Goal: Task Accomplishment & Management: Use online tool/utility

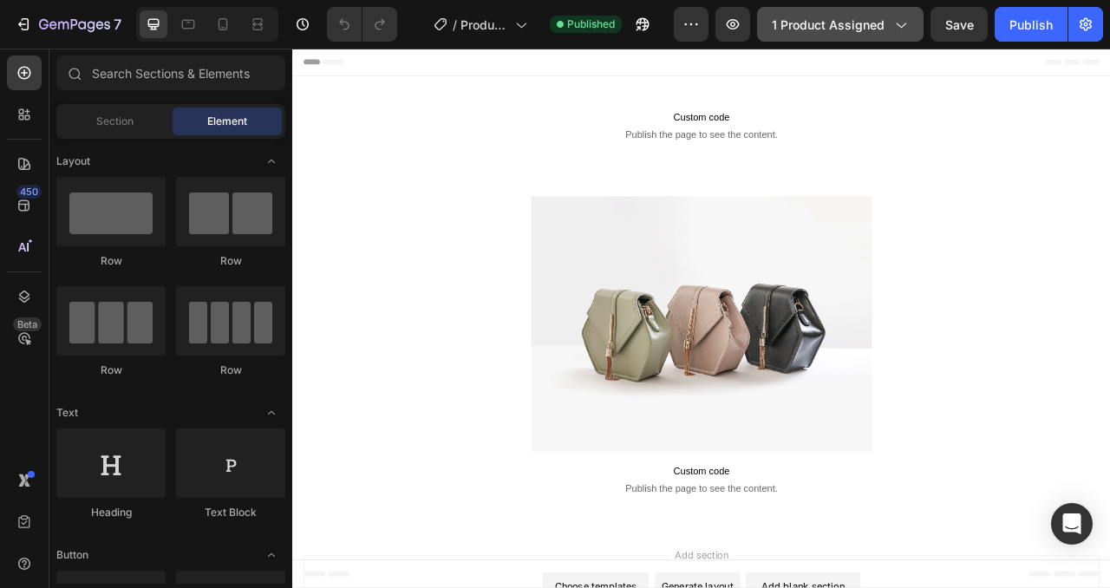
click at [806, 30] on span "1 product assigned" at bounding box center [828, 25] width 113 height 18
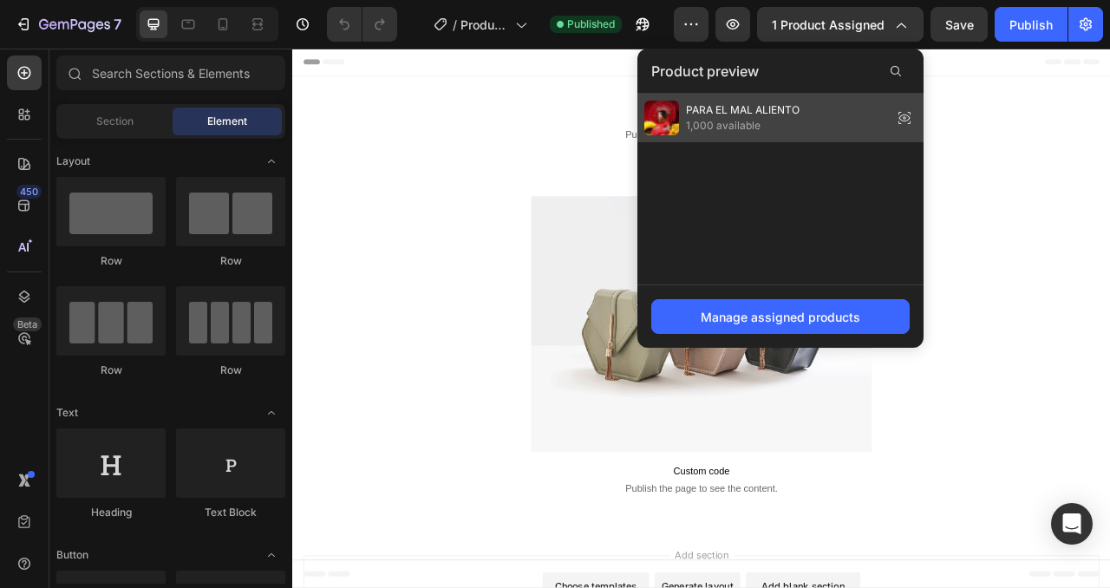
click at [778, 109] on span "PARA EL MAL ALIENTO" at bounding box center [743, 110] width 114 height 16
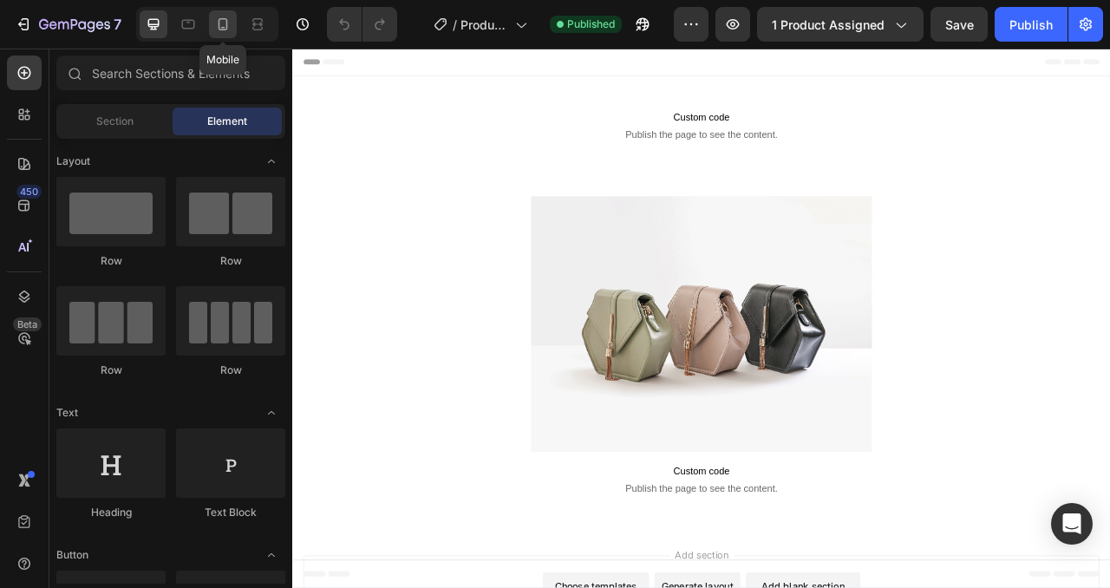
click at [224, 29] on icon at bounding box center [224, 24] width 10 height 12
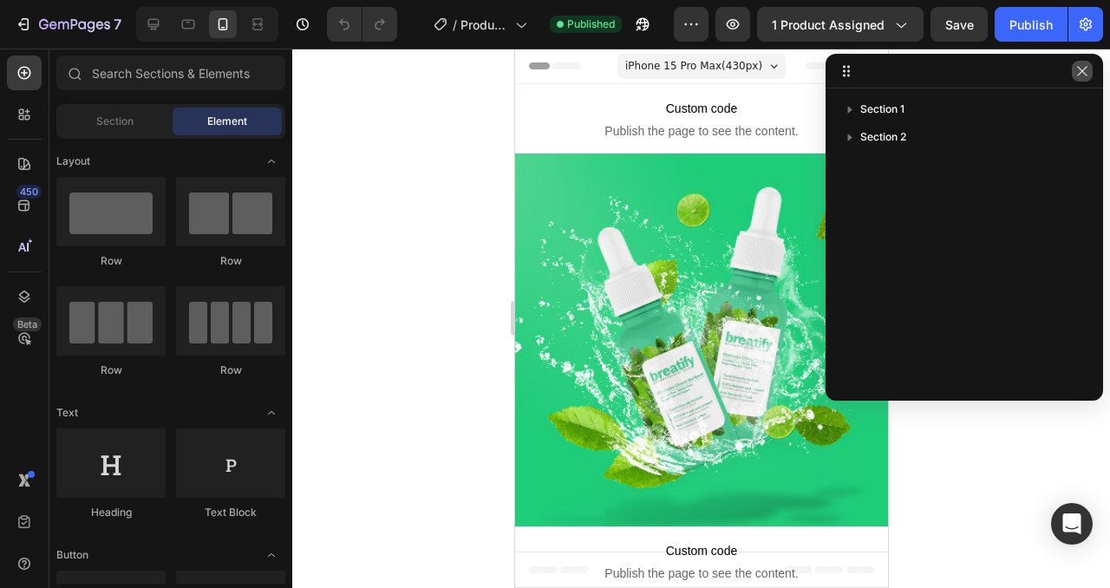
click at [1076, 78] on button "button" at bounding box center [1082, 71] width 21 height 21
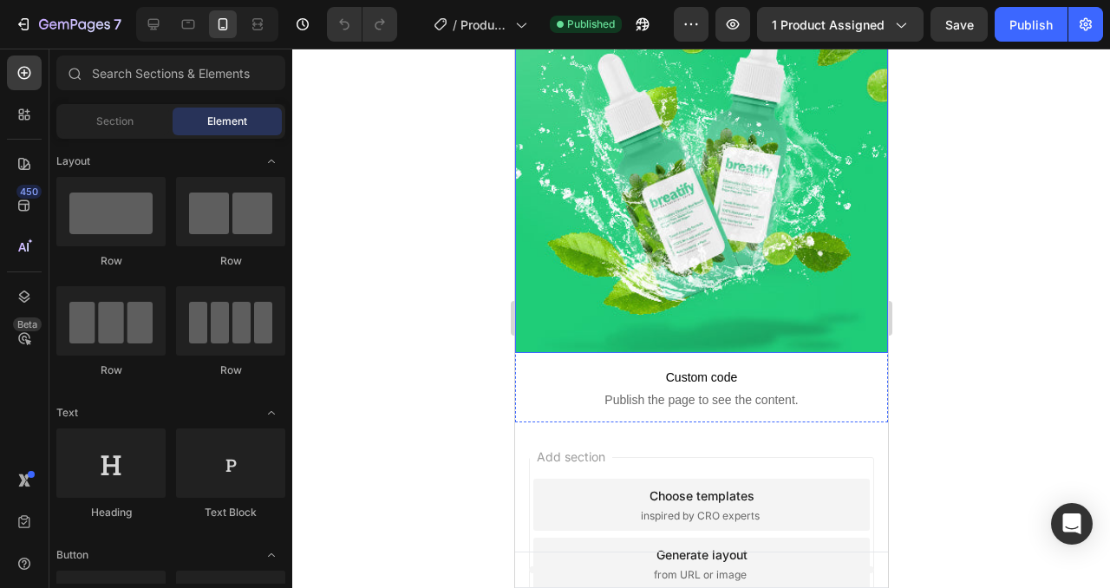
scroll to position [187, 0]
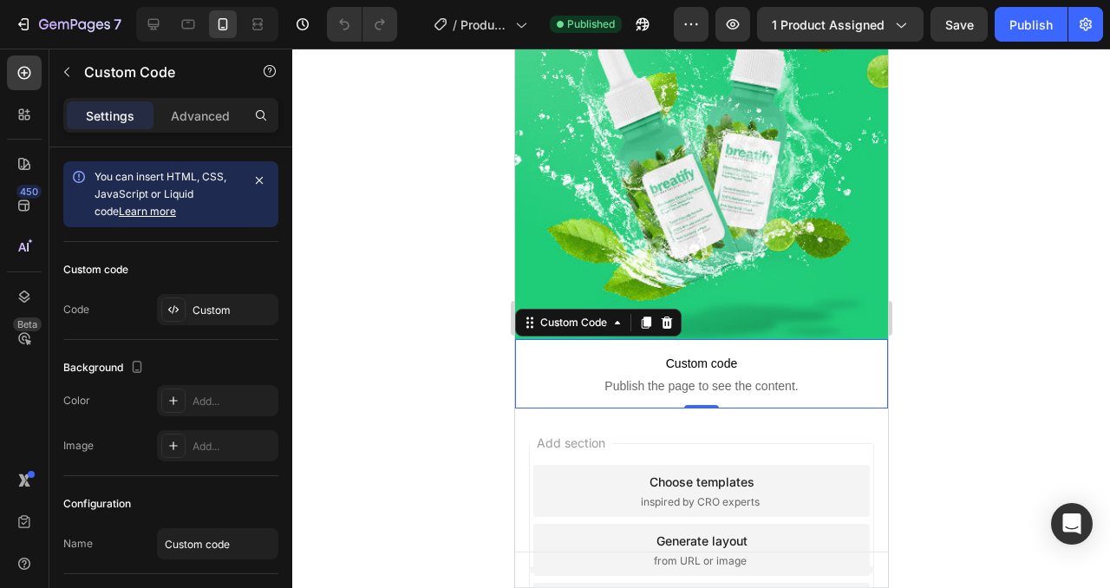
click at [624, 353] on span "Custom code" at bounding box center [700, 363] width 373 height 21
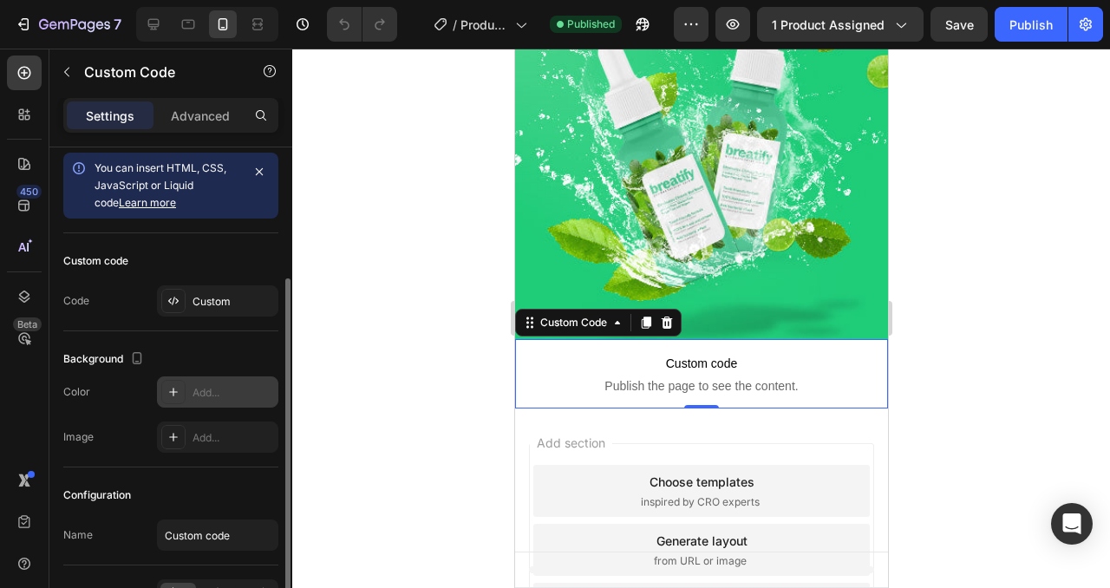
scroll to position [0, 0]
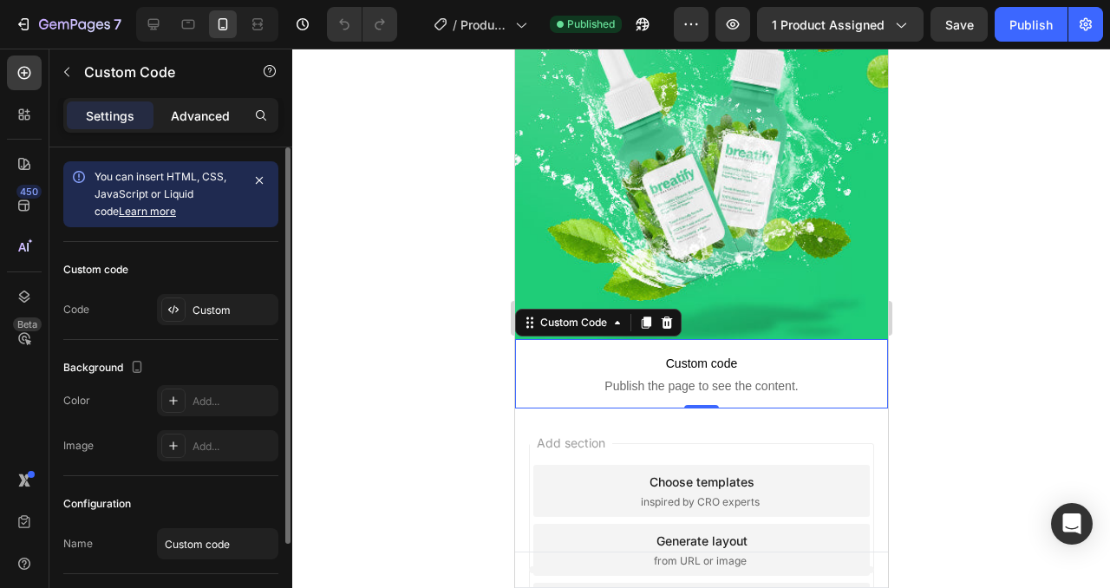
click at [198, 125] on div "Advanced" at bounding box center [200, 115] width 87 height 28
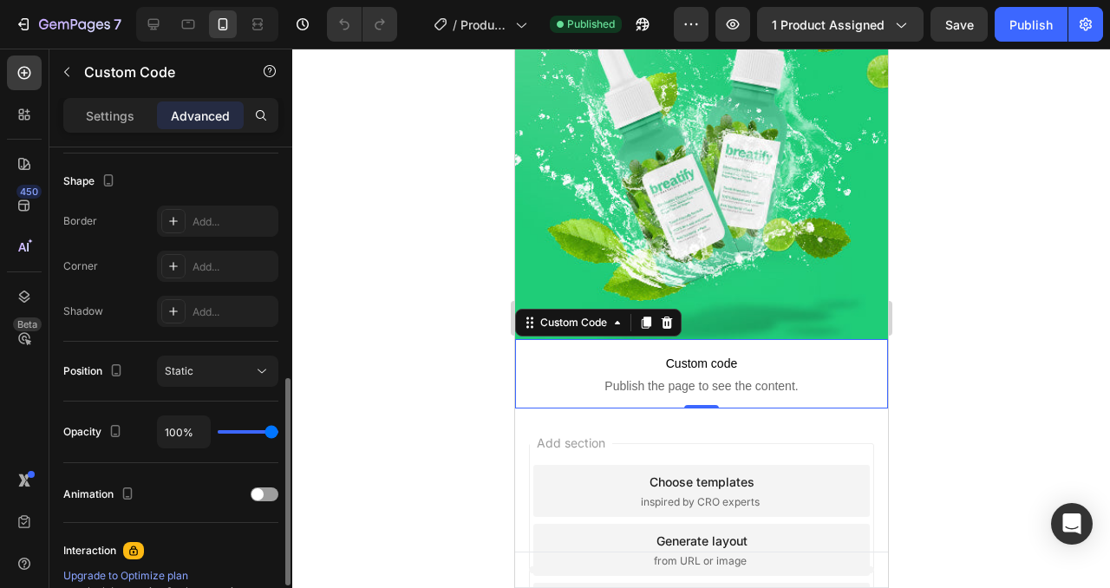
scroll to position [472, 0]
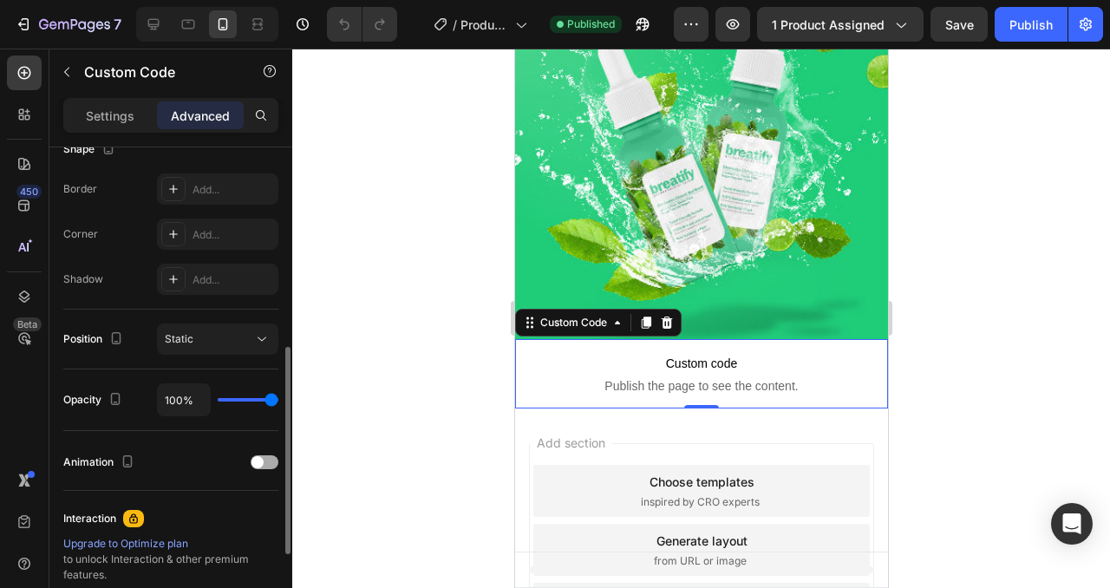
click at [262, 465] on span at bounding box center [258, 462] width 12 height 12
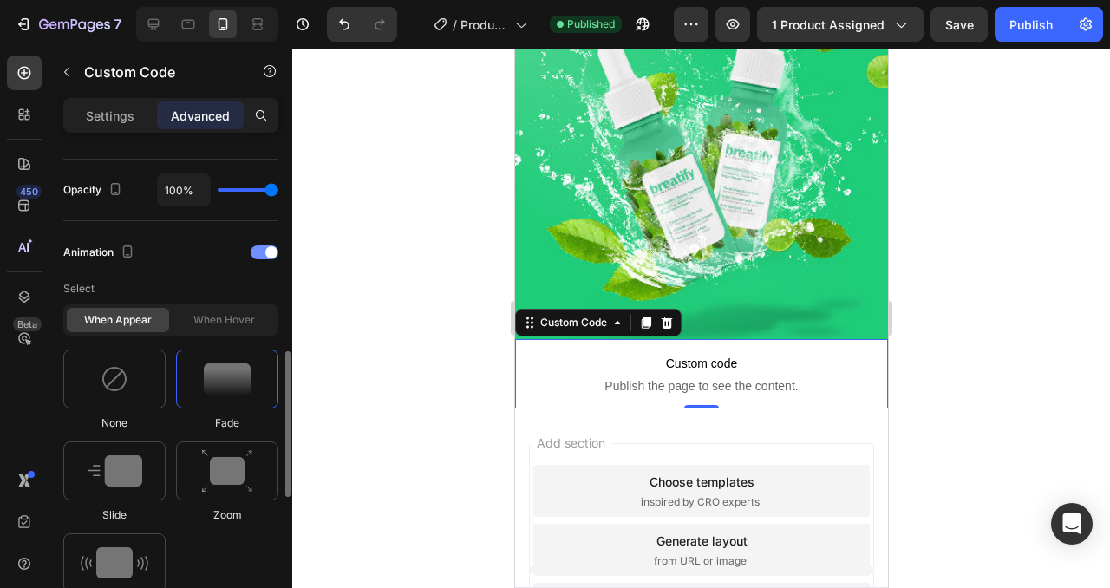
scroll to position [683, 0]
click at [221, 474] on img at bounding box center [227, 470] width 52 height 44
click at [131, 548] on img at bounding box center [115, 561] width 68 height 31
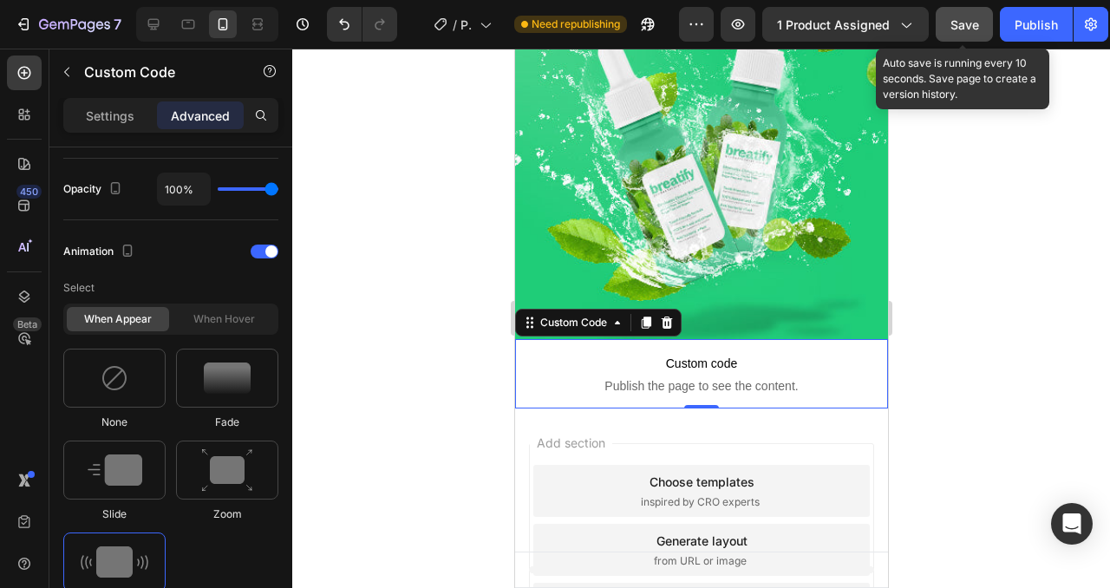
click at [970, 19] on span "Save" at bounding box center [965, 24] width 29 height 15
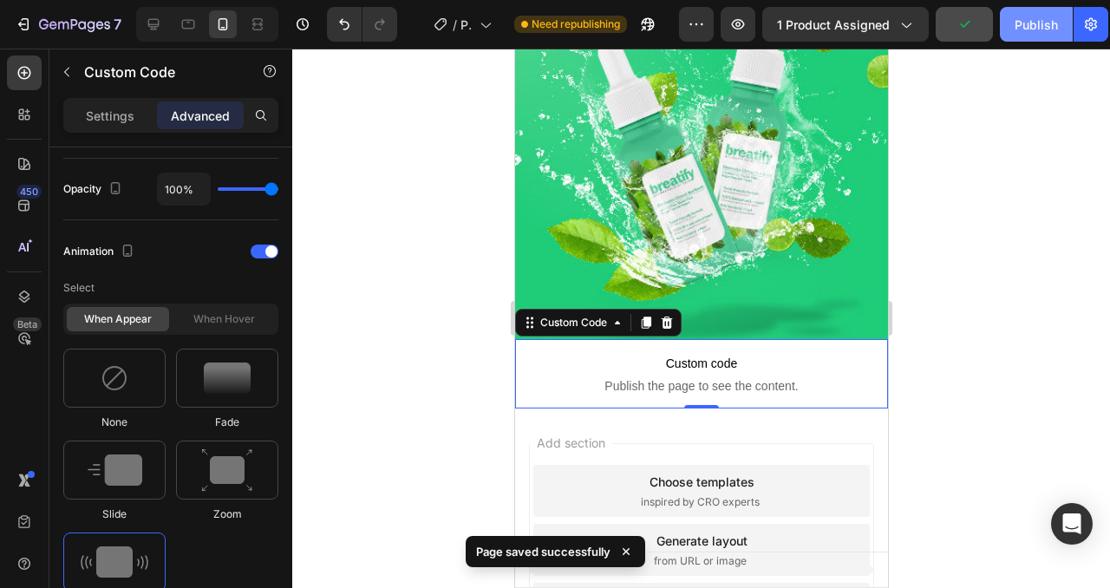
click at [1053, 27] on div "Publish" at bounding box center [1036, 25] width 43 height 18
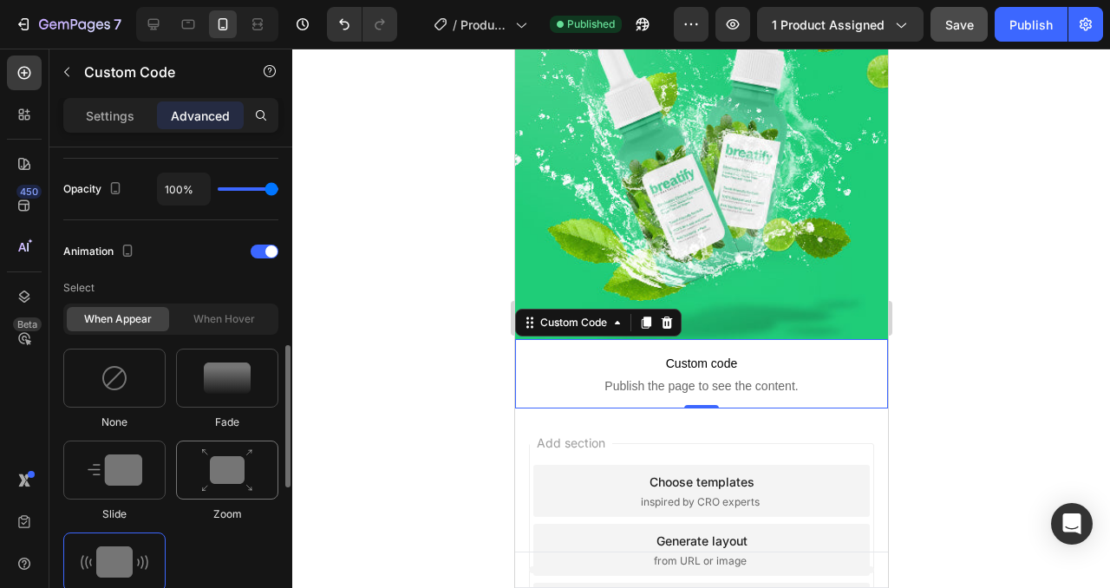
click at [206, 476] on img at bounding box center [227, 470] width 52 height 44
click at [221, 380] on img at bounding box center [227, 378] width 47 height 31
click at [121, 548] on img at bounding box center [115, 561] width 68 height 31
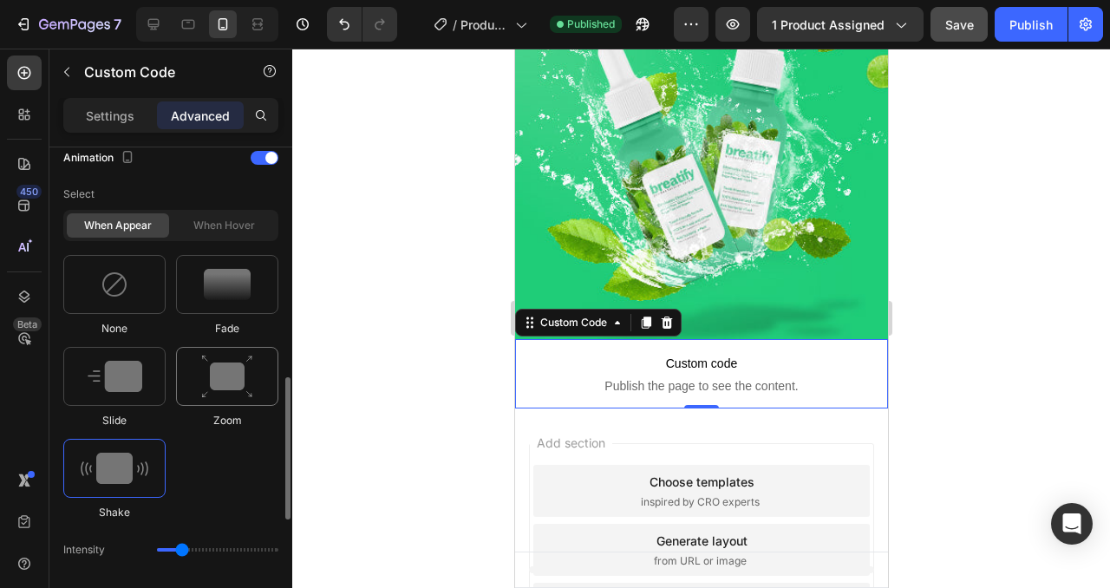
scroll to position [767, 0]
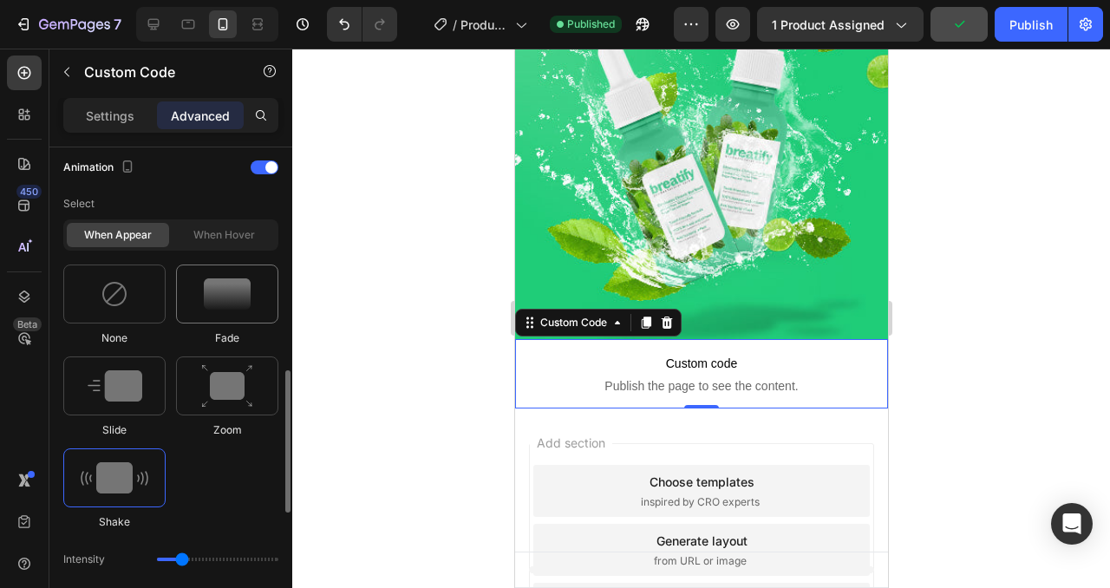
click at [225, 304] on img at bounding box center [227, 293] width 47 height 31
type input "1.7"
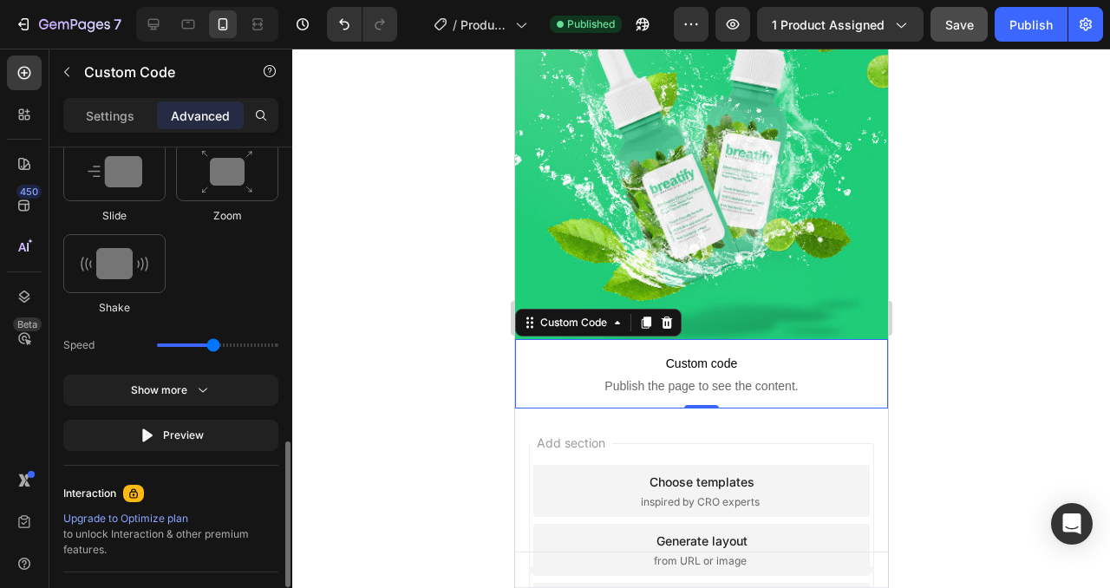
scroll to position [1016, 0]
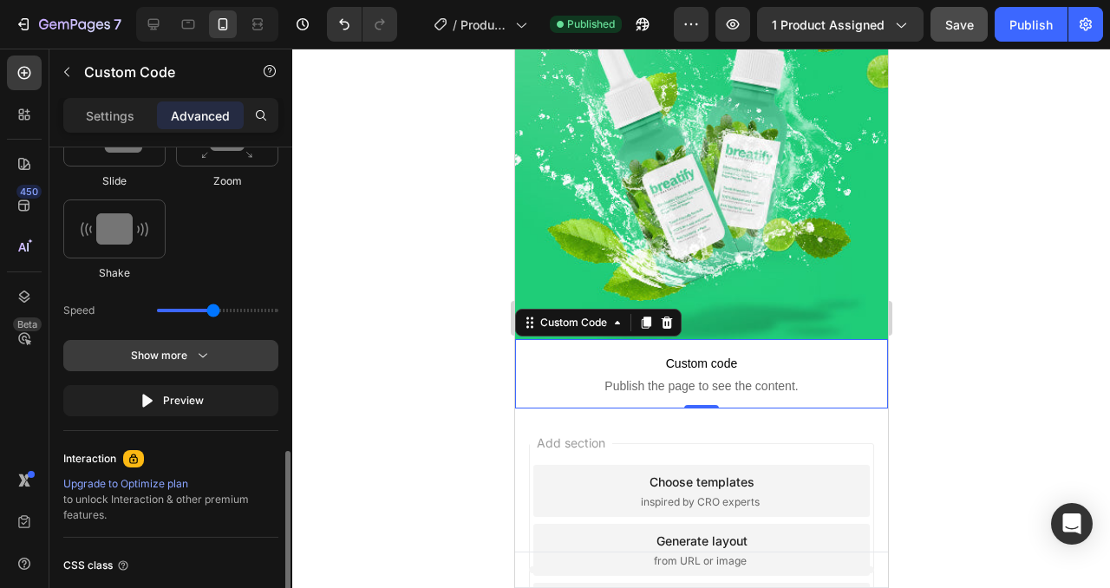
click at [218, 385] on button "Show more" at bounding box center [170, 400] width 215 height 31
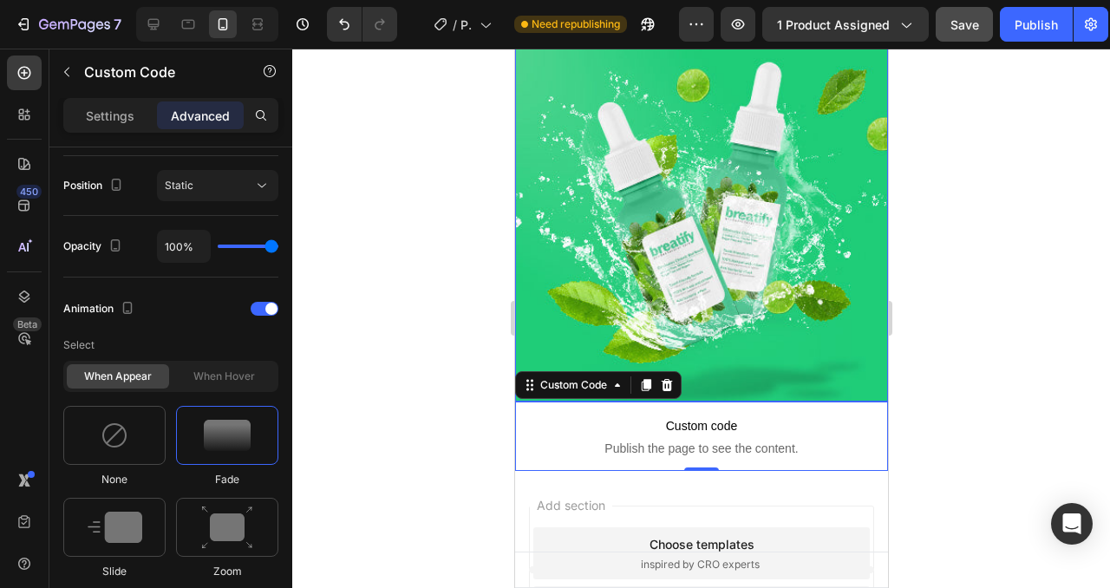
scroll to position [145, 0]
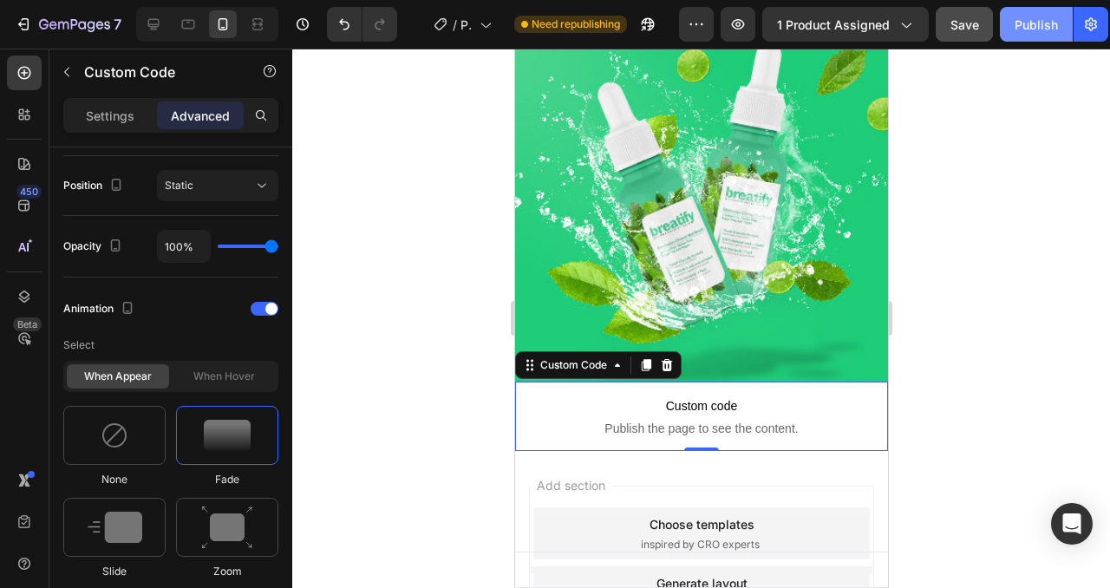
click at [1029, 27] on div "Publish" at bounding box center [1036, 25] width 43 height 18
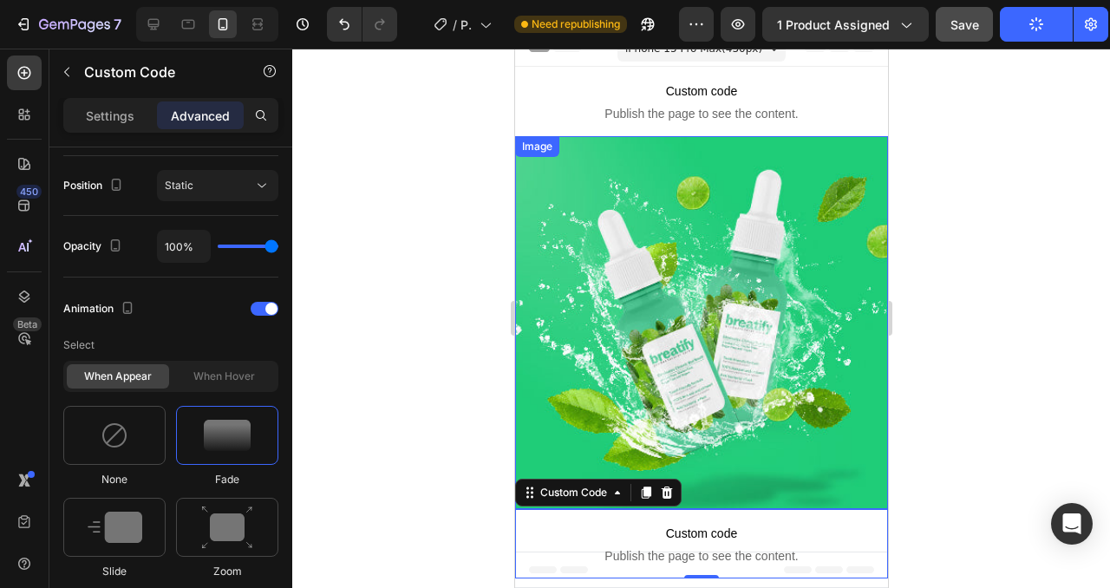
scroll to position [0, 0]
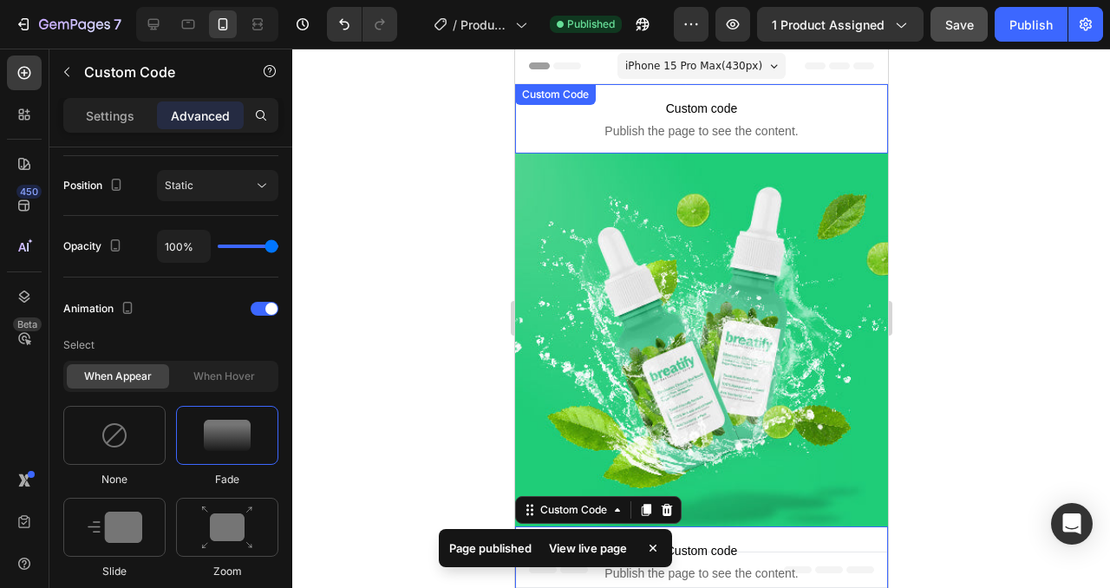
click at [579, 126] on span "Publish the page to see the content." at bounding box center [700, 130] width 373 height 17
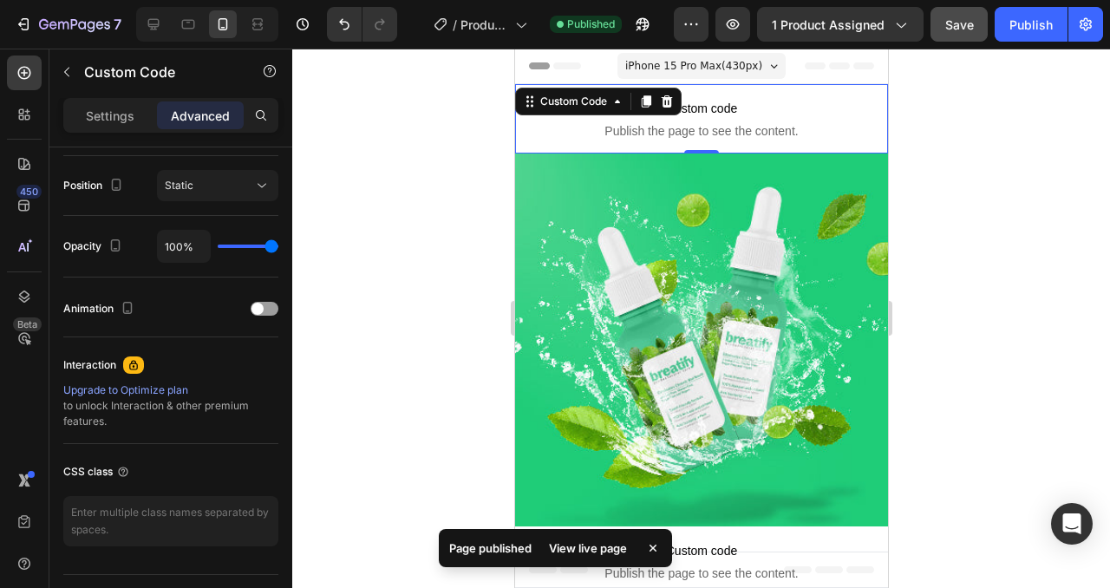
click at [584, 127] on span "Publish the page to see the content." at bounding box center [700, 130] width 373 height 17
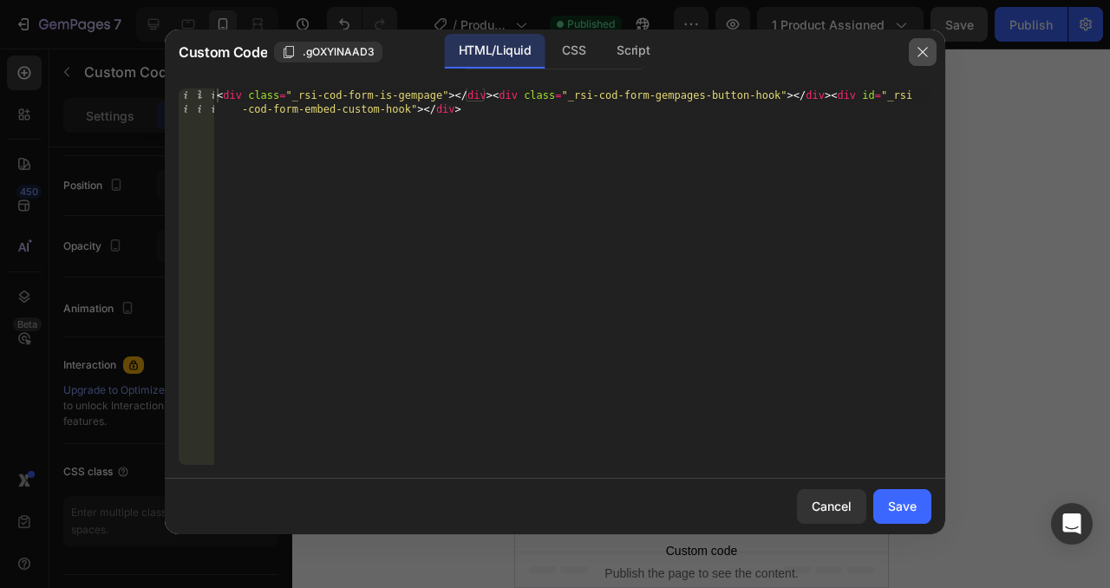
click at [918, 51] on icon "button" at bounding box center [923, 52] width 14 height 14
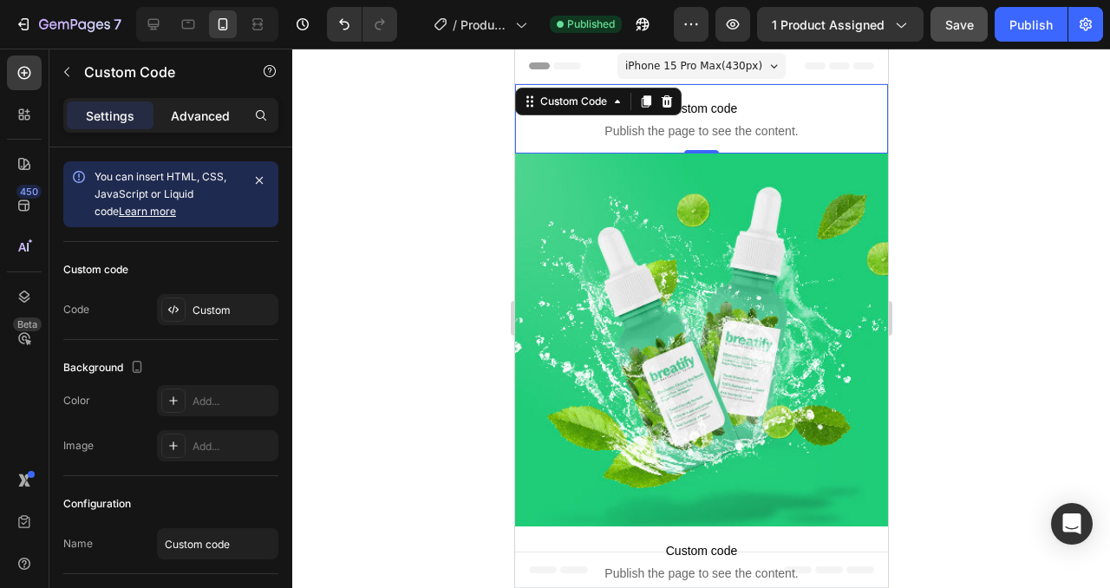
click at [203, 120] on p "Advanced" at bounding box center [200, 116] width 59 height 18
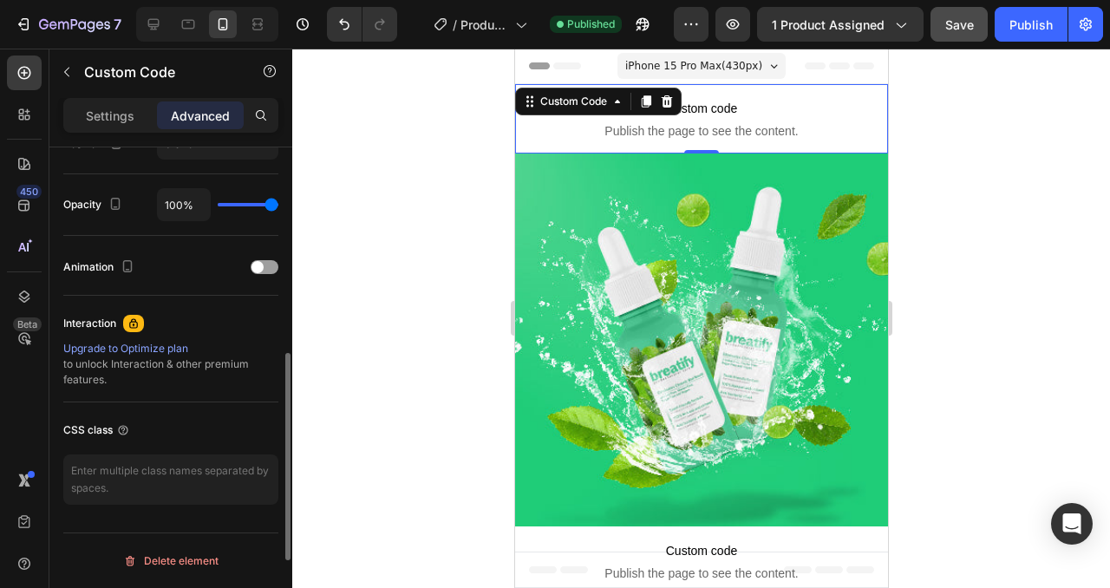
scroll to position [613, 0]
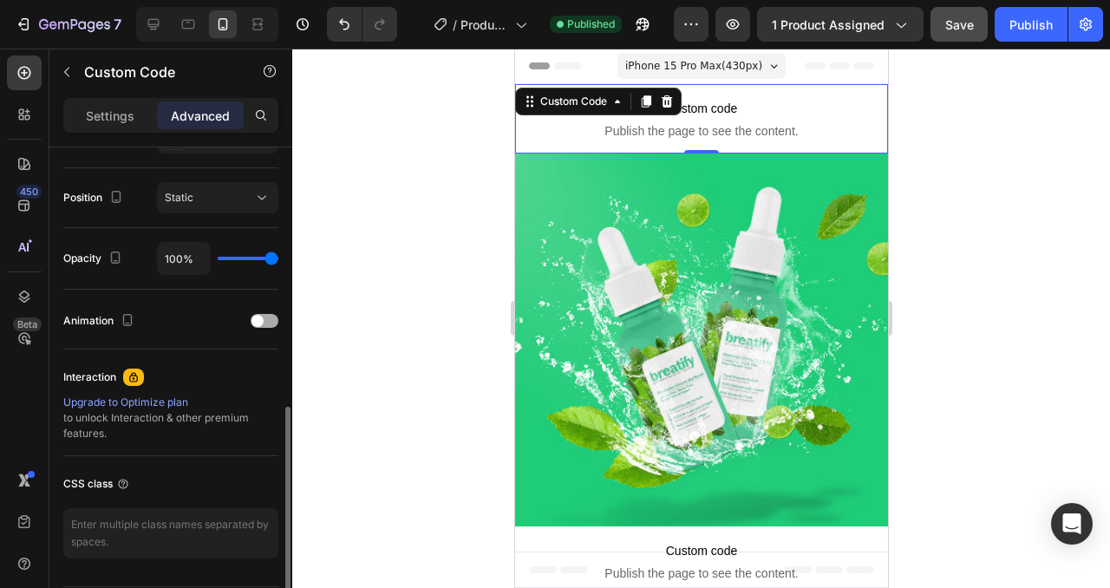
click at [264, 323] on div at bounding box center [265, 321] width 28 height 14
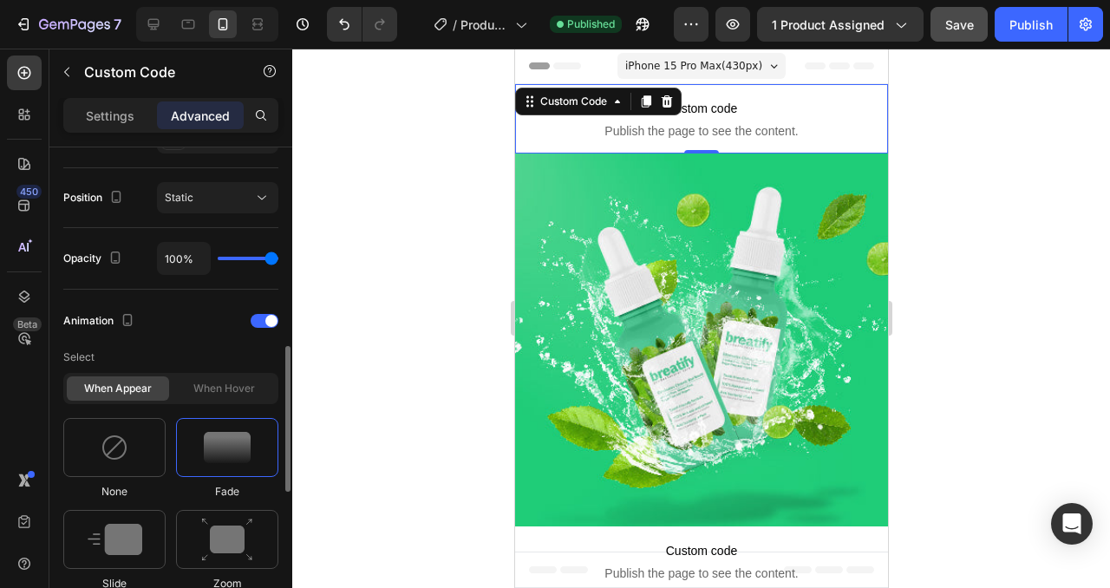
scroll to position [698, 0]
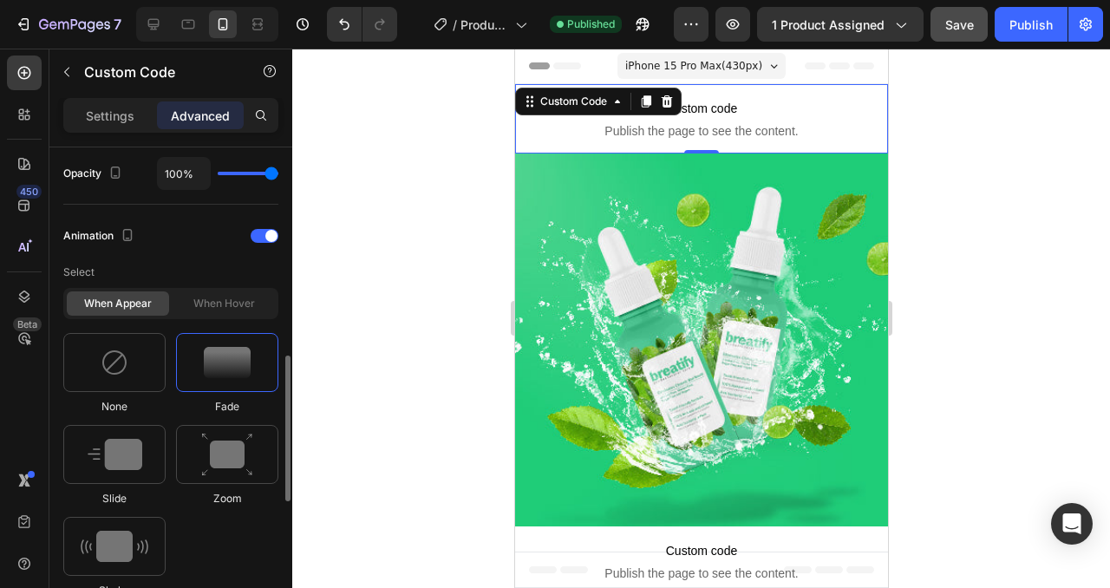
click at [232, 304] on div "When hover" at bounding box center [224, 303] width 102 height 24
click at [130, 547] on img at bounding box center [115, 546] width 68 height 31
type input "0.7"
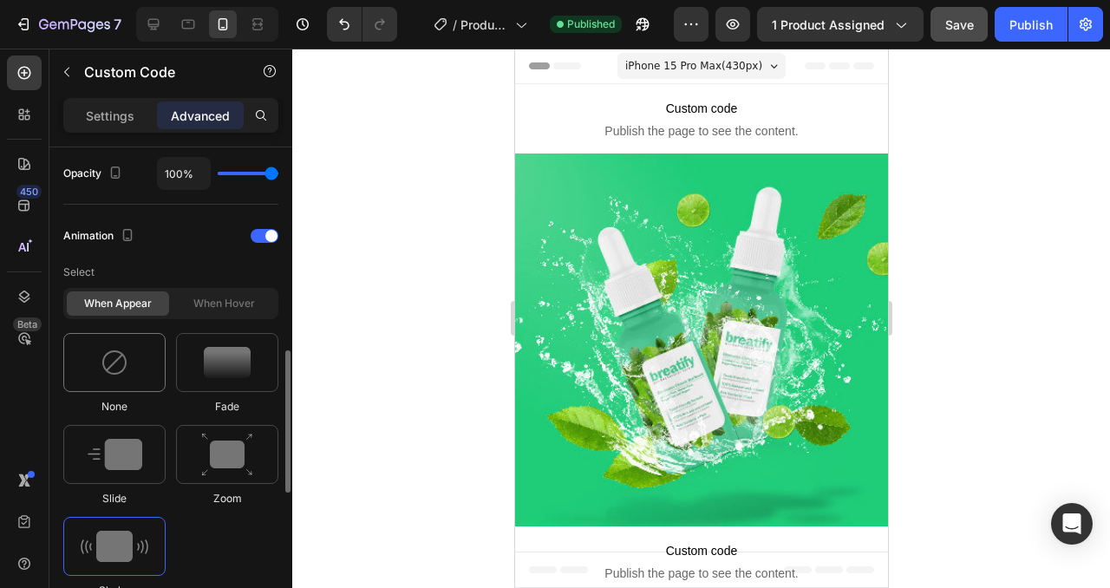
click at [135, 359] on div at bounding box center [114, 362] width 102 height 59
click at [215, 315] on div "When hover" at bounding box center [224, 303] width 102 height 24
click at [139, 555] on img at bounding box center [115, 546] width 68 height 31
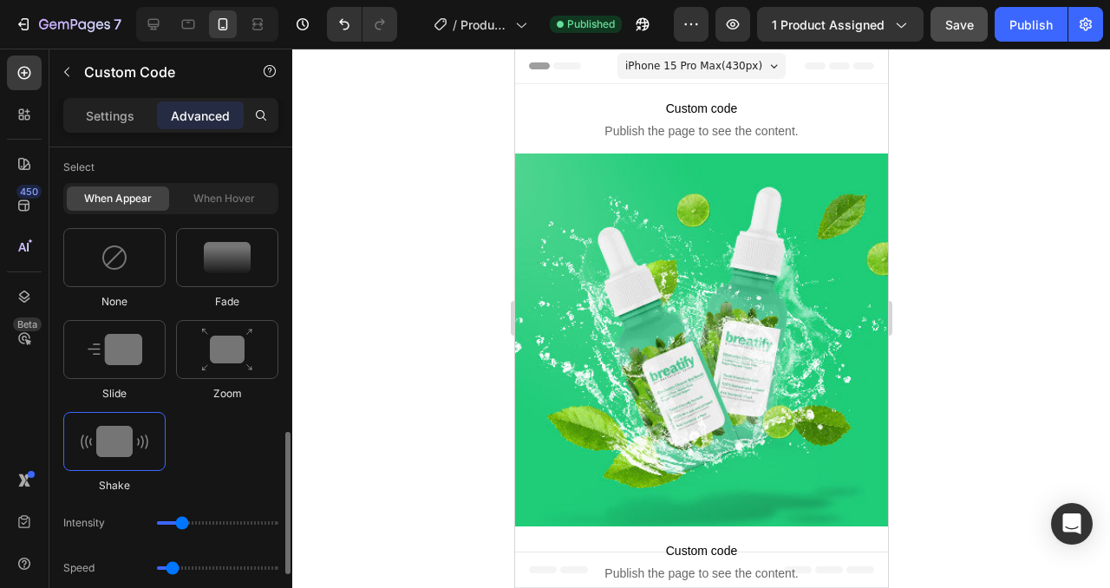
scroll to position [856, 0]
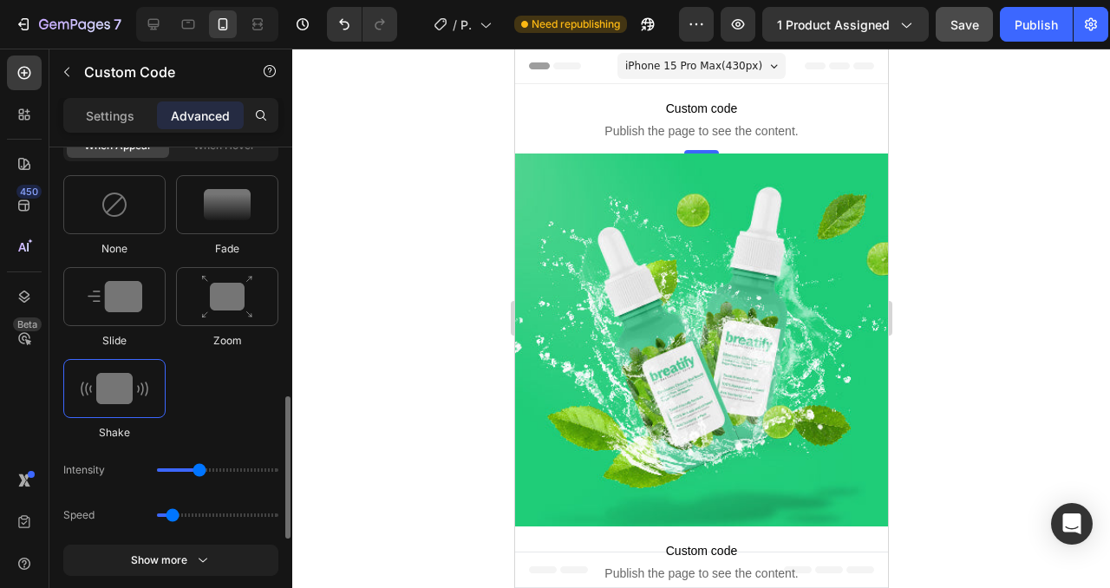
drag, startPoint x: 182, startPoint y: 472, endPoint x: 207, endPoint y: 473, distance: 25.2
type input "21"
click at [207, 472] on input "range" at bounding box center [217, 469] width 121 height 3
click at [223, 205] on img at bounding box center [227, 204] width 47 height 31
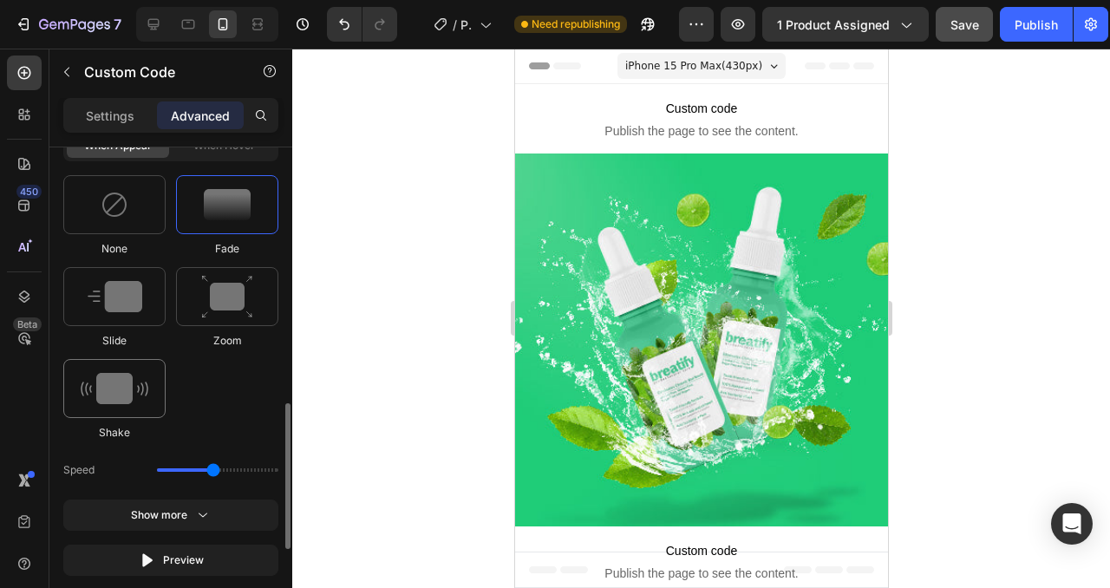
click at [128, 386] on img at bounding box center [115, 388] width 68 height 31
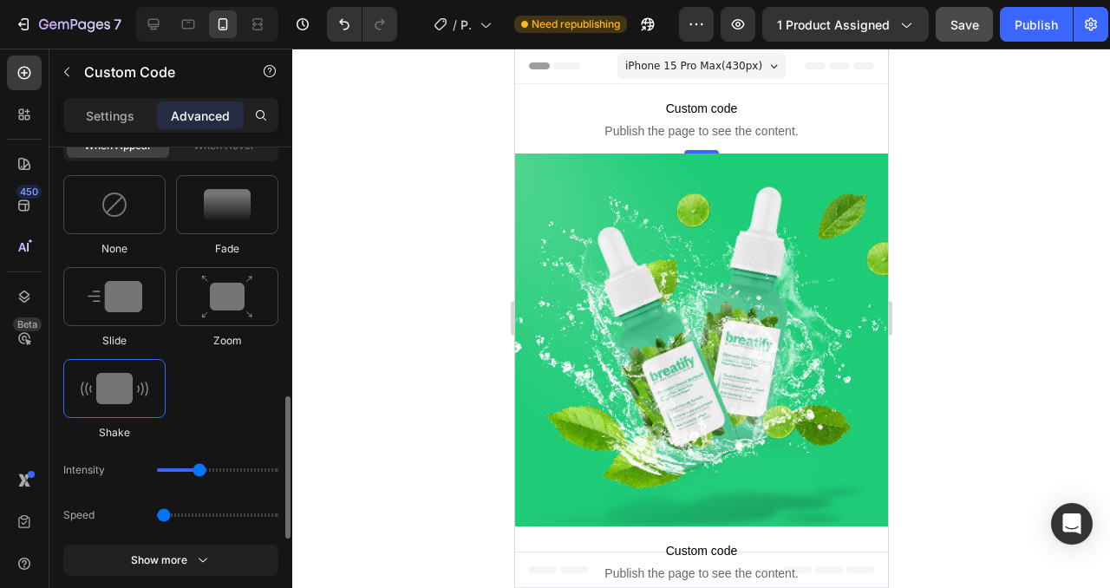
click at [167, 514] on input "range" at bounding box center [217, 514] width 121 height 3
drag, startPoint x: 167, startPoint y: 514, endPoint x: 188, endPoint y: 514, distance: 20.8
click at [188, 514] on input "range" at bounding box center [217, 514] width 121 height 3
drag, startPoint x: 188, startPoint y: 514, endPoint x: 164, endPoint y: 513, distance: 24.3
click at [164, 513] on input "range" at bounding box center [217, 514] width 121 height 3
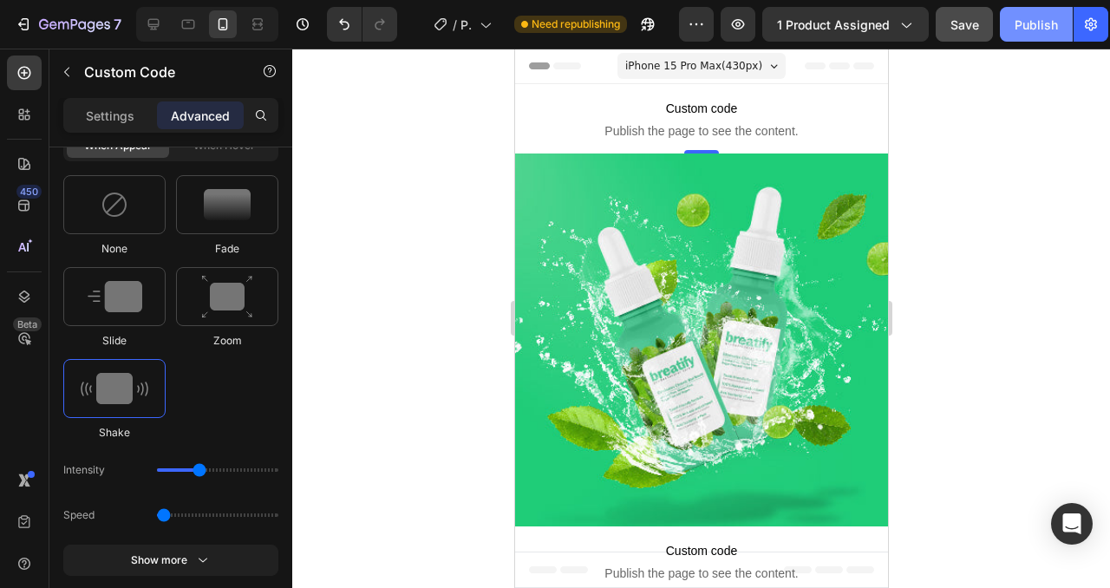
click at [1005, 25] on button "Publish" at bounding box center [1036, 24] width 73 height 35
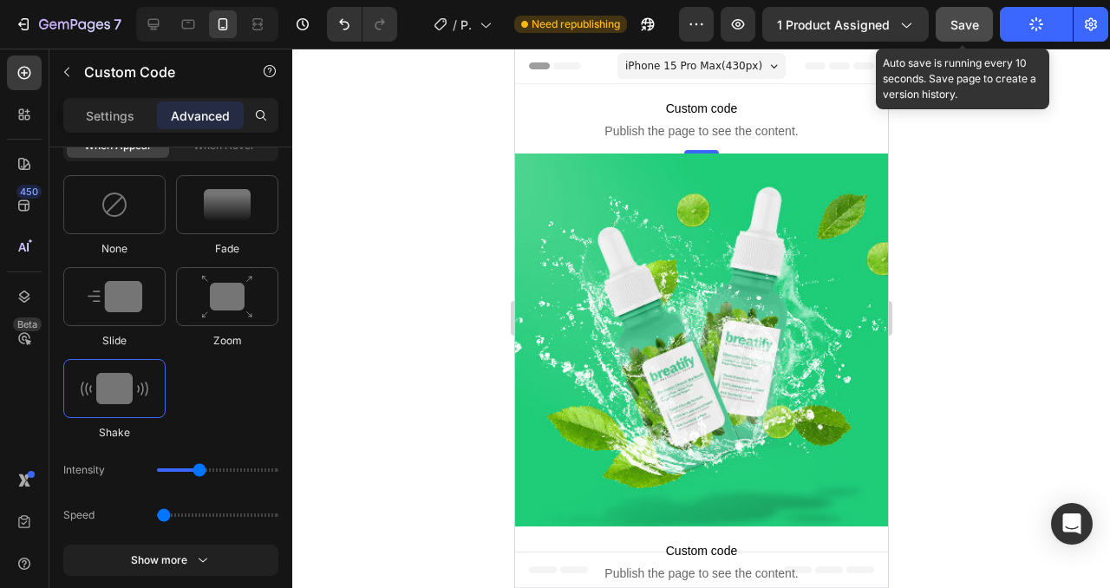
click at [966, 30] on span "Save" at bounding box center [965, 24] width 29 height 15
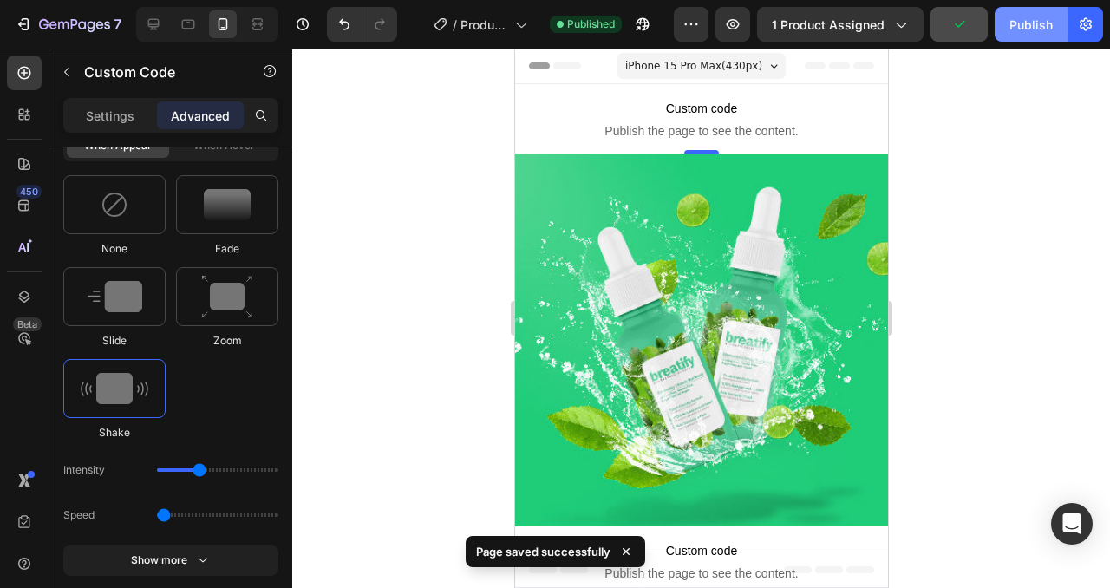
click at [1021, 28] on div "Publish" at bounding box center [1031, 25] width 43 height 18
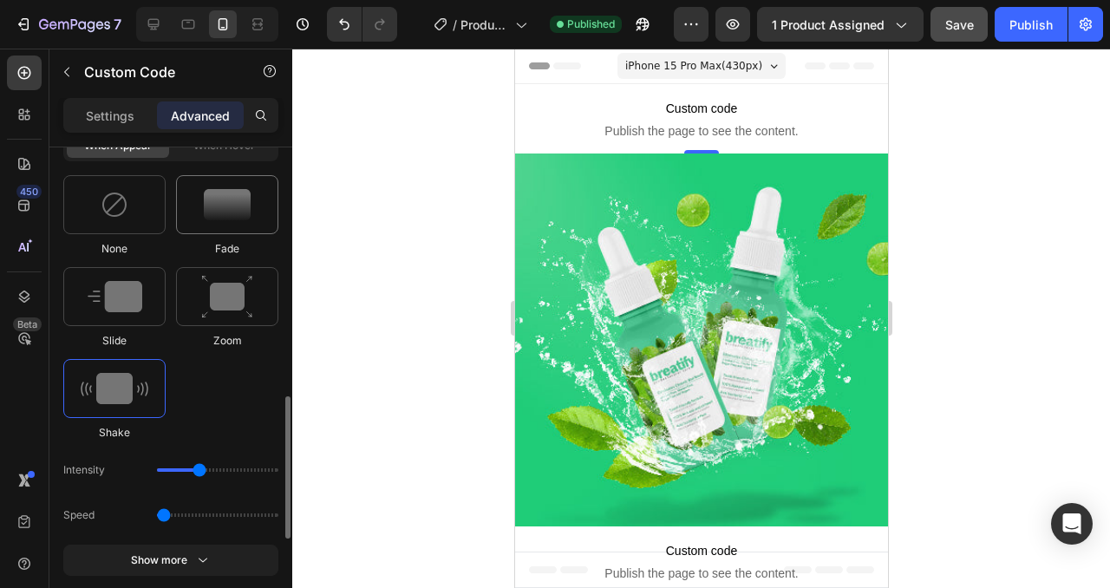
click at [236, 207] on img at bounding box center [227, 204] width 47 height 31
type input "1.7"
click at [237, 305] on img at bounding box center [227, 297] width 52 height 44
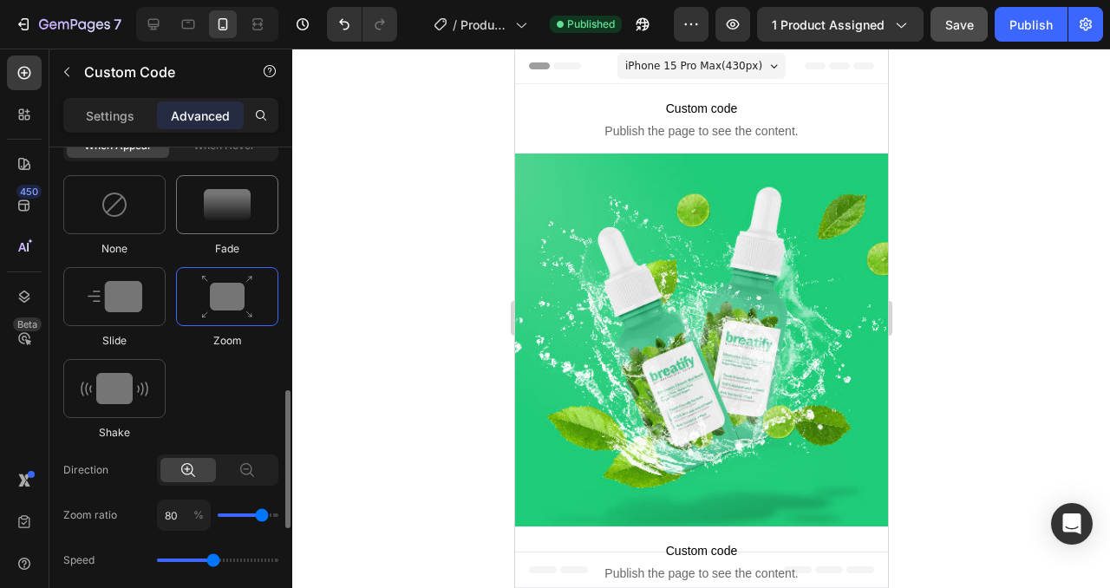
click at [233, 226] on div at bounding box center [227, 204] width 102 height 59
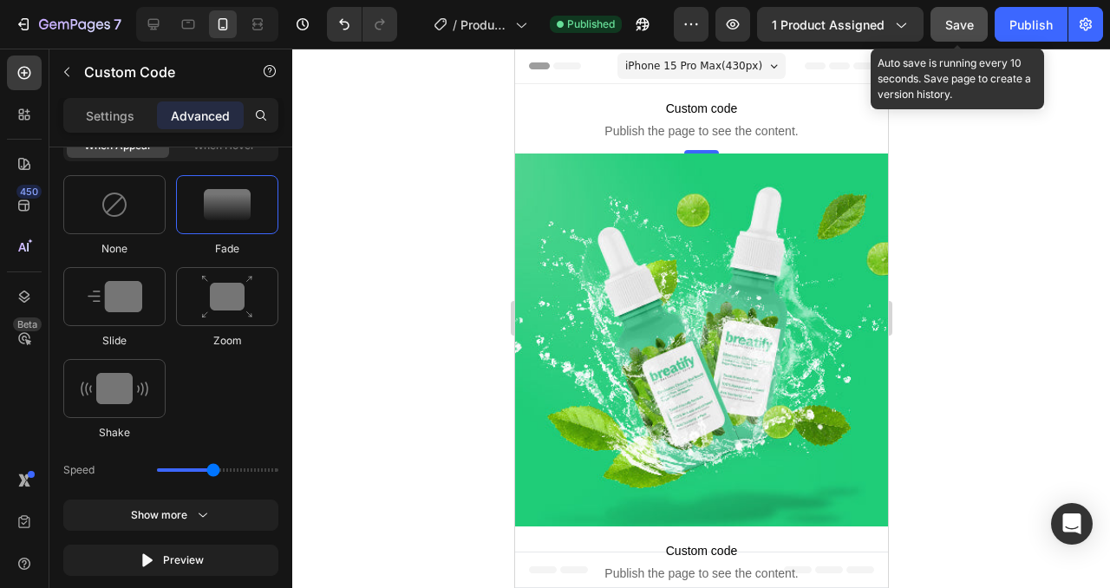
click at [953, 24] on span "Save" at bounding box center [959, 24] width 29 height 15
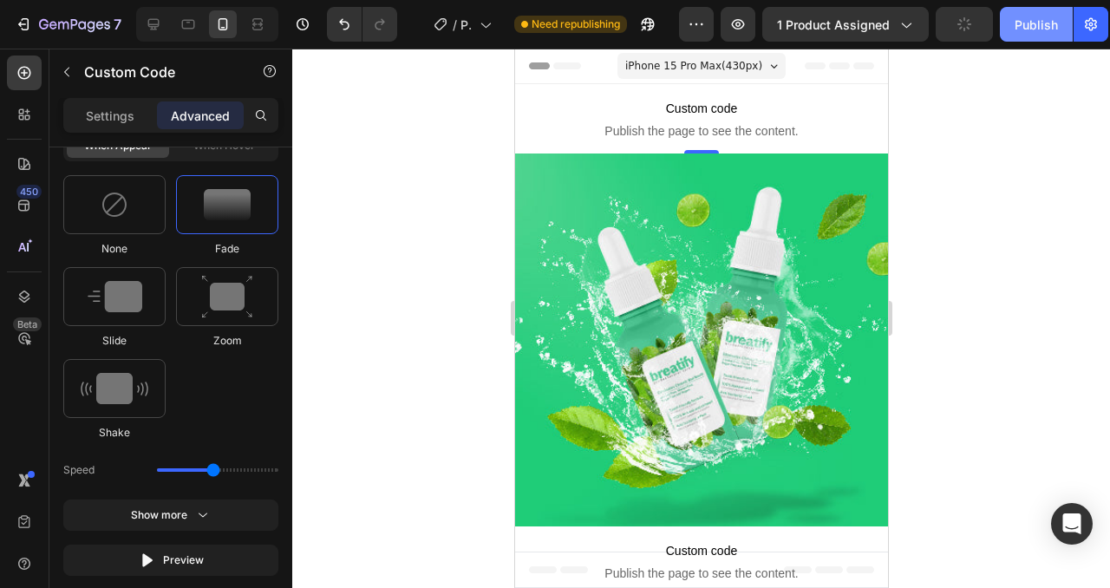
click at [1033, 18] on div "Publish" at bounding box center [1036, 25] width 43 height 18
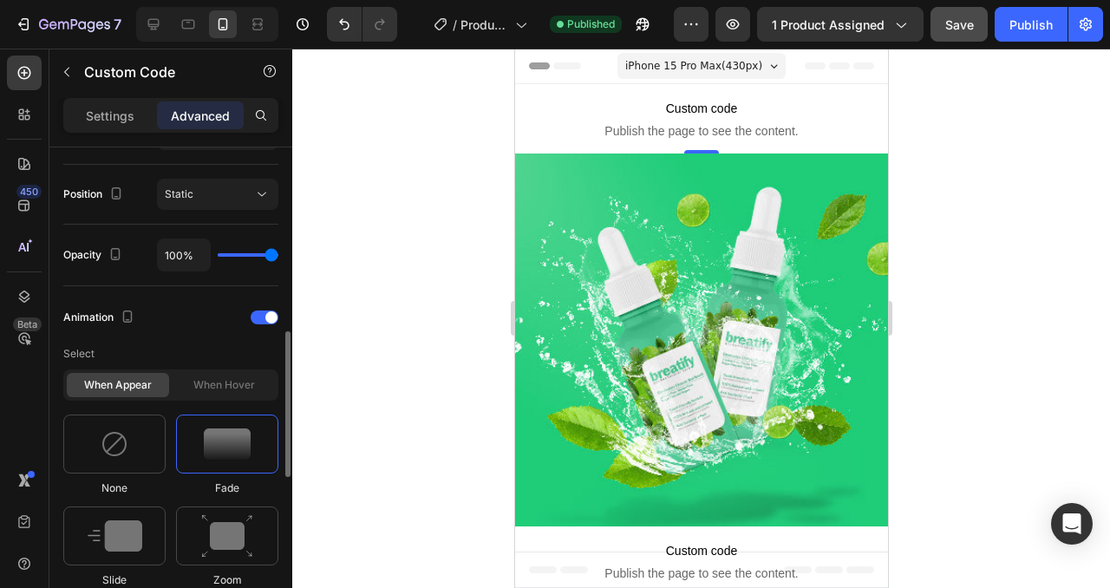
scroll to position [616, 0]
click at [265, 322] on div at bounding box center [265, 318] width 28 height 14
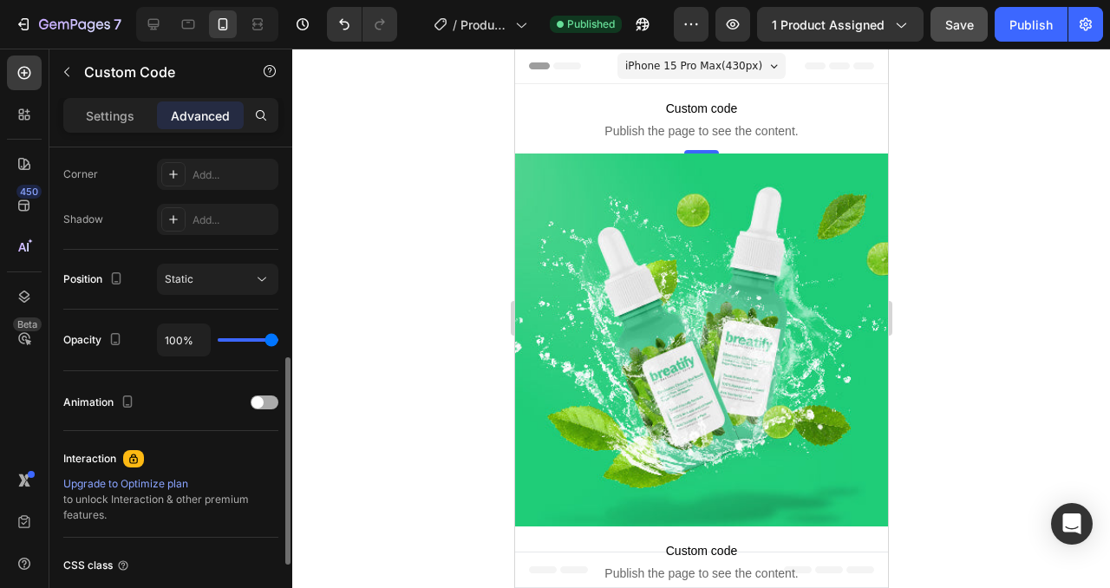
scroll to position [521, 0]
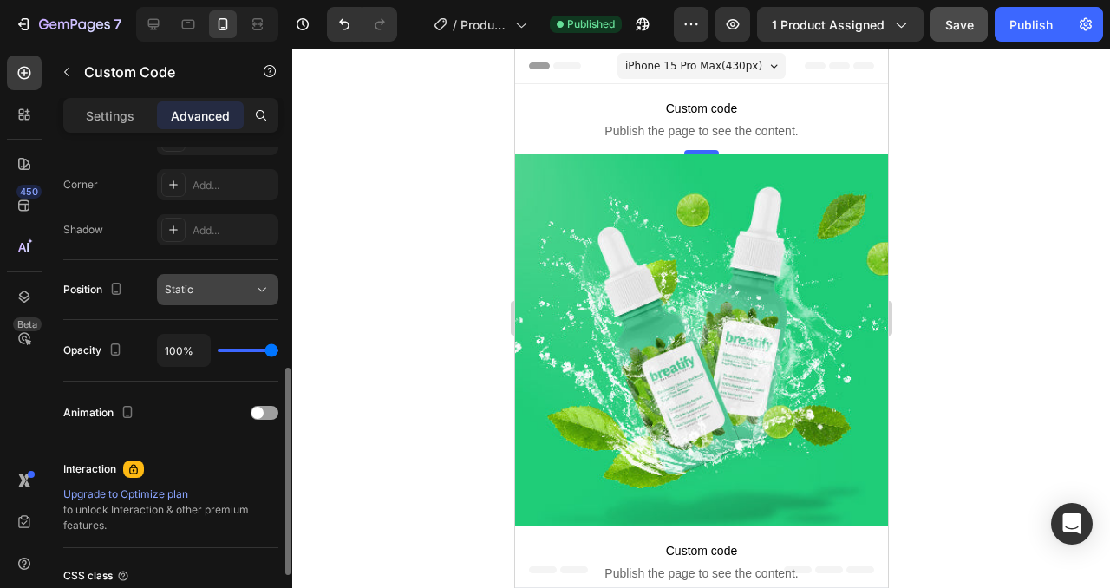
click at [234, 291] on div "Static" at bounding box center [209, 290] width 88 height 16
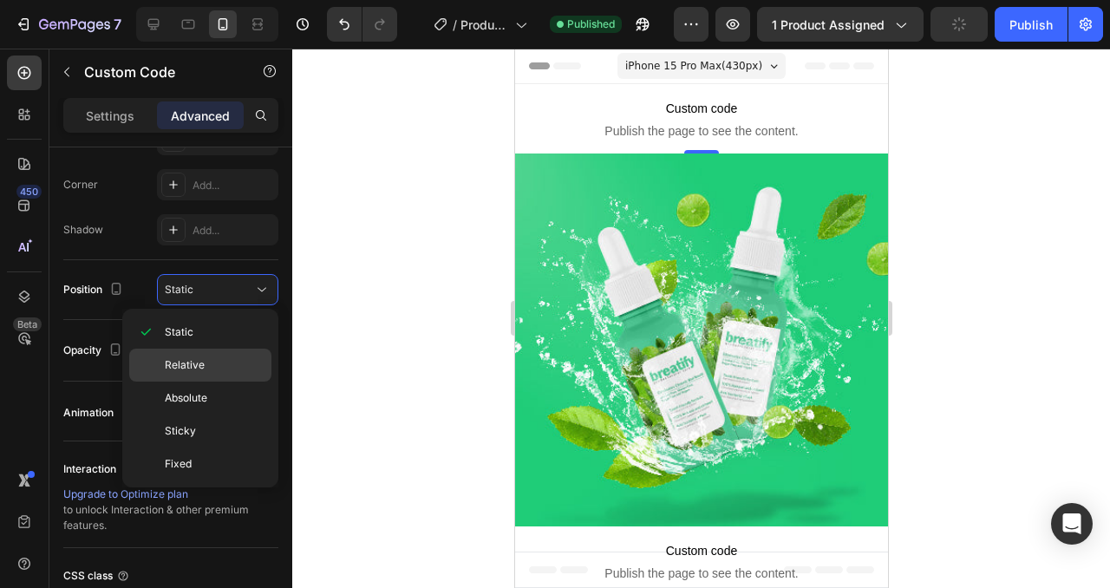
click at [211, 360] on p "Relative" at bounding box center [214, 365] width 99 height 16
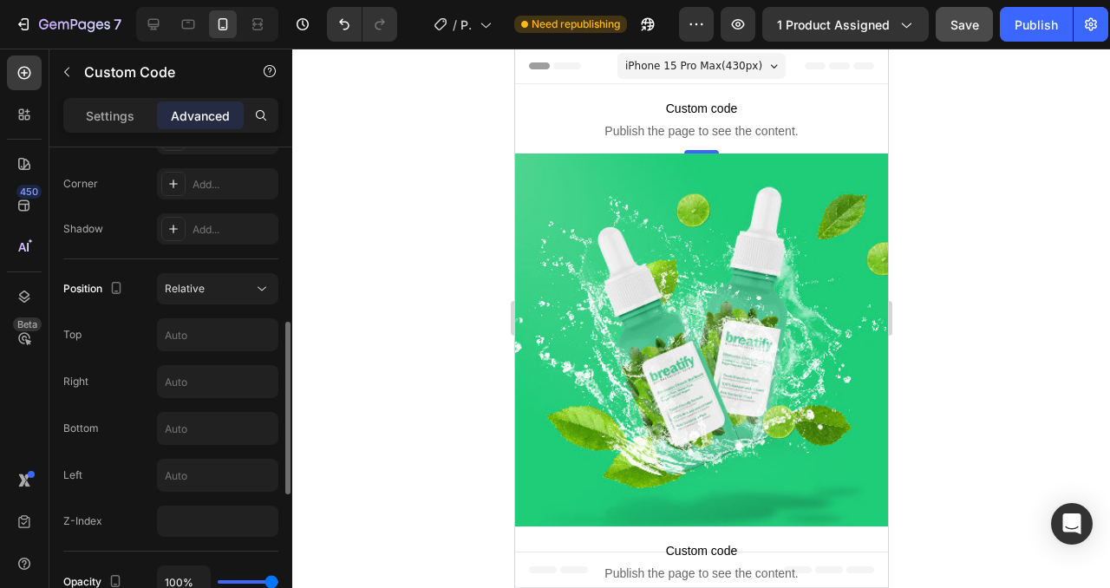
scroll to position [515, 0]
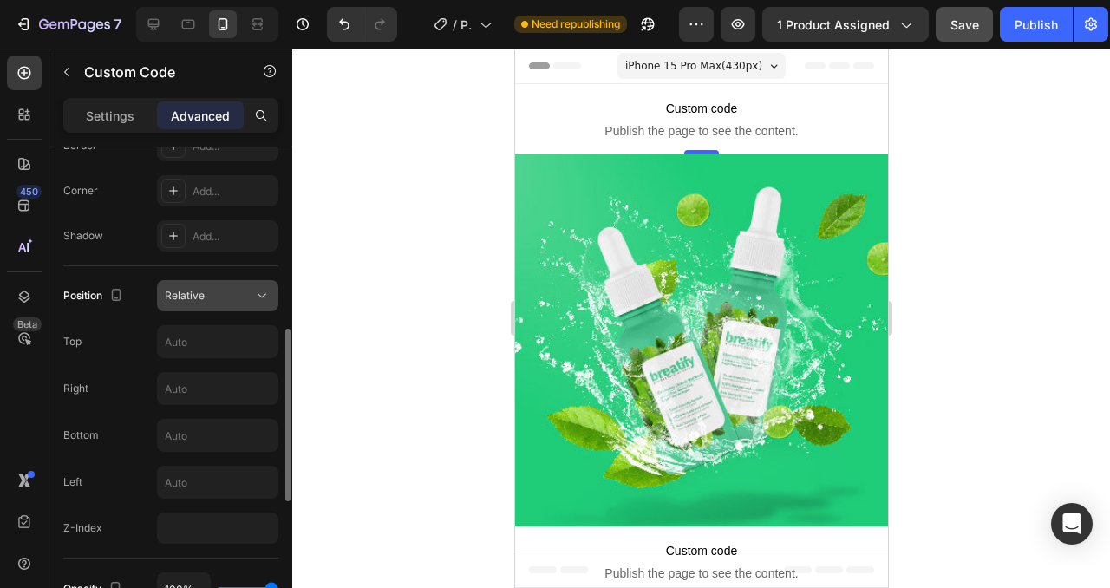
click at [238, 309] on button "Relative" at bounding box center [217, 295] width 121 height 31
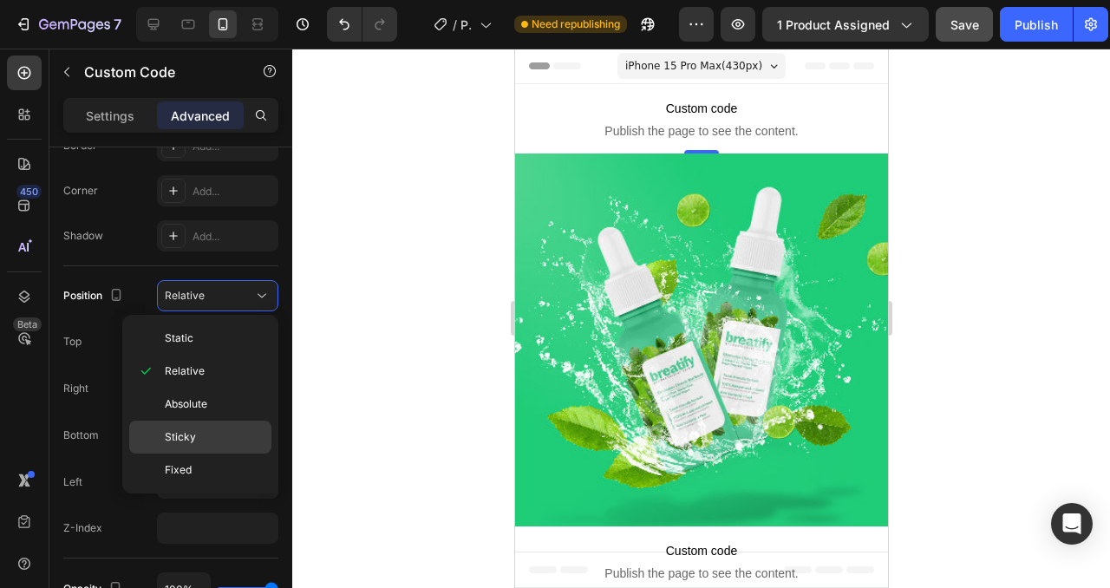
click at [212, 454] on div "Sticky" at bounding box center [200, 470] width 142 height 33
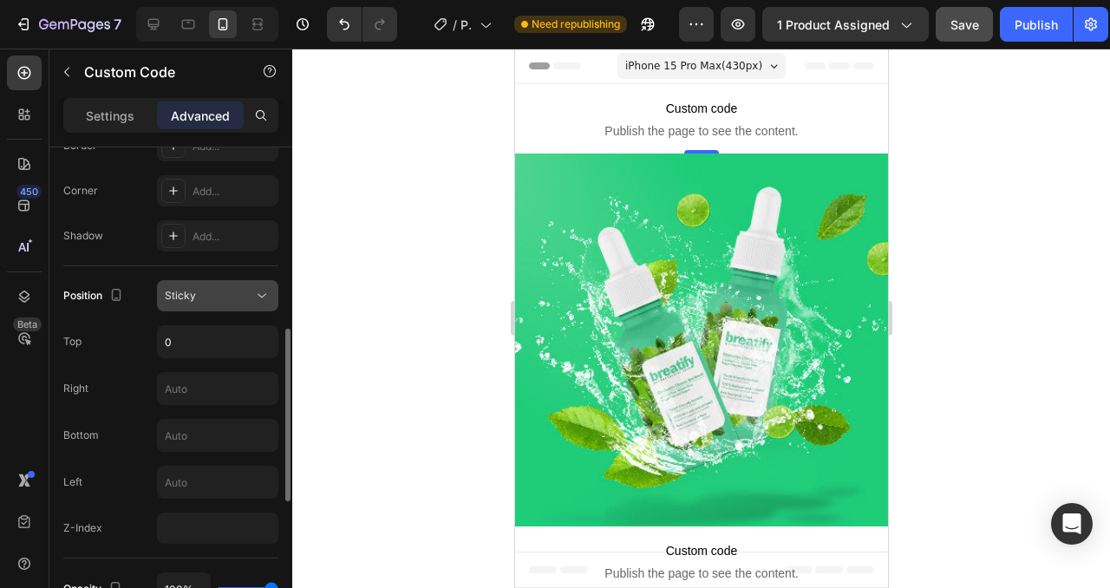
click at [228, 301] on div "Sticky" at bounding box center [209, 296] width 88 height 16
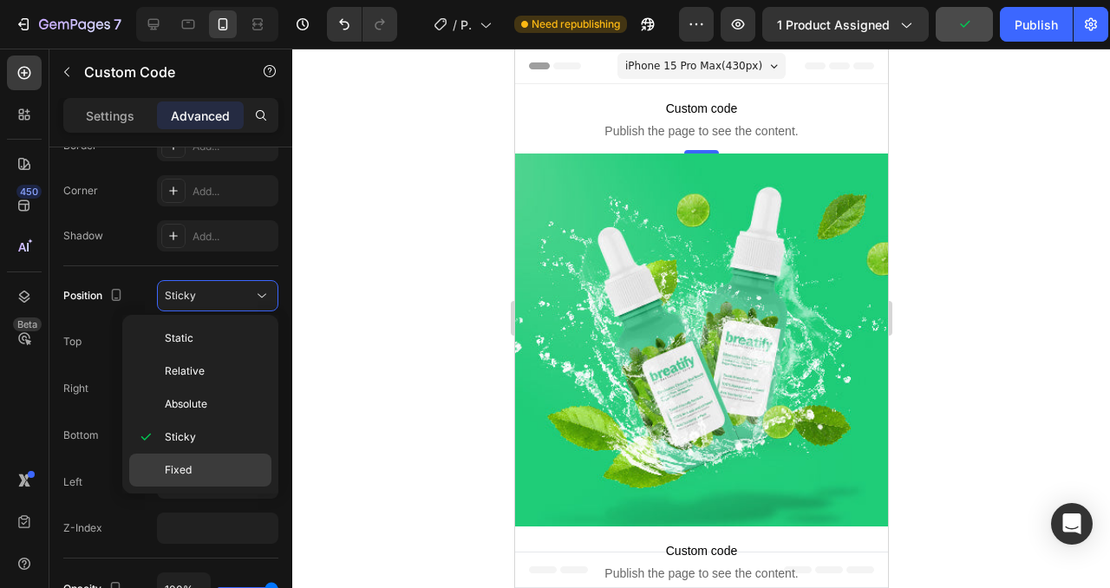
click at [182, 471] on span "Fixed" at bounding box center [178, 470] width 27 height 16
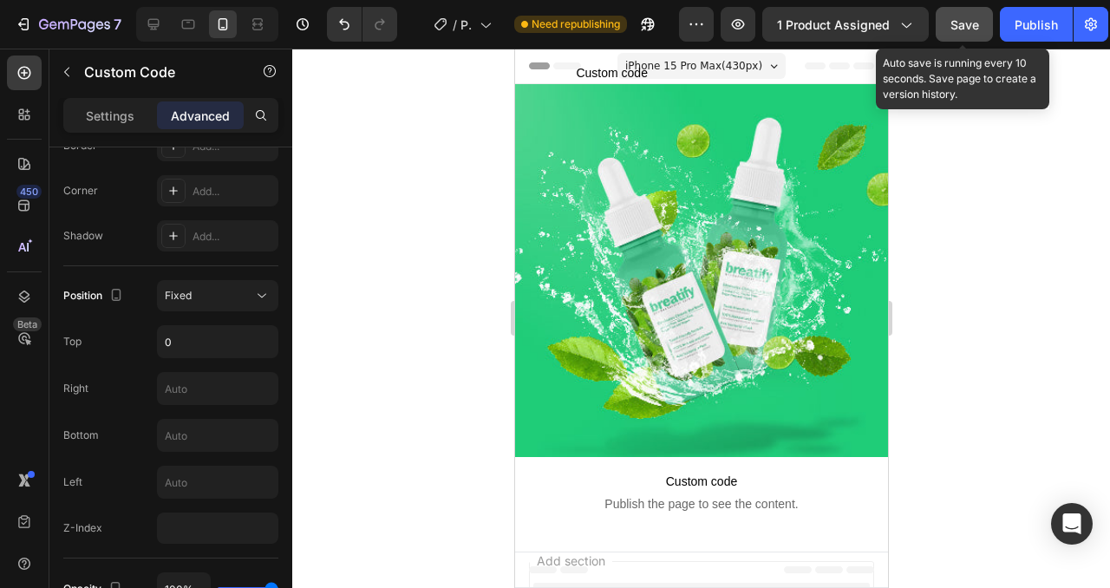
click at [951, 22] on span "Save" at bounding box center [965, 24] width 29 height 15
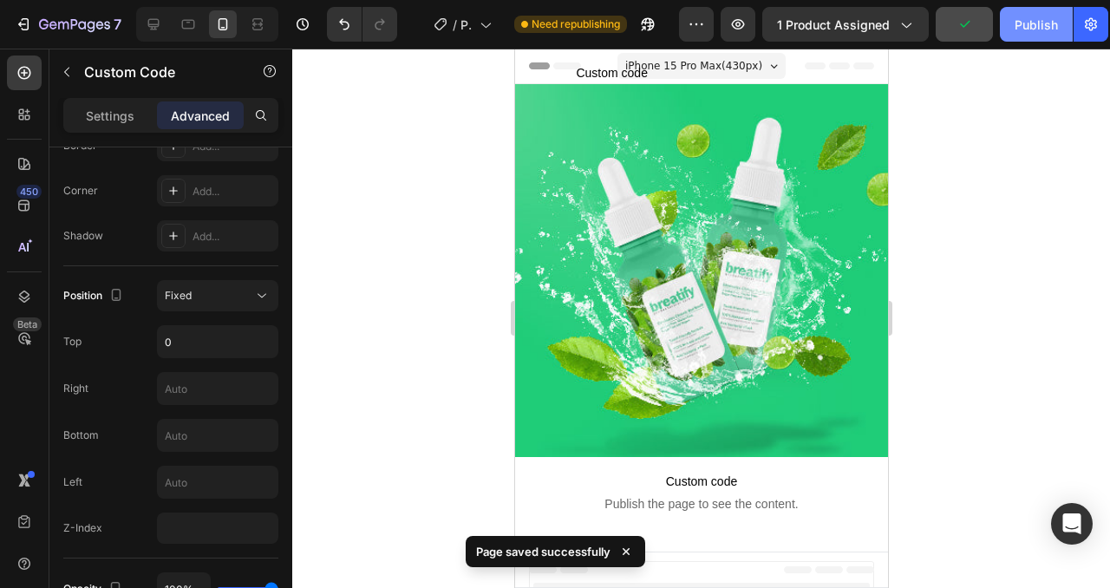
click at [1049, 23] on div "Publish" at bounding box center [1036, 25] width 43 height 18
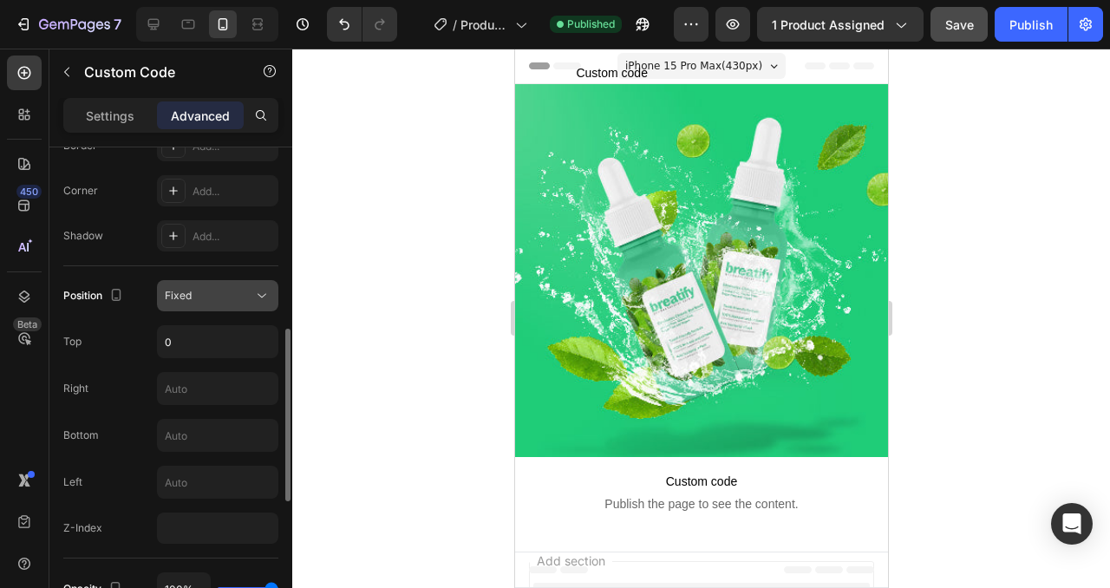
click at [247, 297] on div "Fixed" at bounding box center [209, 296] width 88 height 16
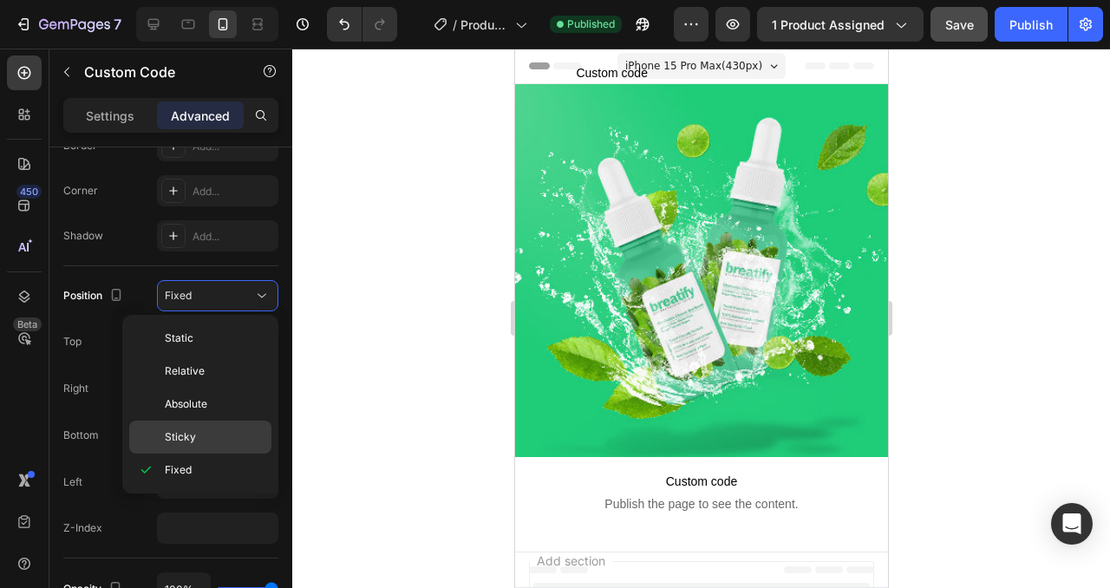
click at [215, 435] on p "Sticky" at bounding box center [214, 437] width 99 height 16
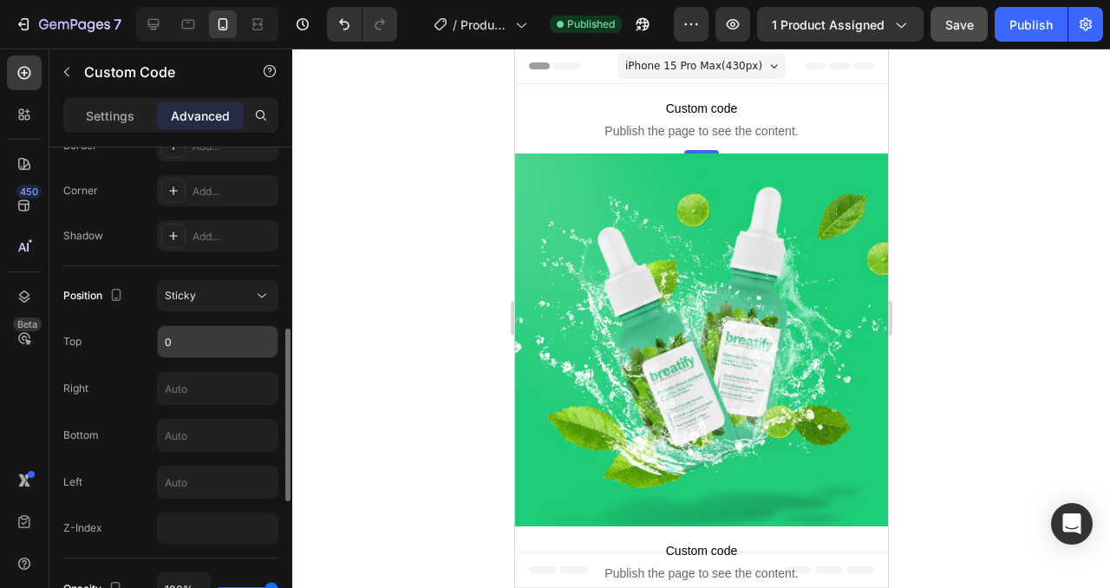
click at [233, 342] on input "0" at bounding box center [218, 341] width 120 height 31
click at [225, 269] on div "Position Sticky Top 10 Right Bottom Left Z-Index" at bounding box center [170, 412] width 215 height 292
click at [205, 348] on input "10" at bounding box center [218, 341] width 120 height 31
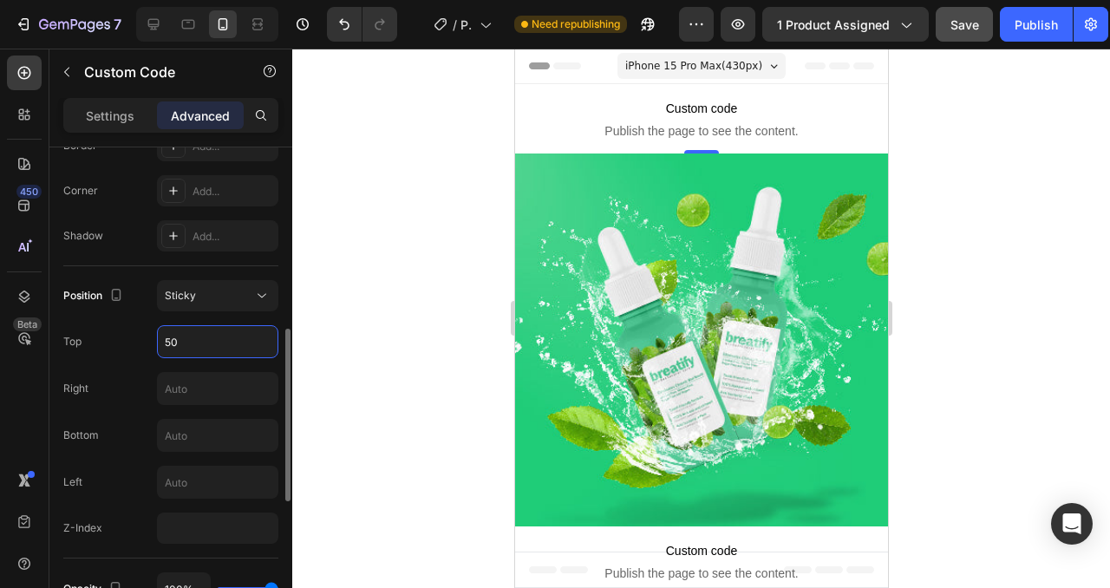
type input "50"
click at [137, 270] on div "Position Sticky Top 50 Right Bottom Left Z-Index" at bounding box center [170, 412] width 215 height 292
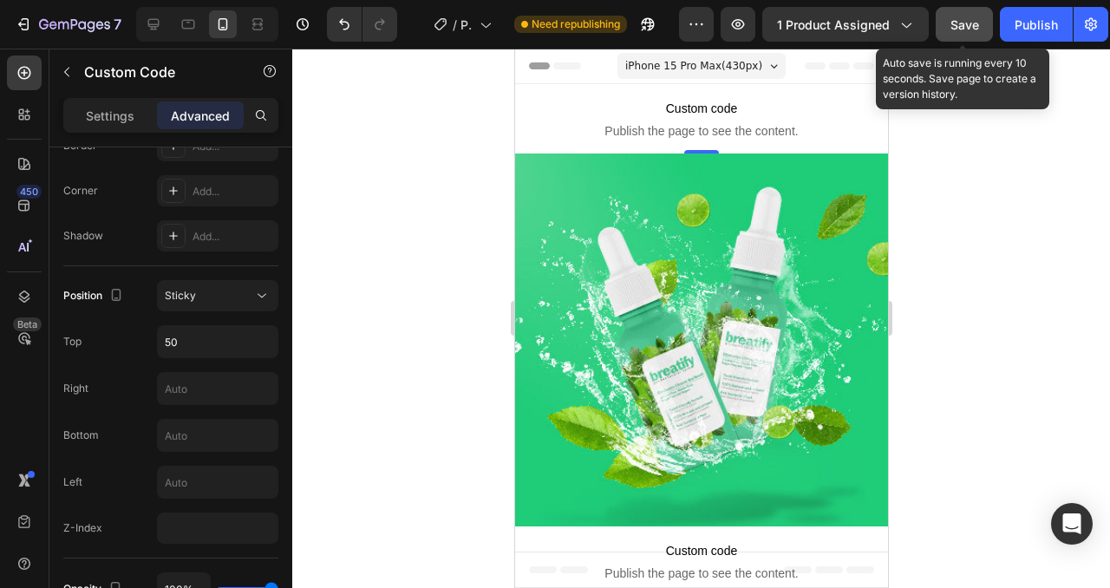
click at [960, 24] on span "Save" at bounding box center [965, 24] width 29 height 15
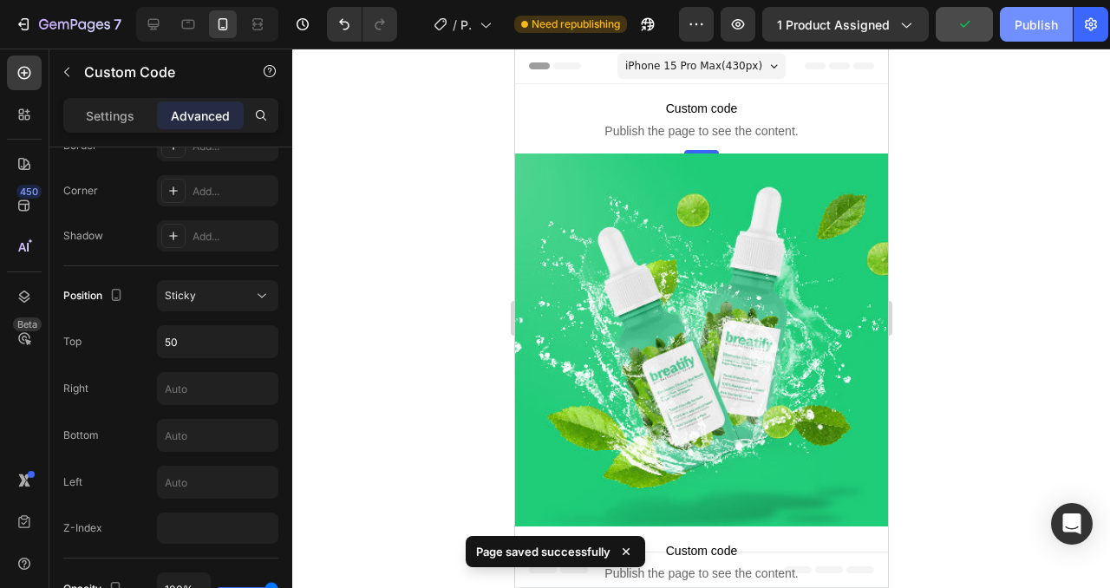
click at [1042, 25] on div "Publish" at bounding box center [1036, 25] width 43 height 18
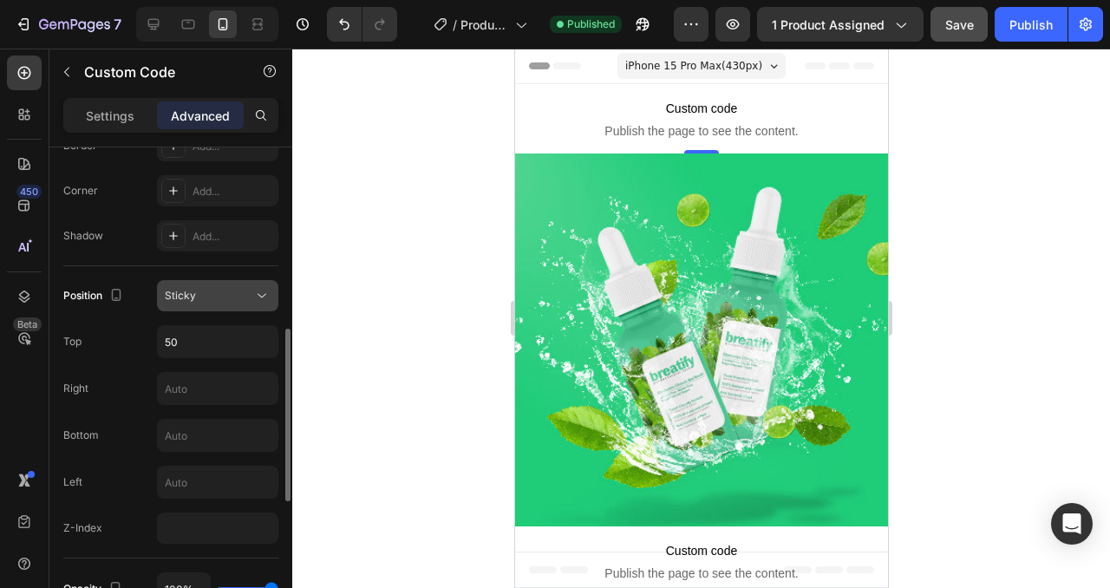
click at [224, 305] on button "Sticky" at bounding box center [217, 295] width 121 height 31
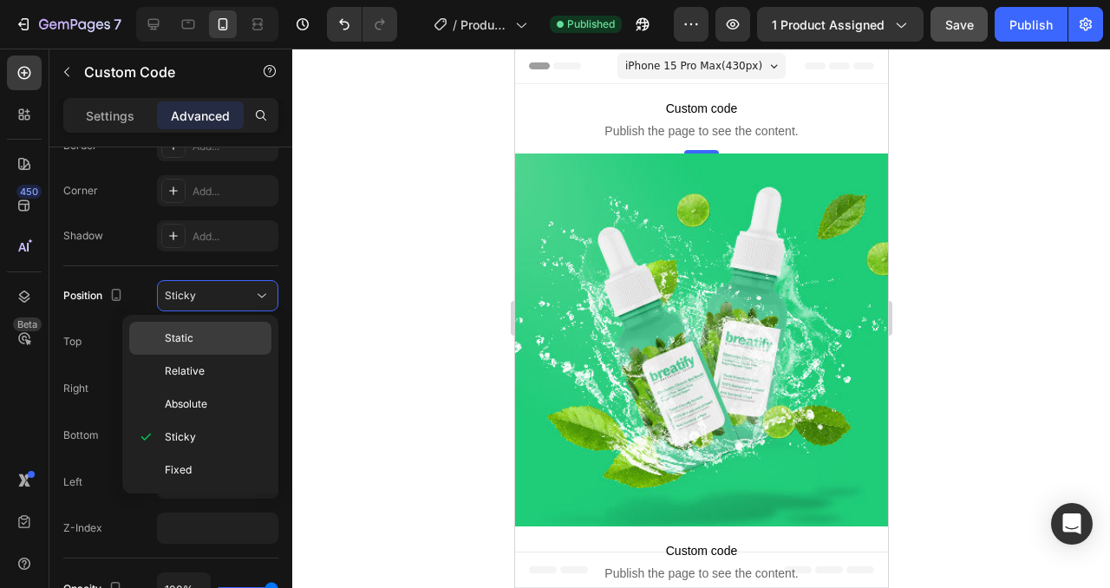
click at [209, 331] on p "Static" at bounding box center [214, 338] width 99 height 16
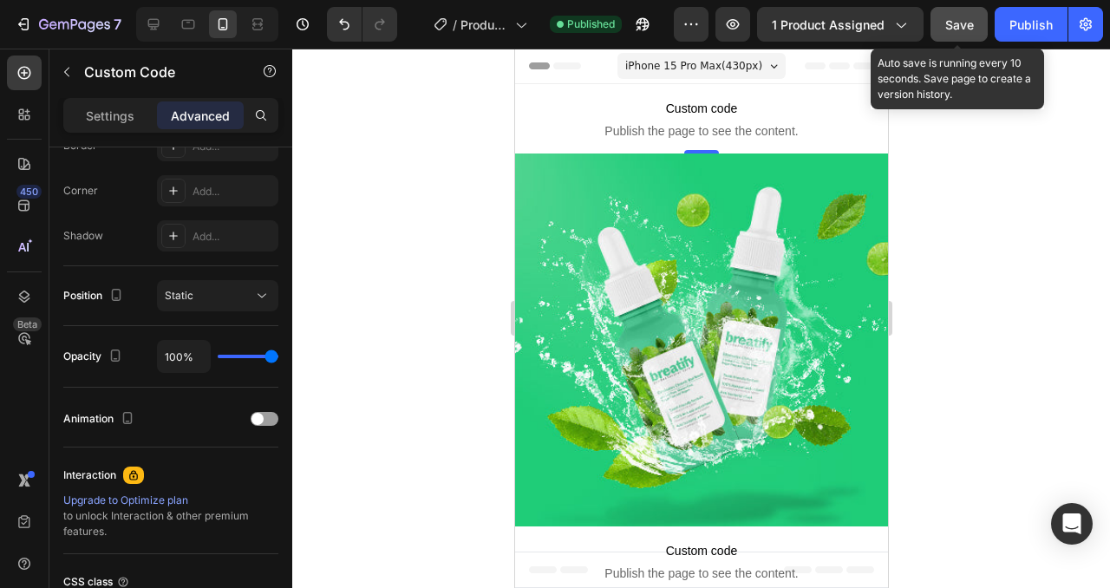
click at [967, 21] on span "Save" at bounding box center [959, 24] width 29 height 15
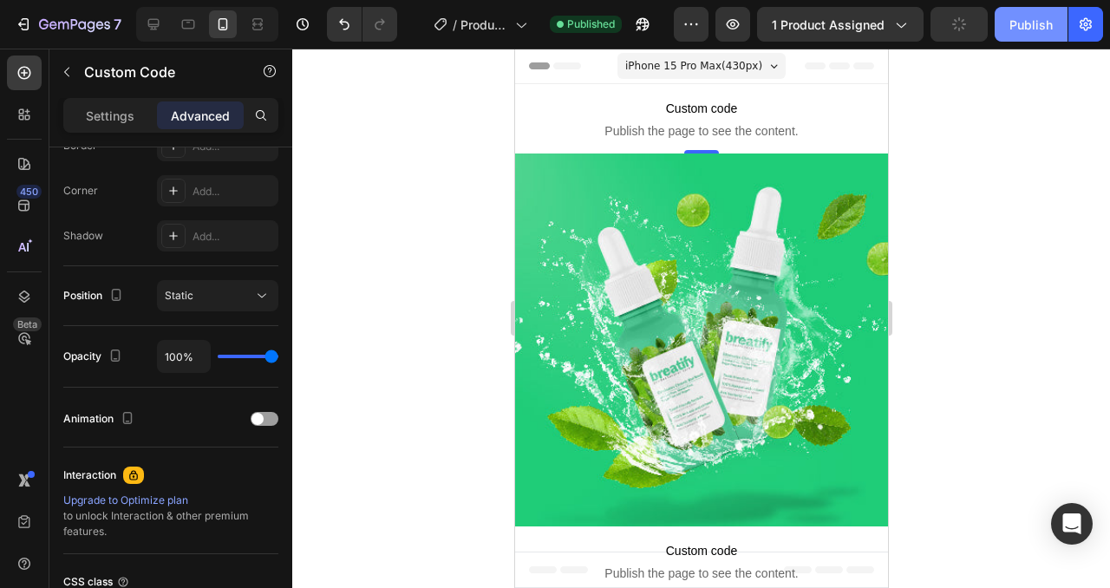
click at [1027, 26] on div "Publish" at bounding box center [1031, 25] width 43 height 18
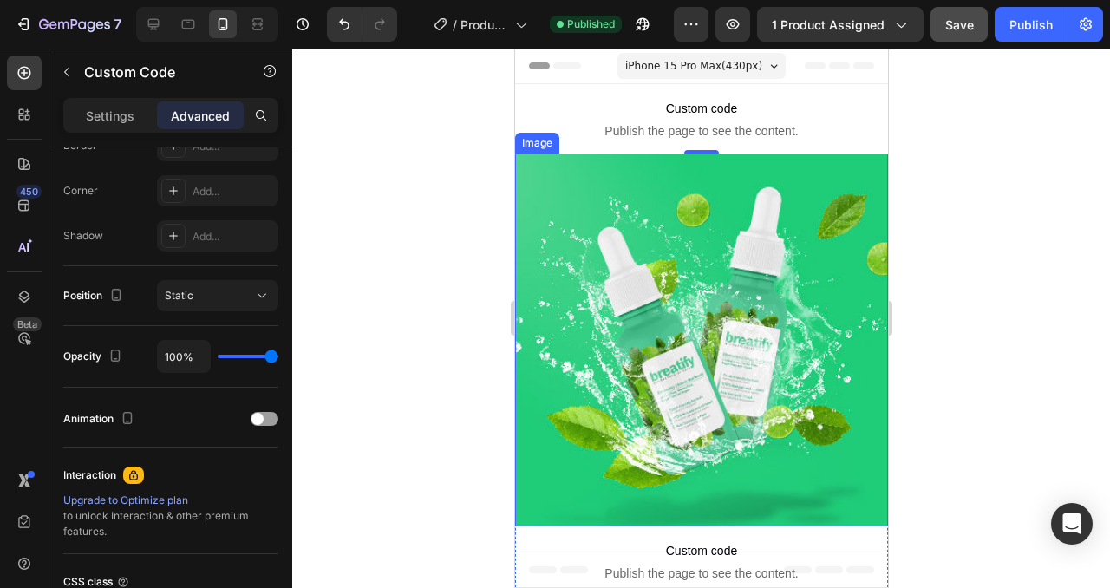
click at [845, 318] on img at bounding box center [700, 340] width 373 height 373
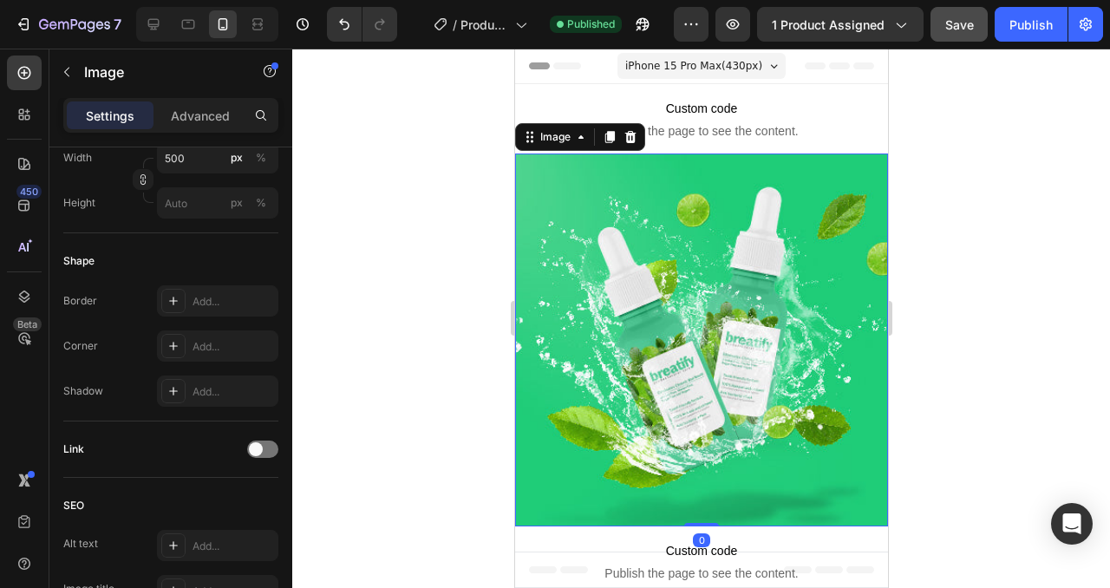
click at [845, 318] on img at bounding box center [700, 340] width 373 height 373
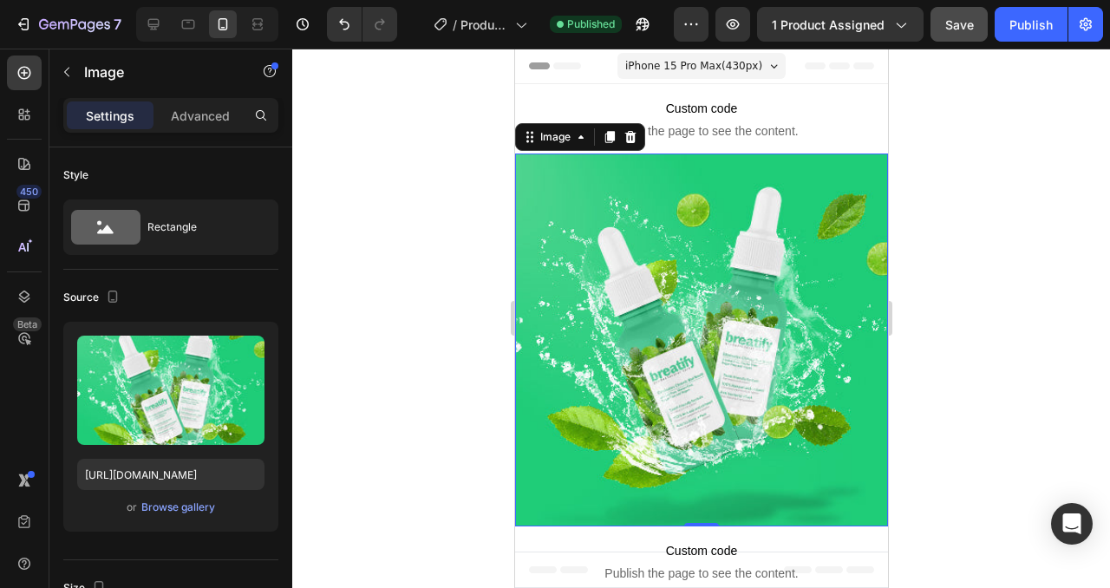
click at [203, 134] on div "Settings Advanced" at bounding box center [170, 122] width 243 height 49
click at [200, 119] on p "Advanced" at bounding box center [200, 116] width 59 height 18
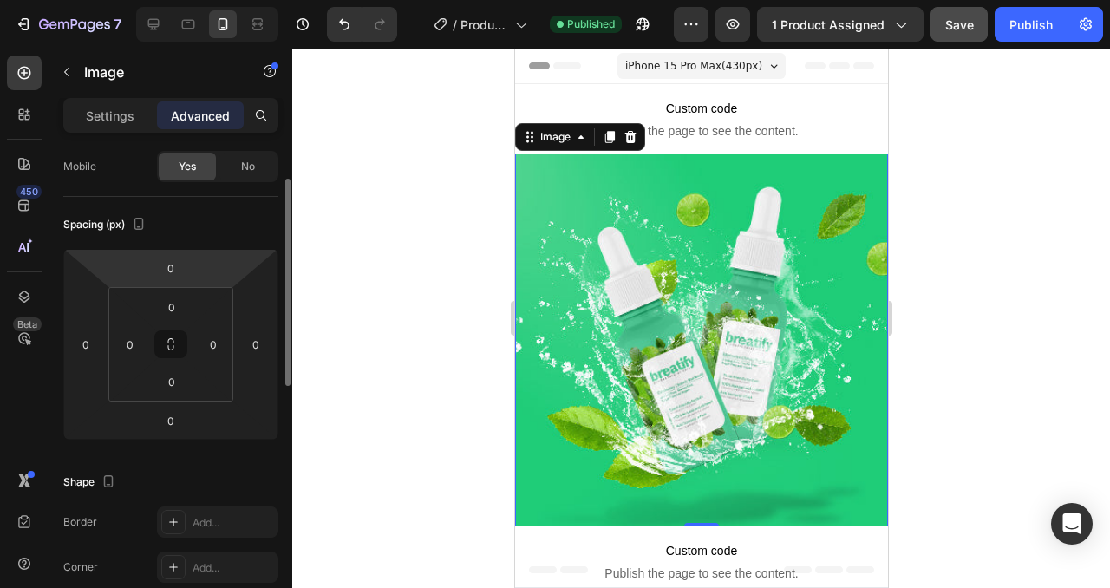
scroll to position [111, 0]
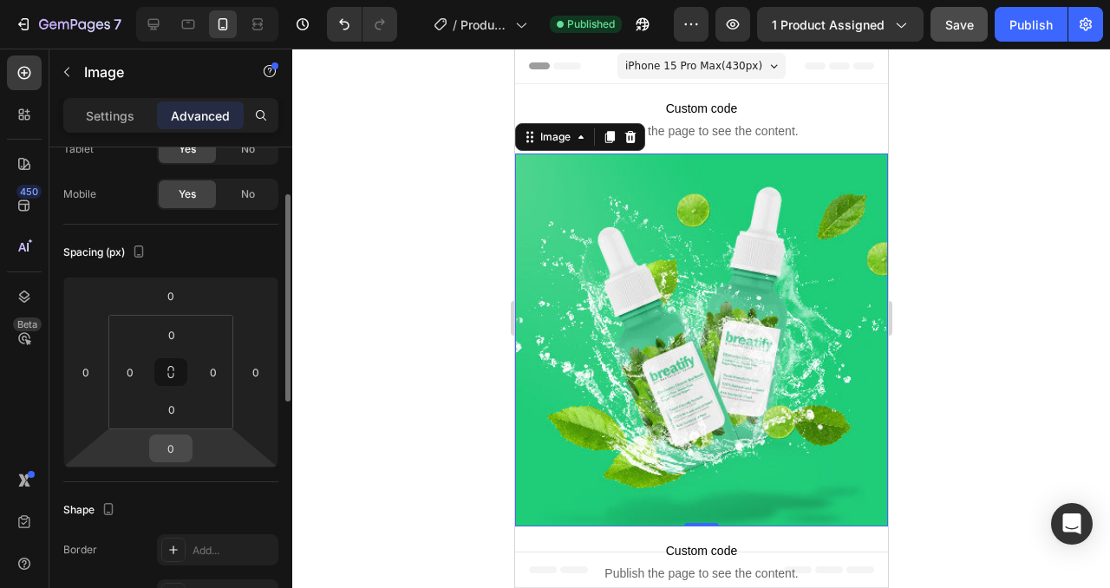
click at [180, 444] on input "0" at bounding box center [171, 448] width 35 height 26
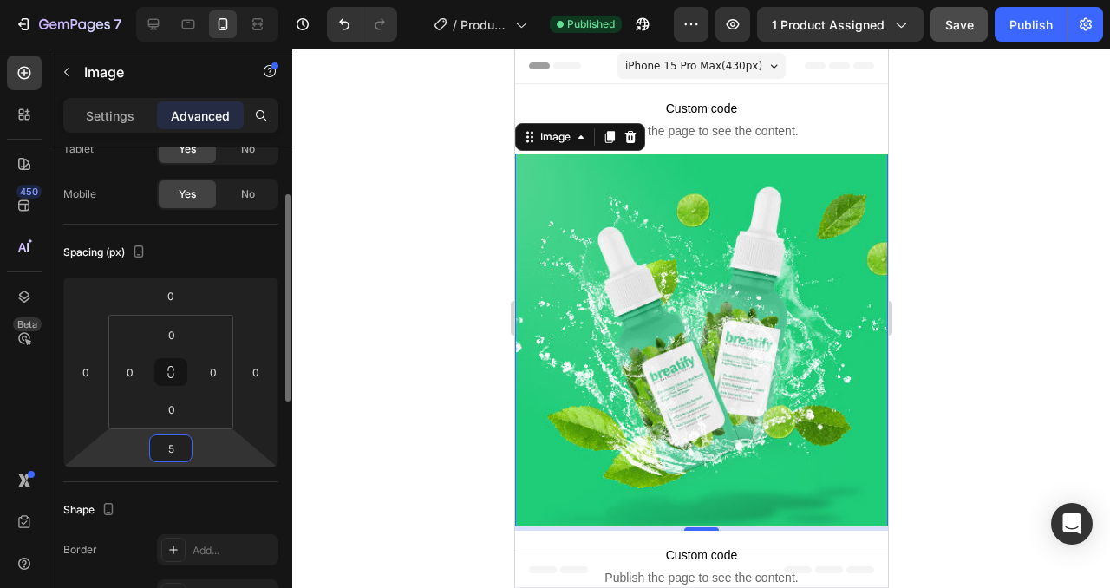
click at [232, 252] on div "Spacing (px)" at bounding box center [170, 253] width 215 height 28
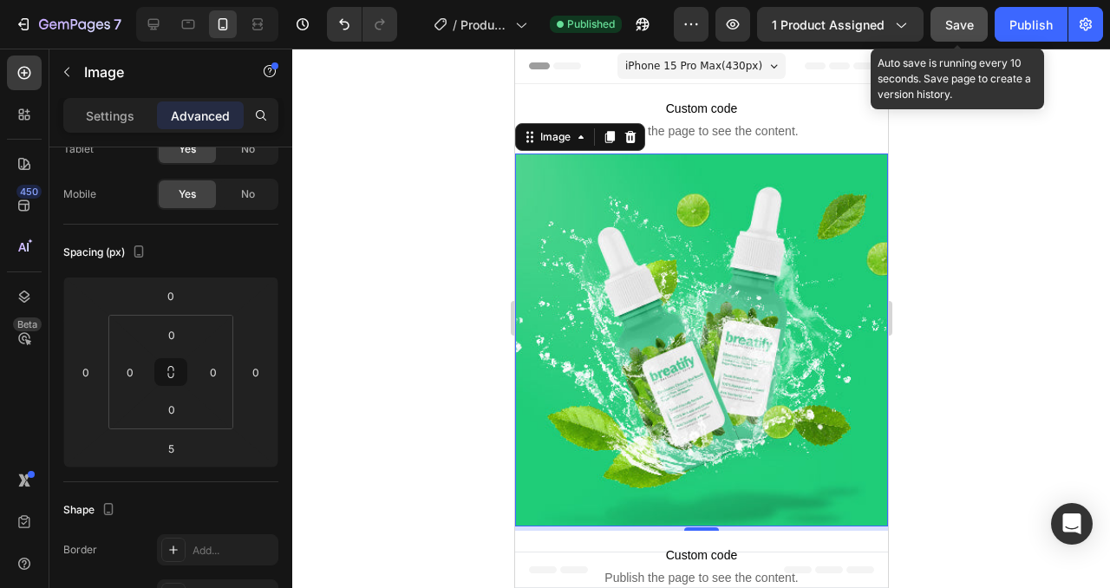
click at [953, 29] on span "Save" at bounding box center [959, 24] width 29 height 15
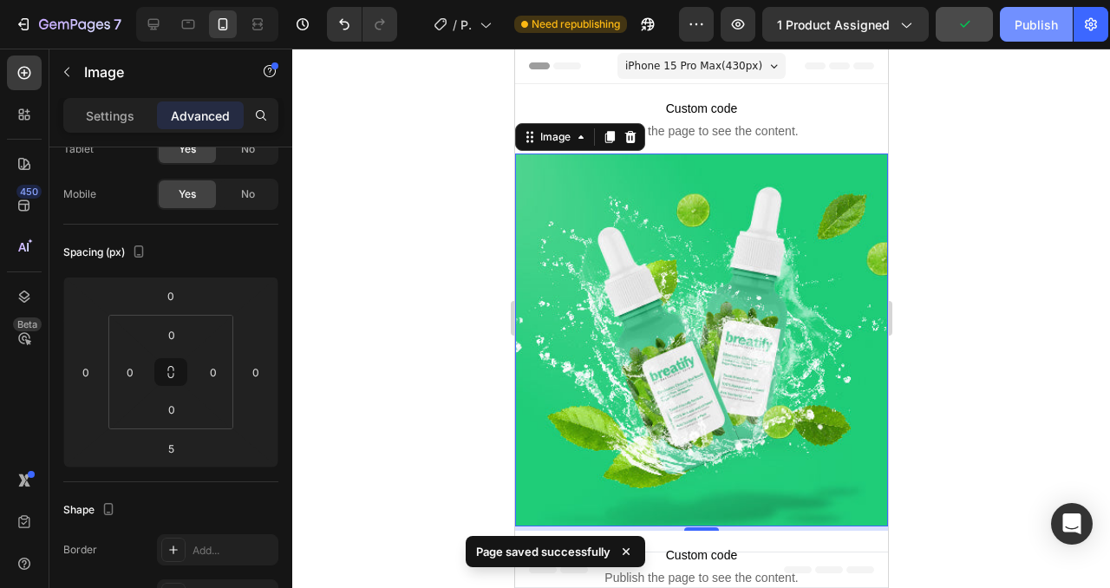
click at [1029, 26] on div "Publish" at bounding box center [1036, 25] width 43 height 18
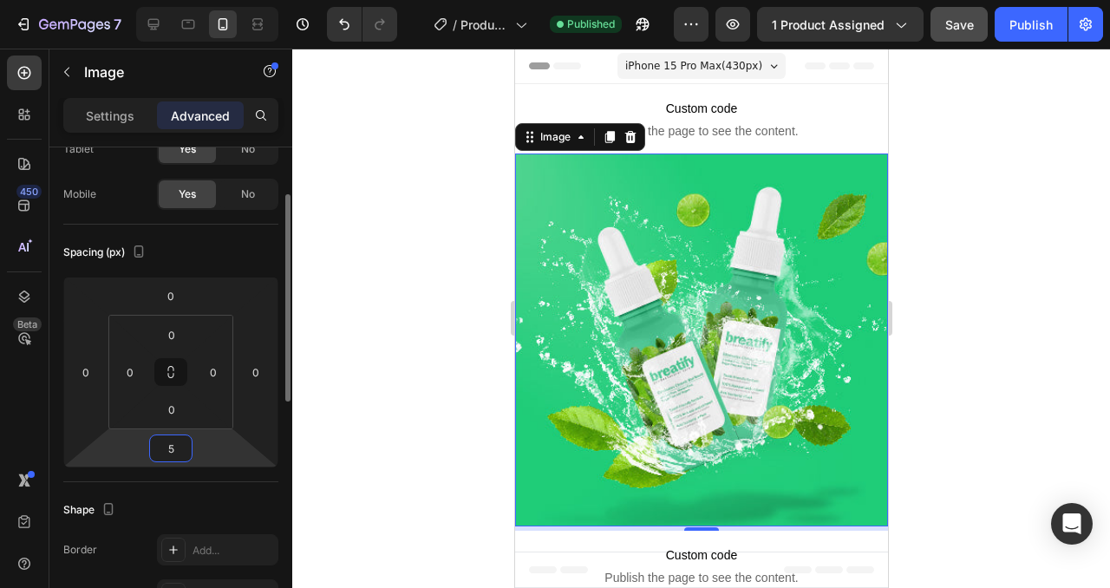
click at [173, 446] on input "5" at bounding box center [171, 448] width 35 height 26
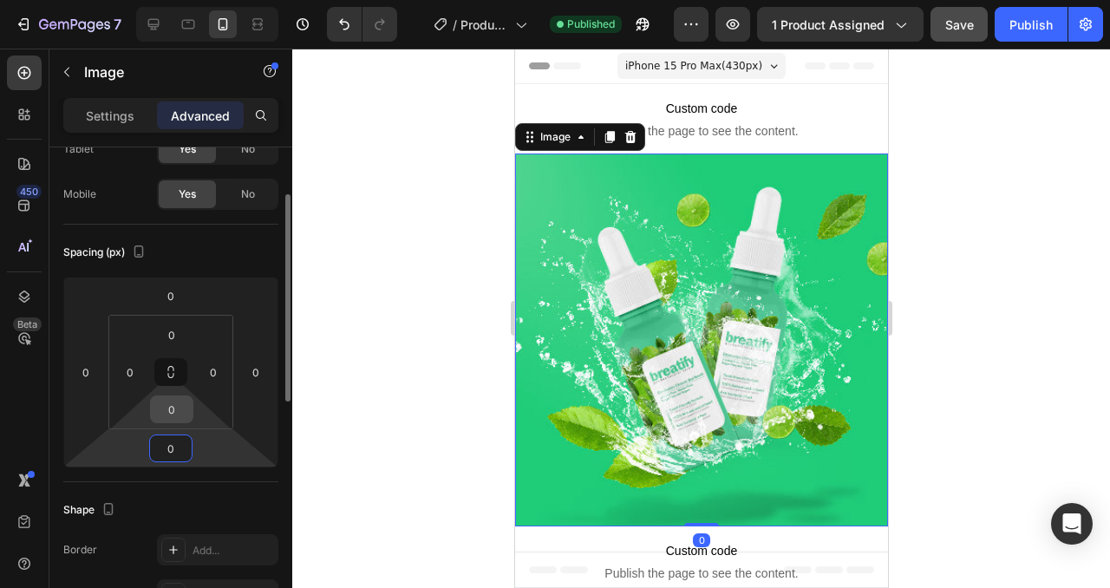
type input "0"
click at [176, 409] on input "0" at bounding box center [171, 409] width 35 height 26
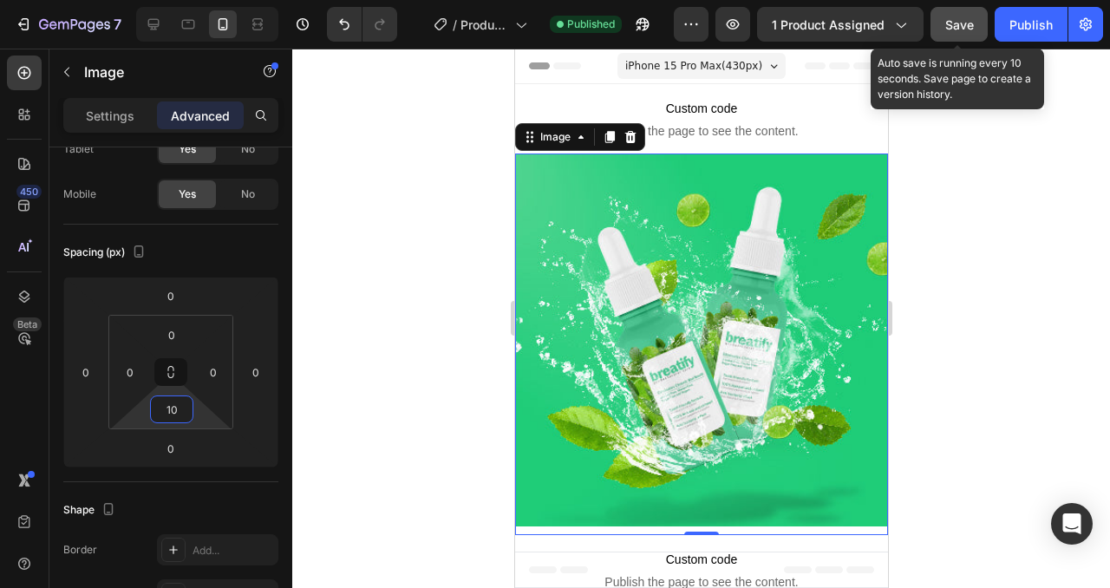
click at [974, 38] on button "Save" at bounding box center [959, 24] width 57 height 35
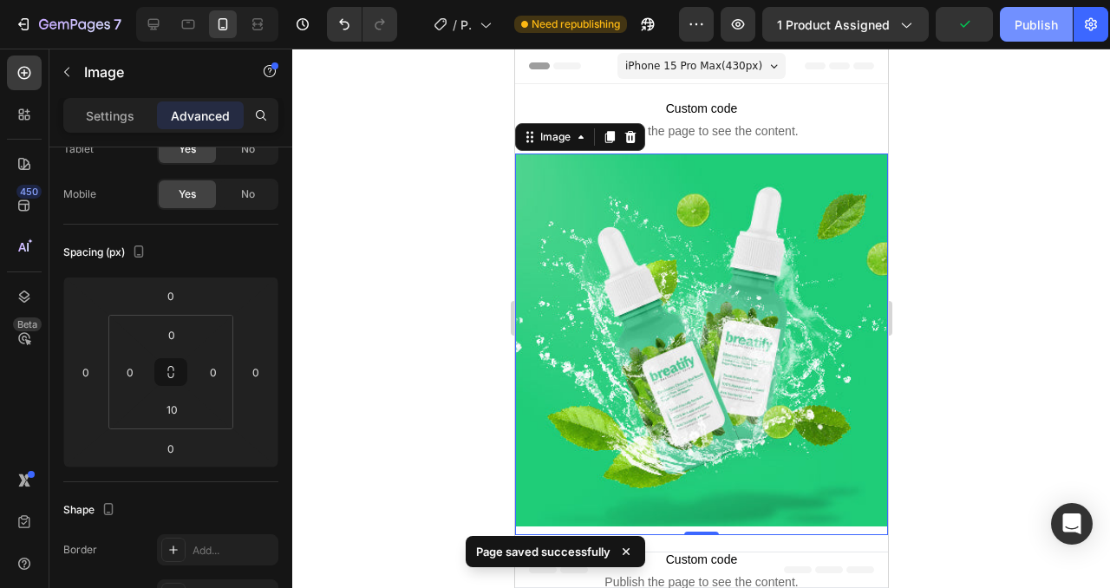
click at [1031, 26] on div "Publish" at bounding box center [1036, 25] width 43 height 18
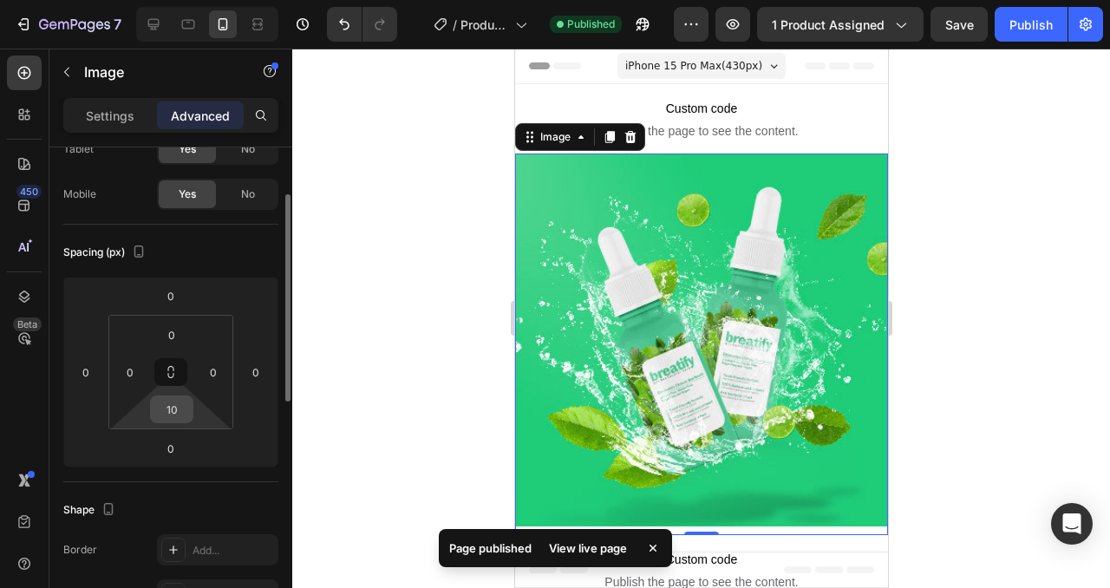
click at [182, 403] on input "10" at bounding box center [171, 409] width 35 height 26
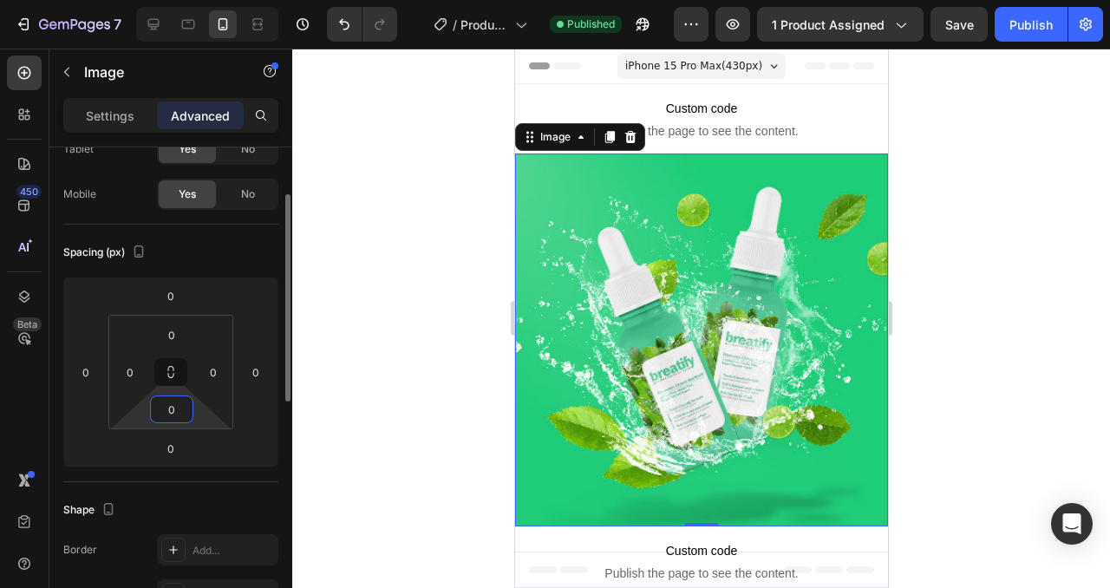
type input "0"
click at [212, 256] on div "Spacing (px)" at bounding box center [170, 253] width 215 height 28
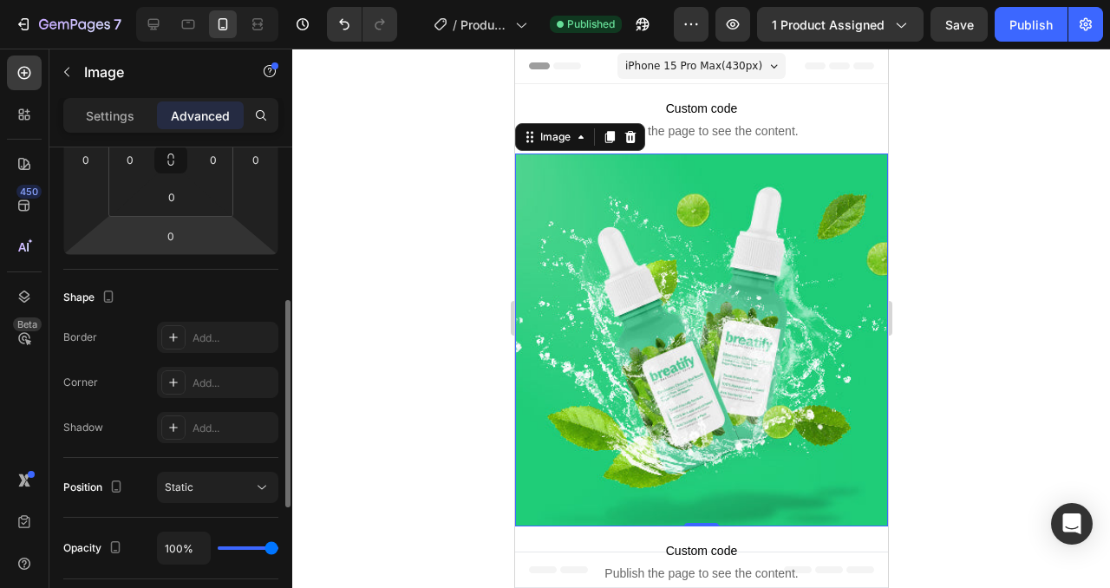
scroll to position [336, 0]
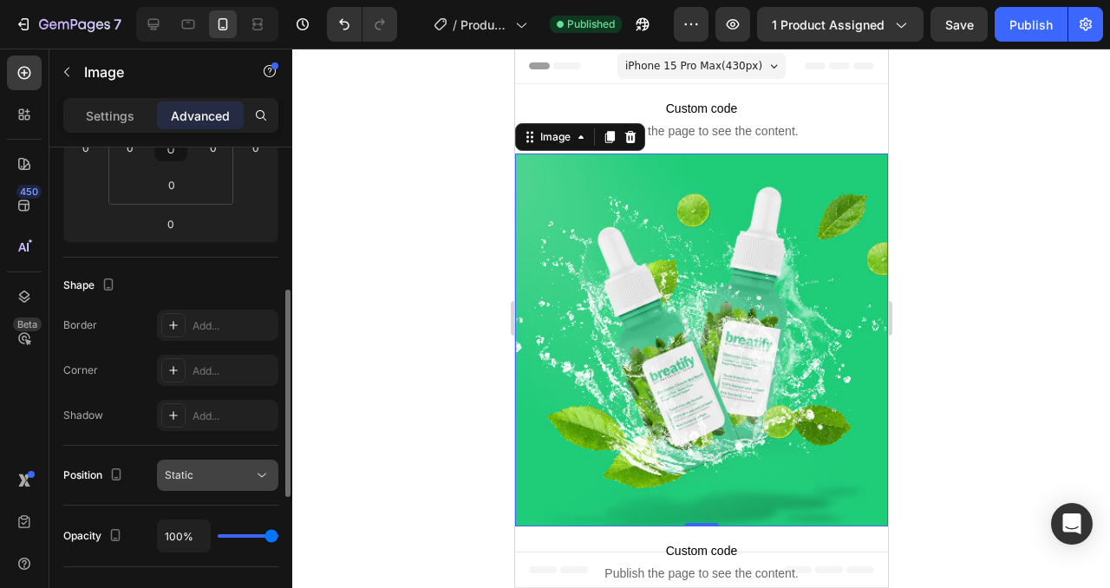
click at [245, 474] on div "Static" at bounding box center [209, 475] width 88 height 16
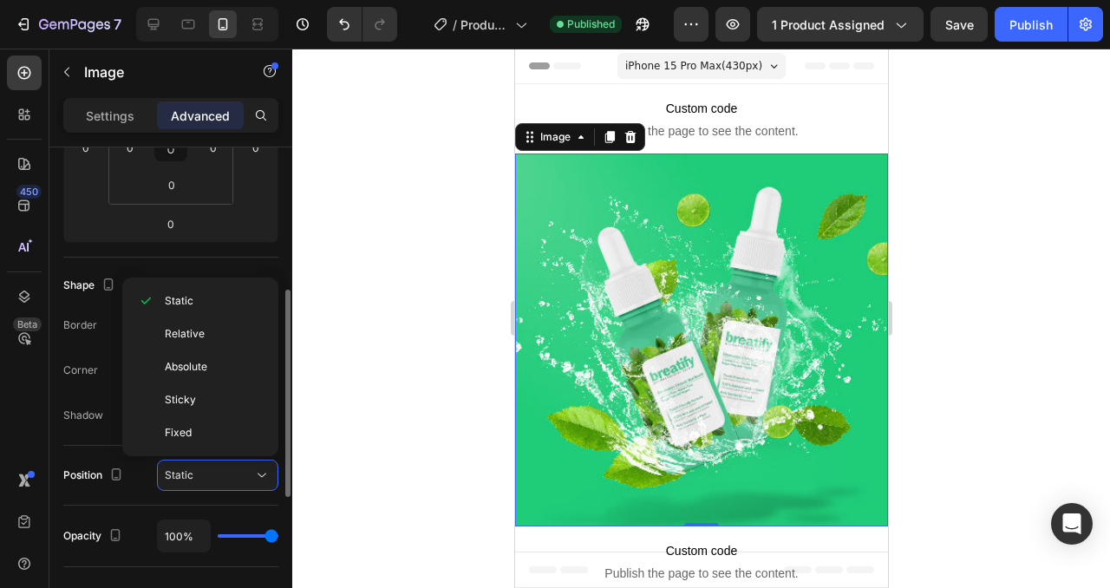
click at [199, 265] on div "Shape Border Add... Corner Add... Shadow Add..." at bounding box center [170, 352] width 215 height 188
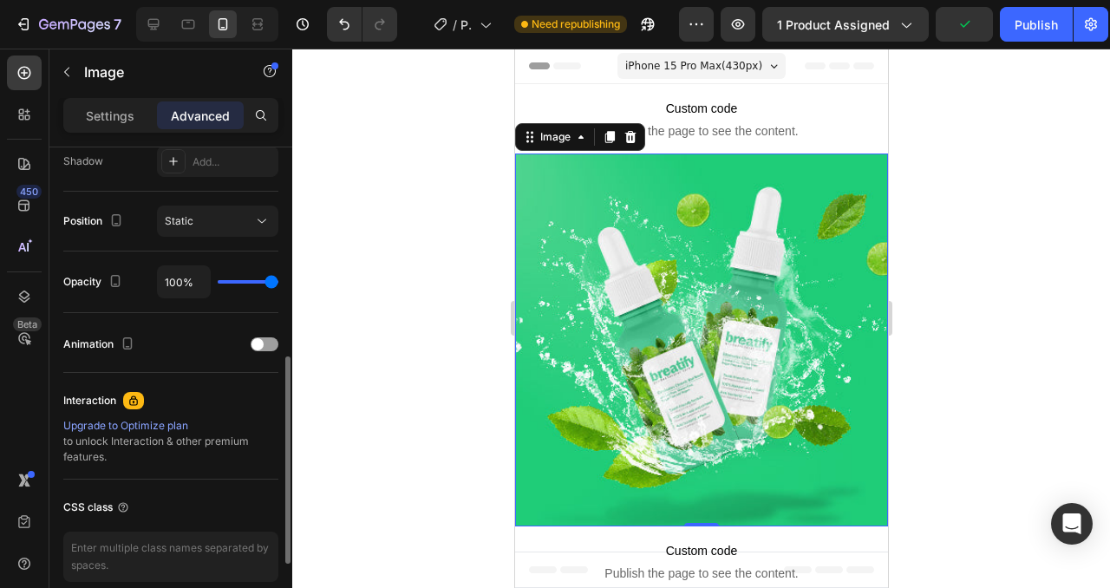
scroll to position [355, 0]
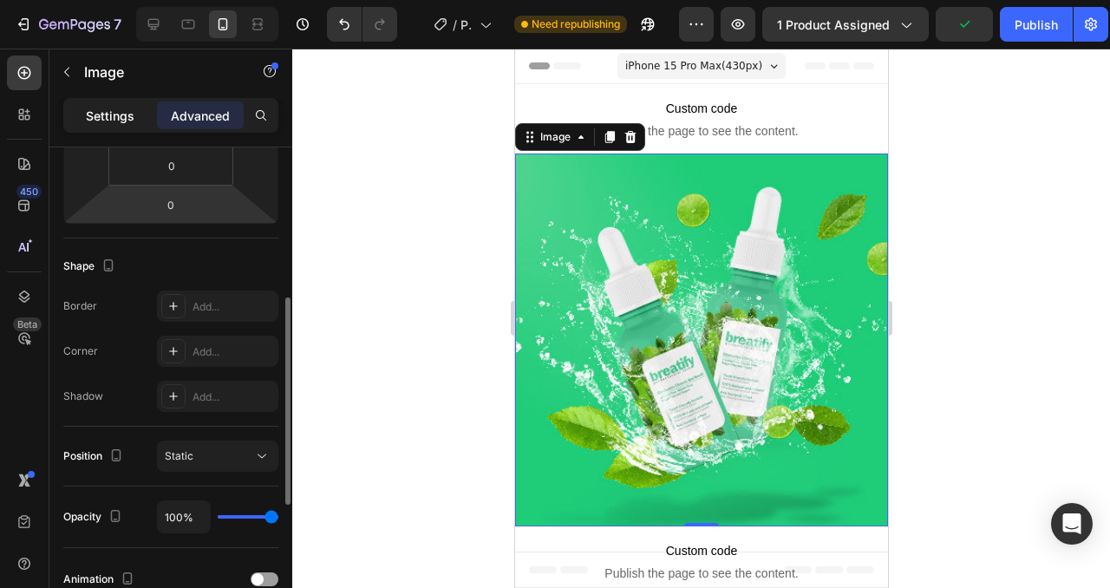
click at [110, 110] on p "Settings" at bounding box center [110, 116] width 49 height 18
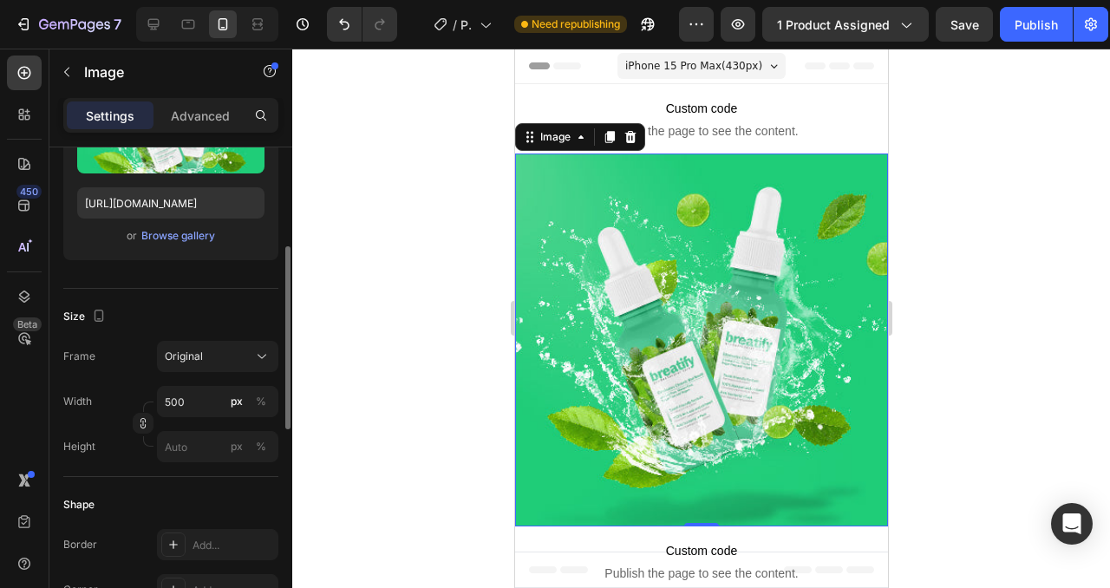
scroll to position [268, 0]
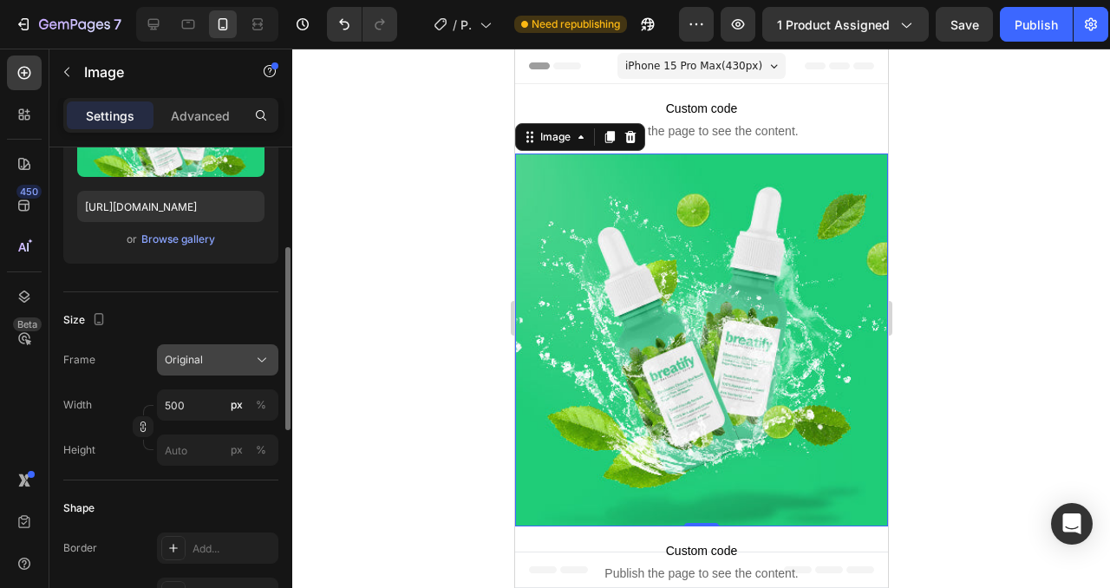
click at [228, 367] on div "Original" at bounding box center [207, 360] width 85 height 16
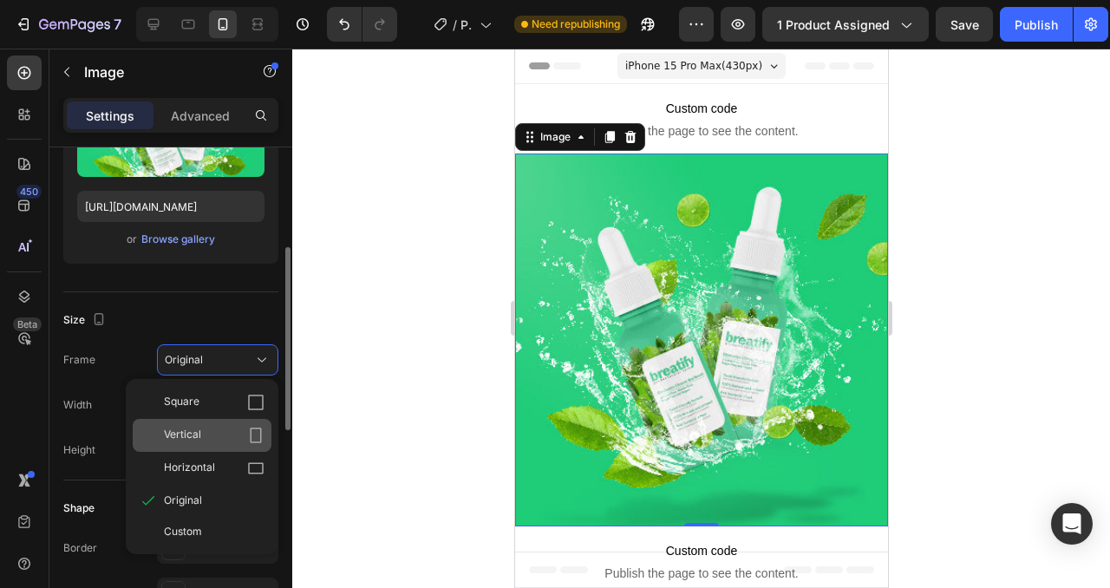
click at [251, 440] on icon at bounding box center [256, 436] width 11 height 16
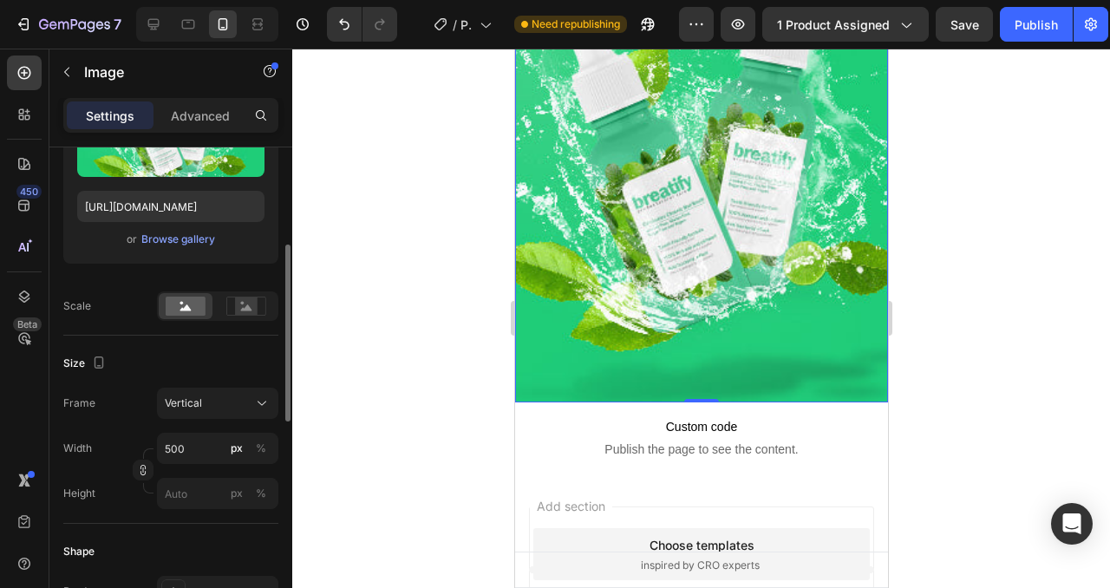
scroll to position [256, 0]
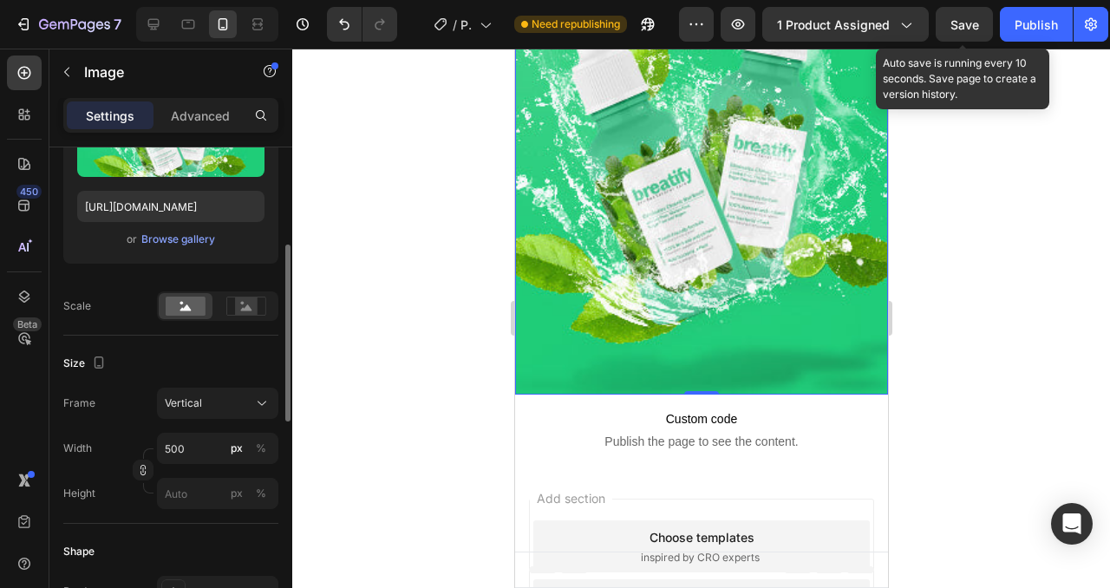
click at [959, 28] on span "Save" at bounding box center [965, 24] width 29 height 15
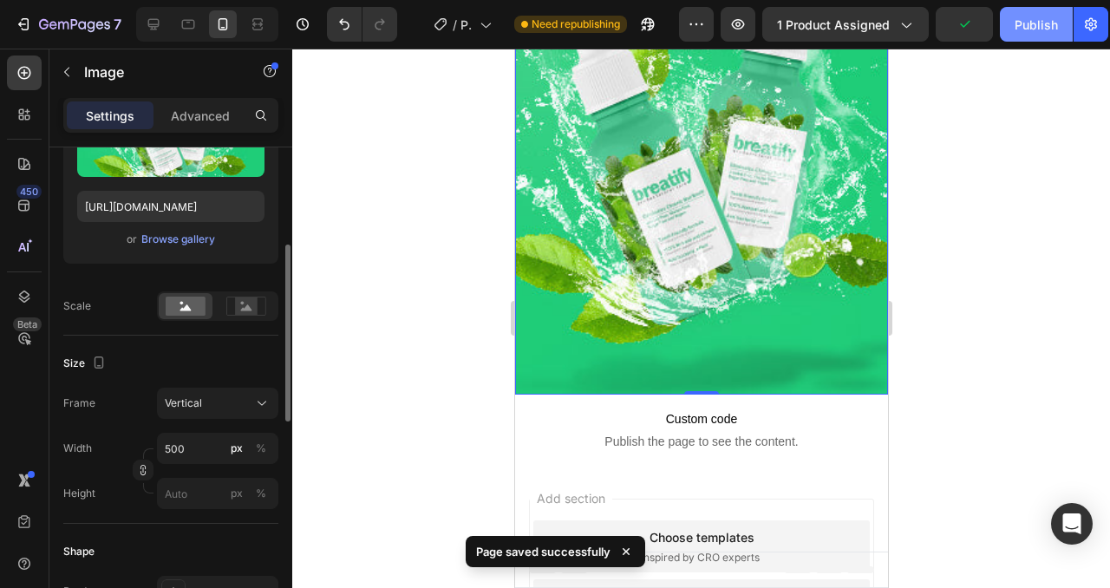
click at [1045, 18] on div "Publish" at bounding box center [1036, 25] width 43 height 18
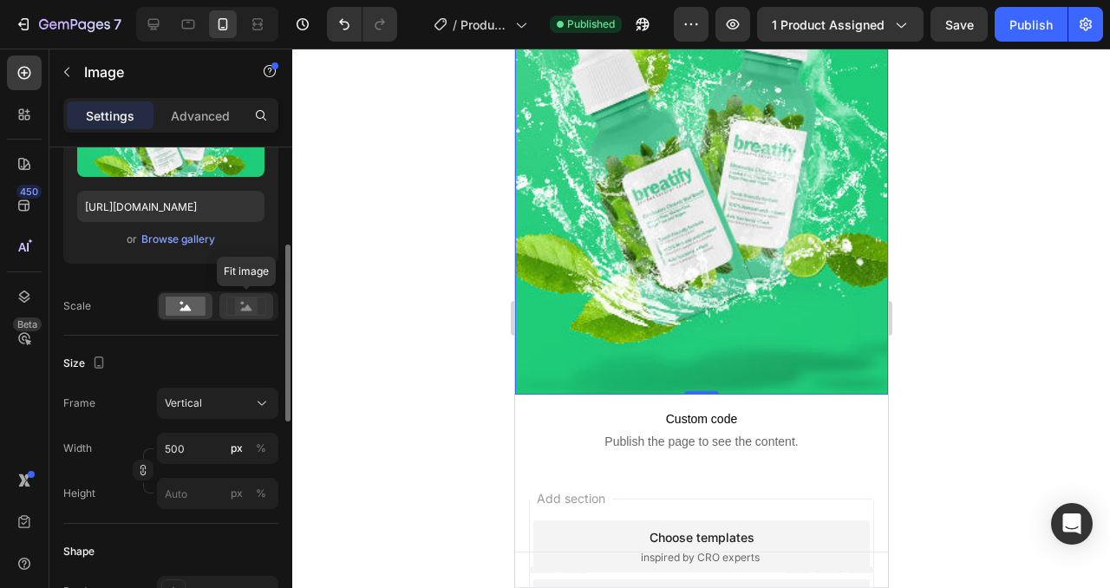
click at [250, 304] on rect at bounding box center [246, 305] width 23 height 17
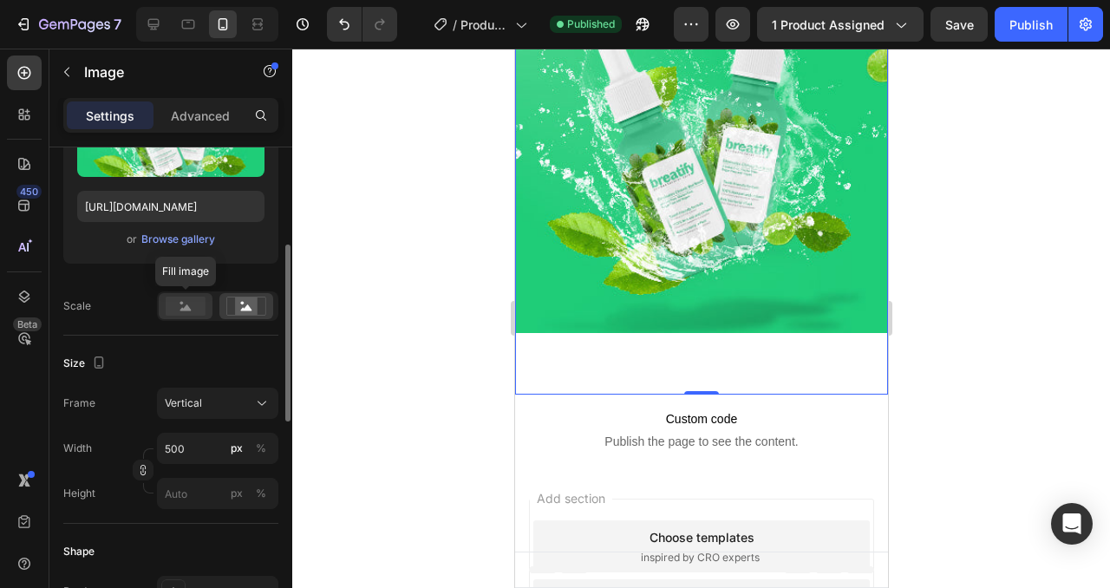
click at [186, 306] on icon at bounding box center [185, 307] width 11 height 6
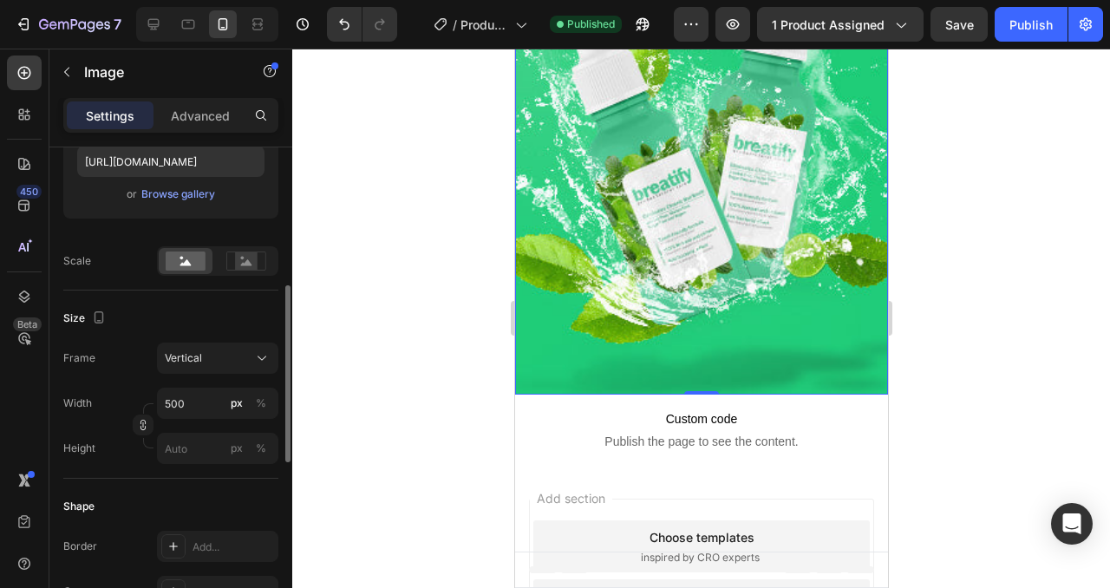
scroll to position [331, 0]
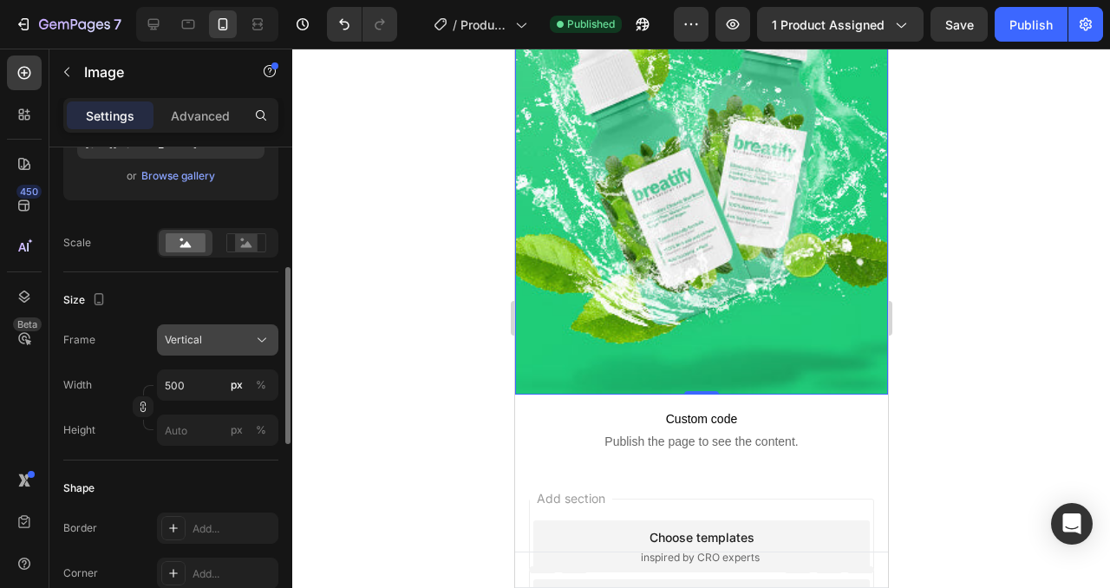
click at [226, 343] on div "Vertical" at bounding box center [207, 340] width 85 height 16
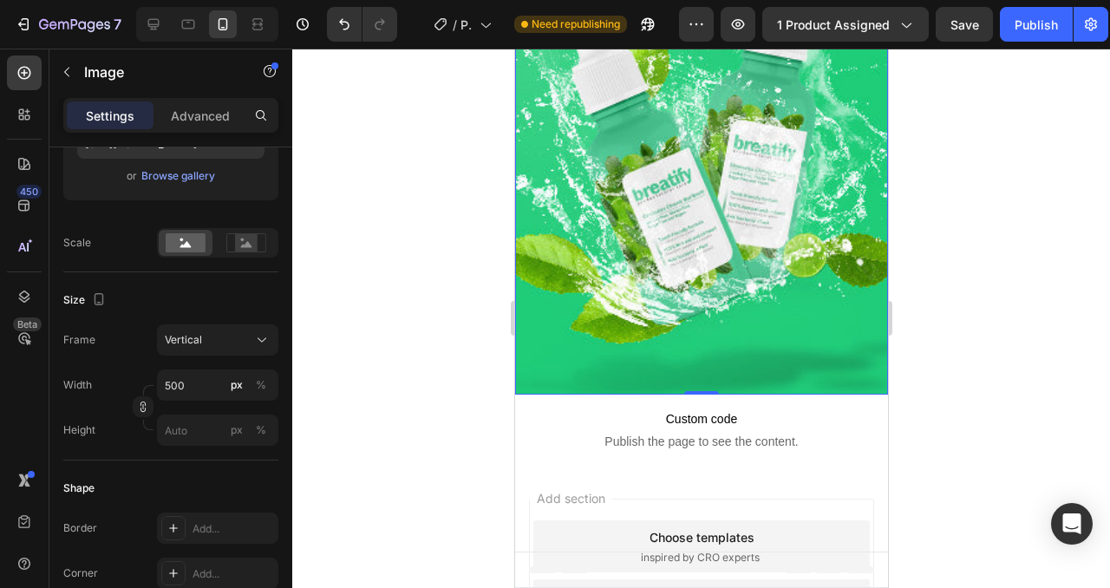
click at [149, 318] on div "Size Frame Vertical Width 500 px % Height px %" at bounding box center [170, 366] width 215 height 188
click at [150, 409] on button "button" at bounding box center [143, 406] width 21 height 21
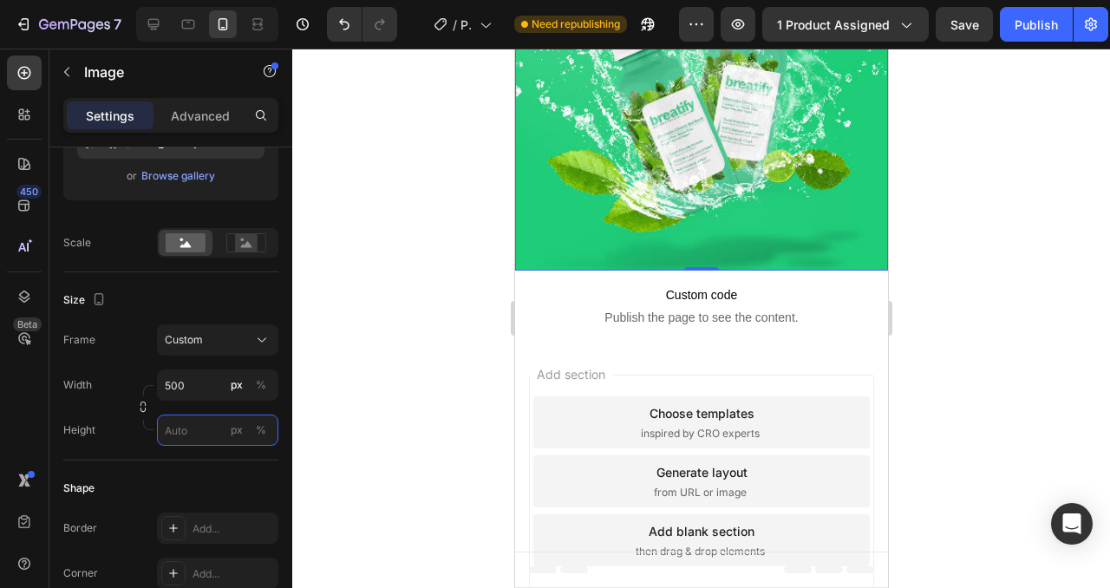
click at [186, 432] on input "px %" at bounding box center [217, 430] width 121 height 31
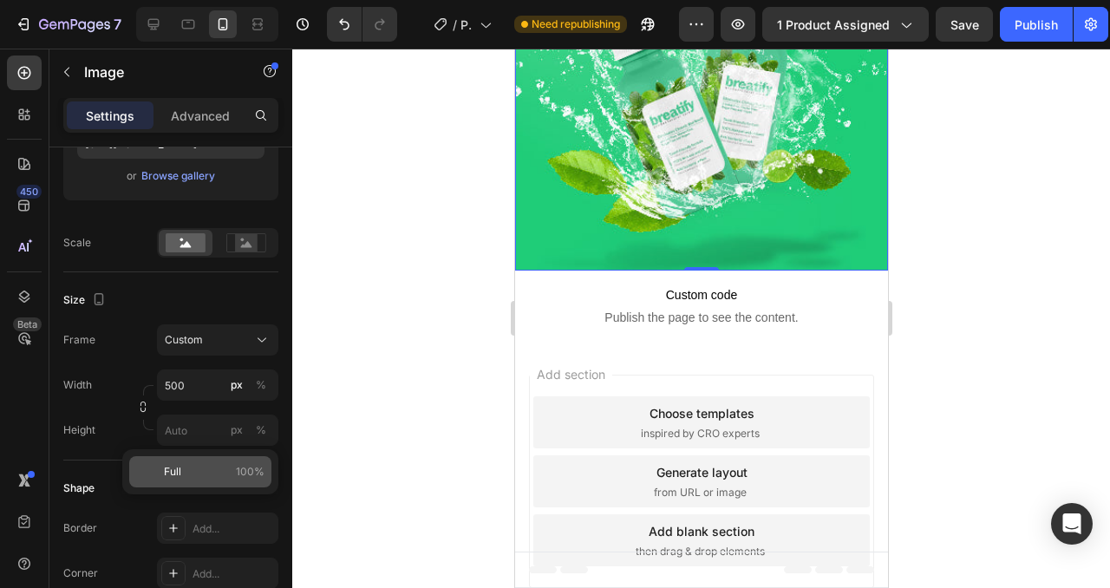
click at [188, 464] on p "Full 100%" at bounding box center [214, 472] width 101 height 16
type input "100"
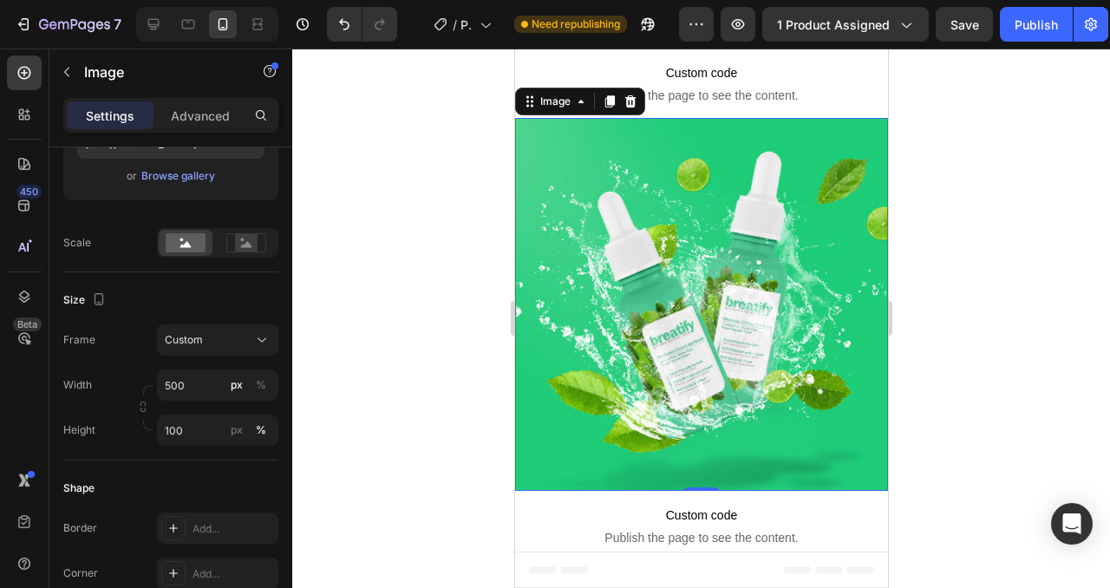
scroll to position [18, 0]
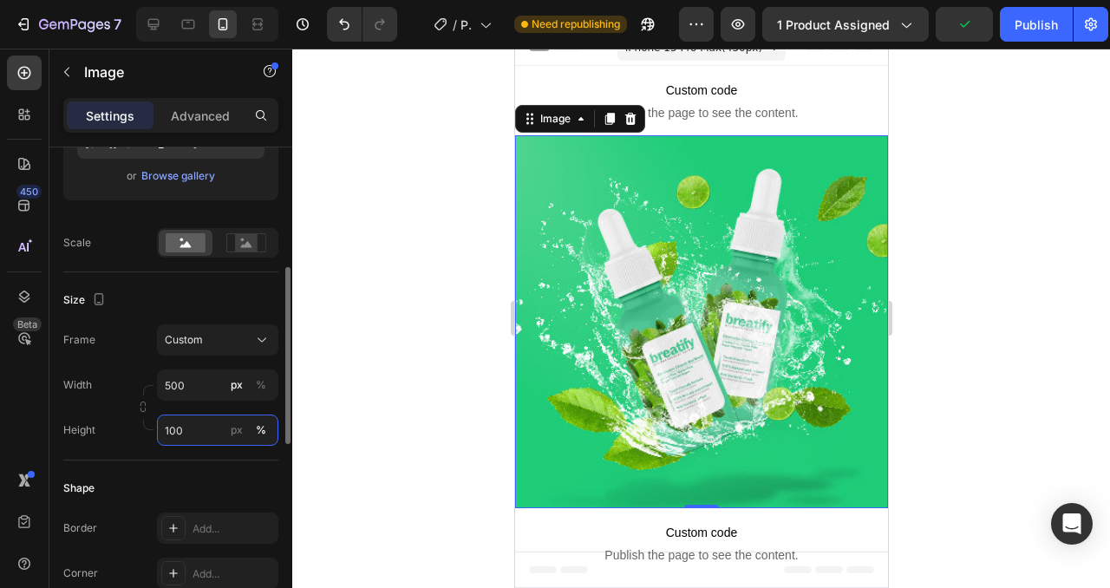
click at [182, 435] on input "100" at bounding box center [217, 430] width 121 height 31
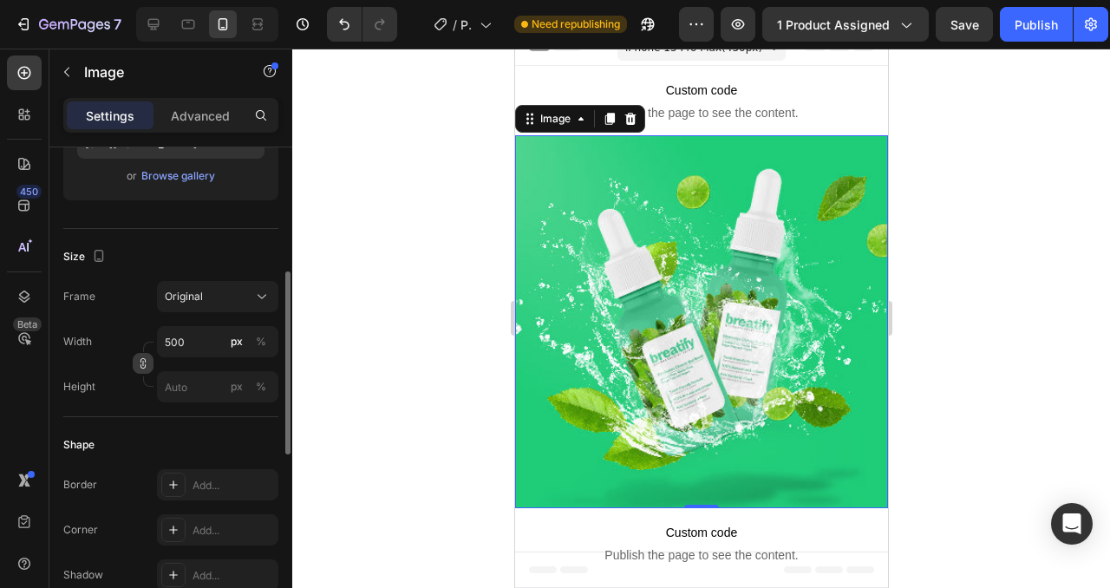
click at [147, 413] on div "Size Frame Original Width 500 px % Height px %" at bounding box center [170, 323] width 215 height 188
click at [139, 366] on icon "button" at bounding box center [143, 363] width 12 height 12
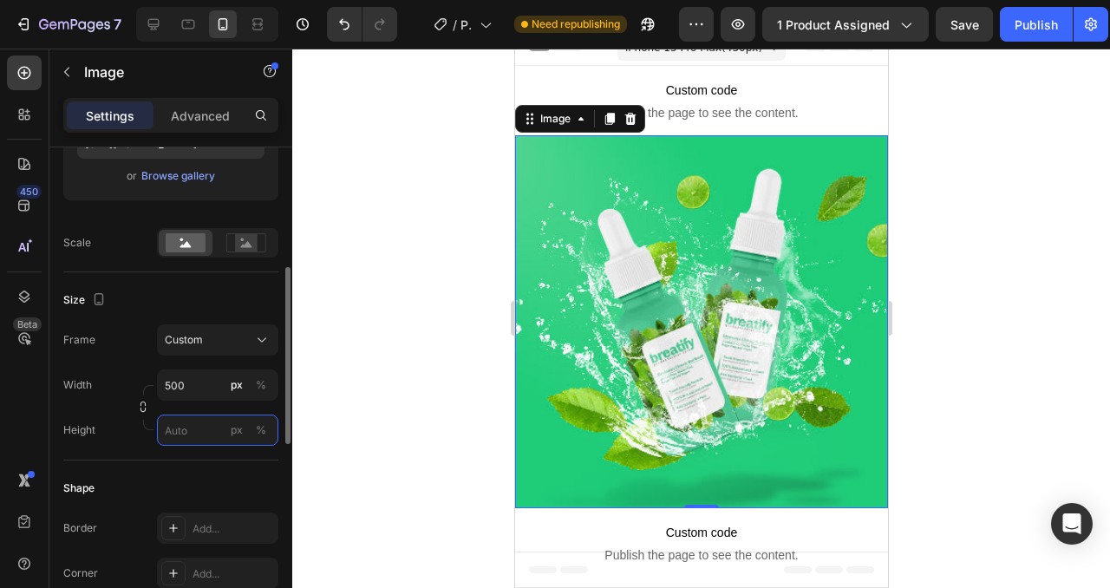
click at [186, 430] on input "px %" at bounding box center [217, 430] width 121 height 31
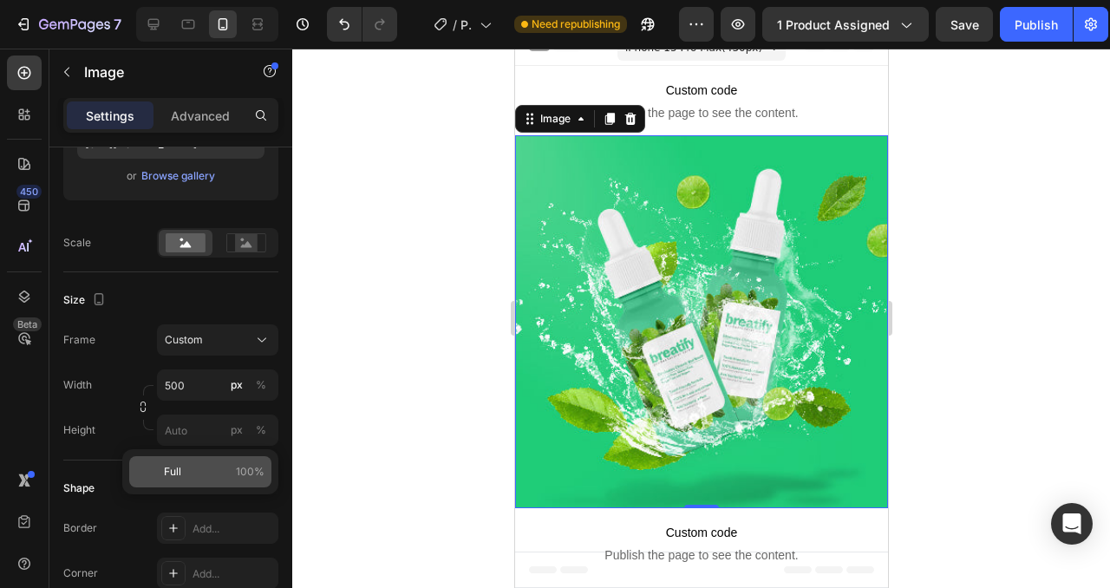
click at [183, 464] on p "Full 100%" at bounding box center [214, 472] width 101 height 16
type input "100"
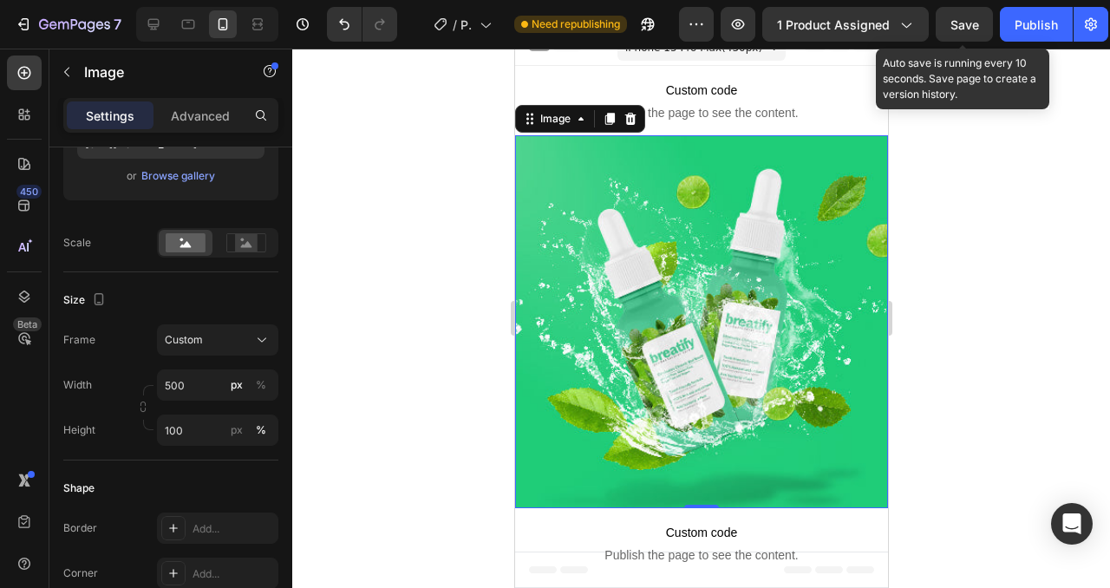
click at [966, 29] on span "Save" at bounding box center [965, 24] width 29 height 15
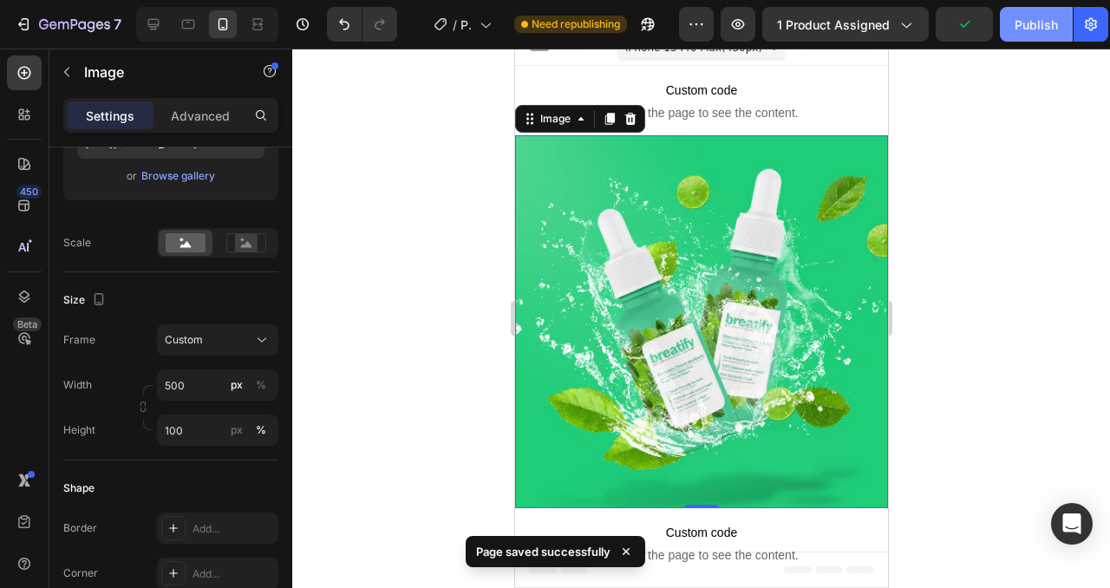
click at [1026, 28] on div "Publish" at bounding box center [1036, 25] width 43 height 18
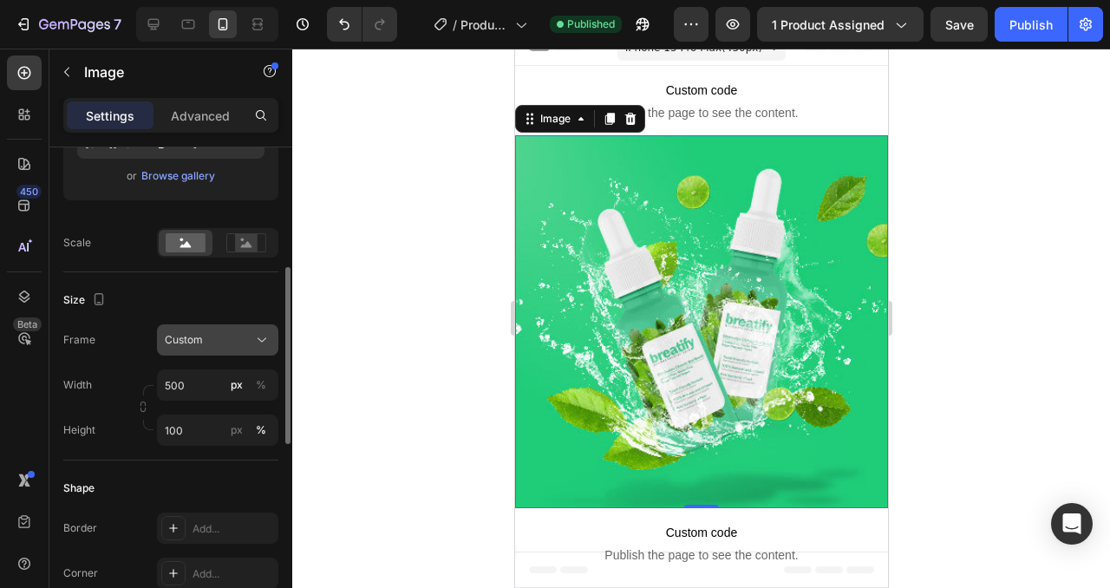
click at [206, 353] on button "Custom" at bounding box center [217, 339] width 121 height 31
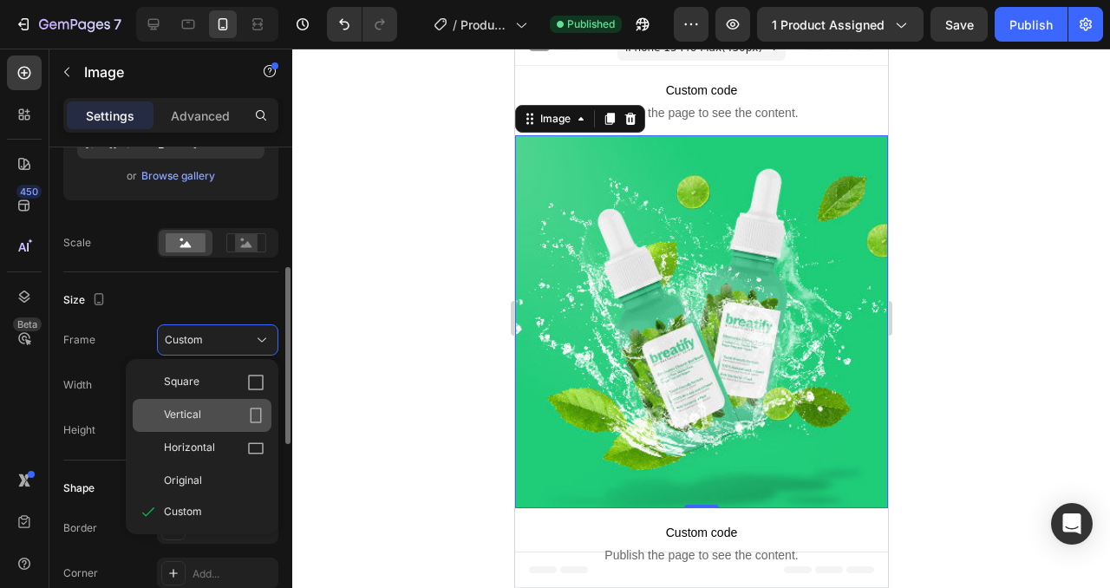
click at [198, 417] on span "Vertical" at bounding box center [182, 415] width 37 height 17
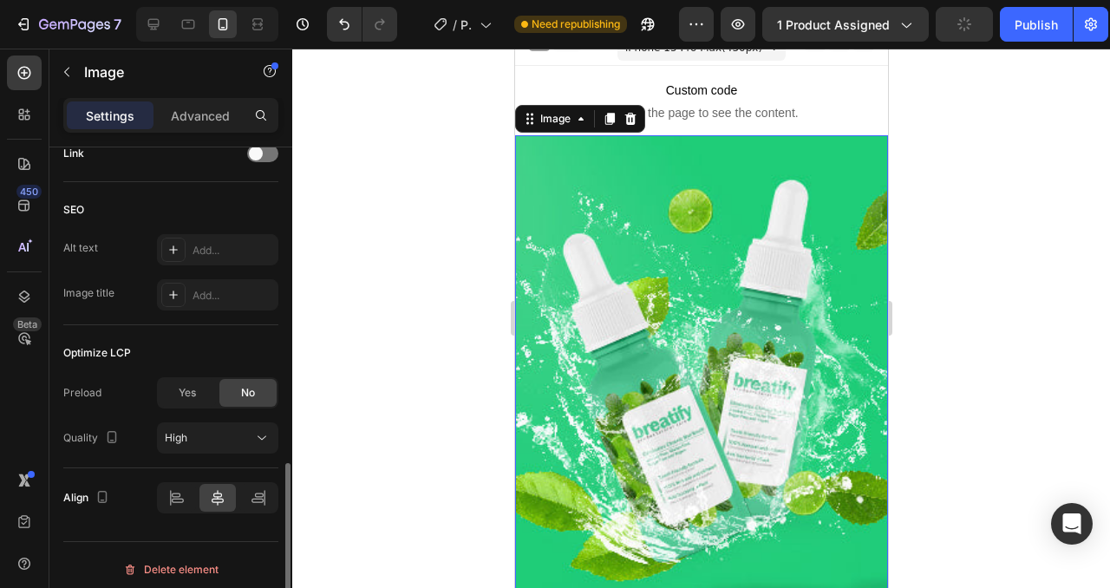
scroll to position [863, 0]
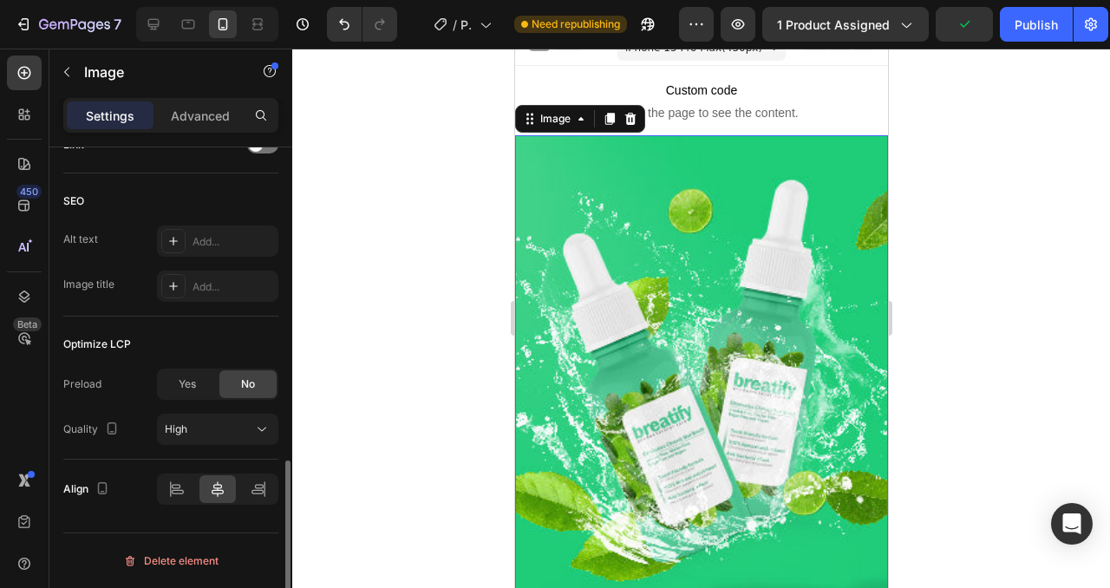
click at [201, 431] on div "High" at bounding box center [209, 429] width 88 height 16
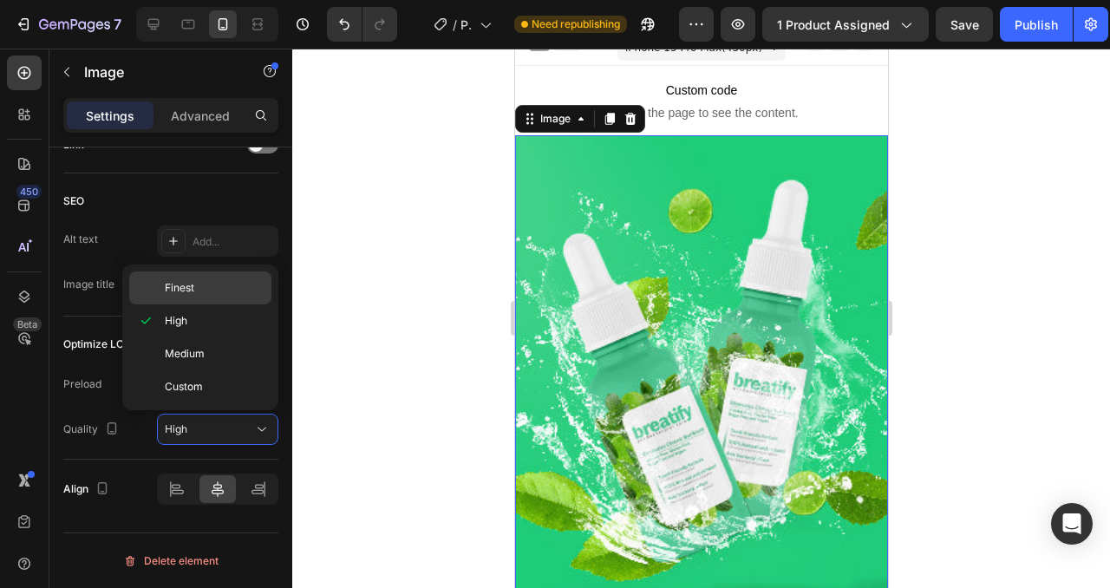
click at [207, 292] on p "Finest" at bounding box center [214, 288] width 99 height 16
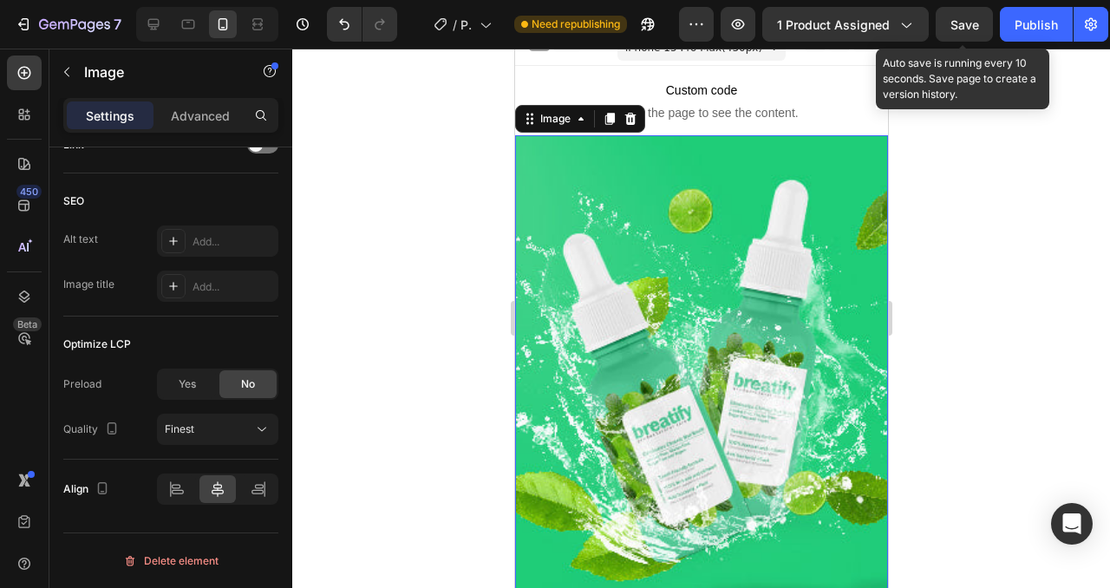
click at [974, 33] on div "Save" at bounding box center [965, 25] width 29 height 18
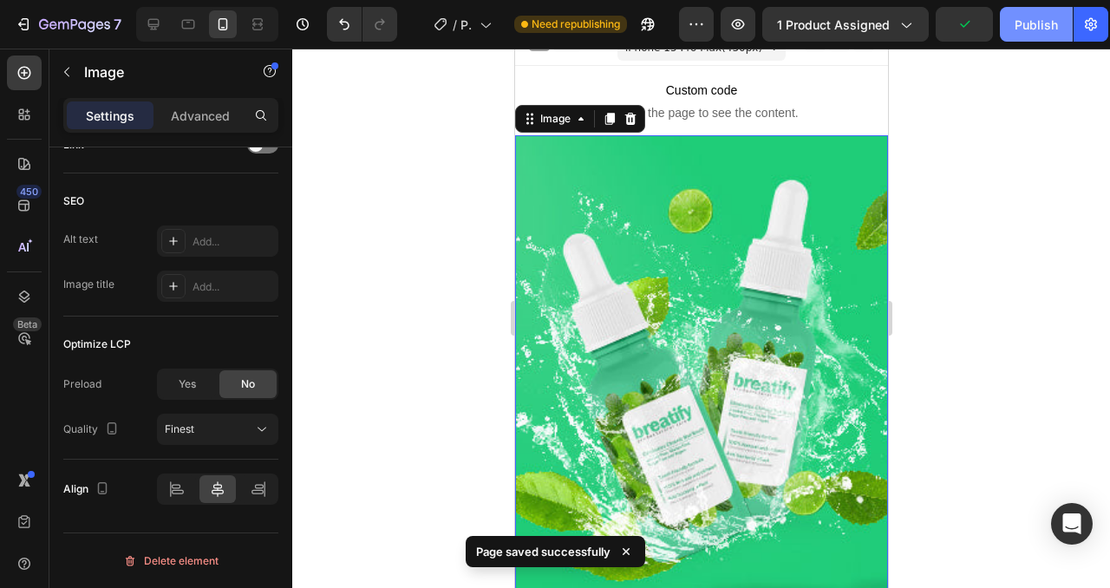
click at [1035, 31] on div "Publish" at bounding box center [1036, 25] width 43 height 18
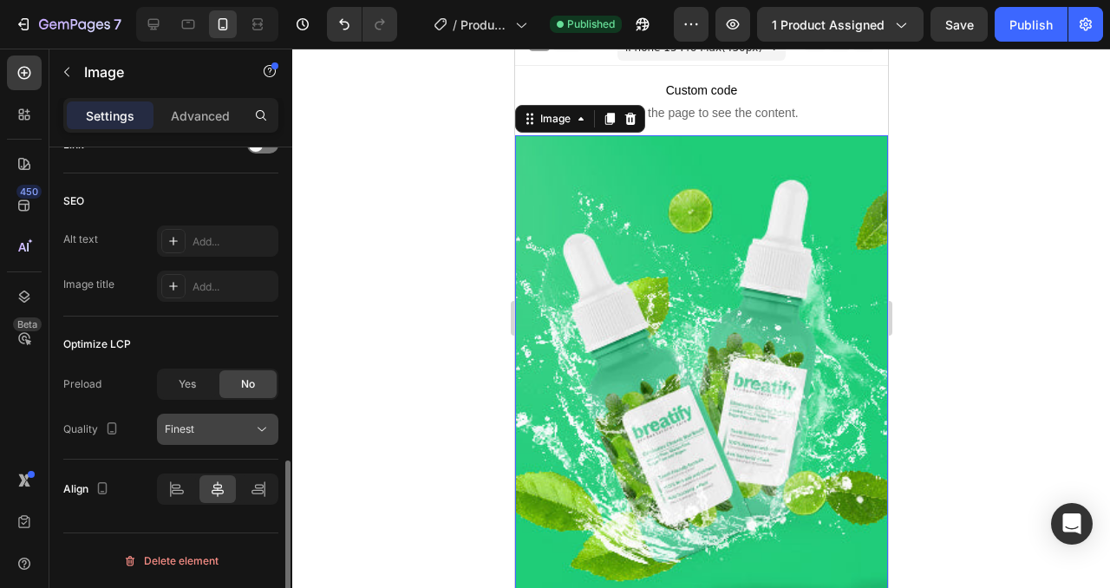
click at [214, 432] on div "Finest" at bounding box center [209, 429] width 88 height 16
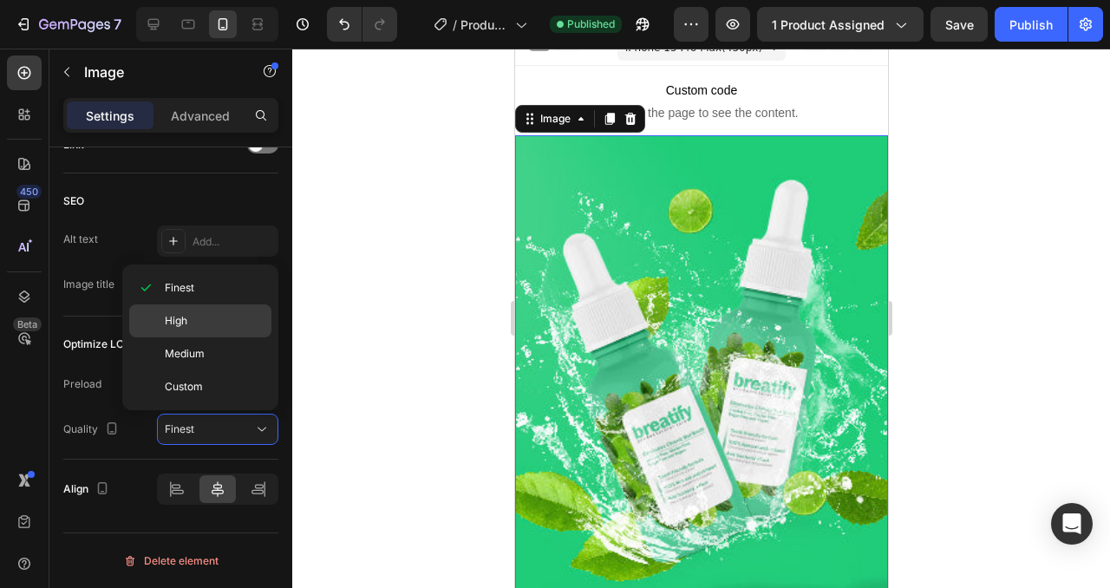
click at [186, 337] on div "High" at bounding box center [200, 353] width 142 height 33
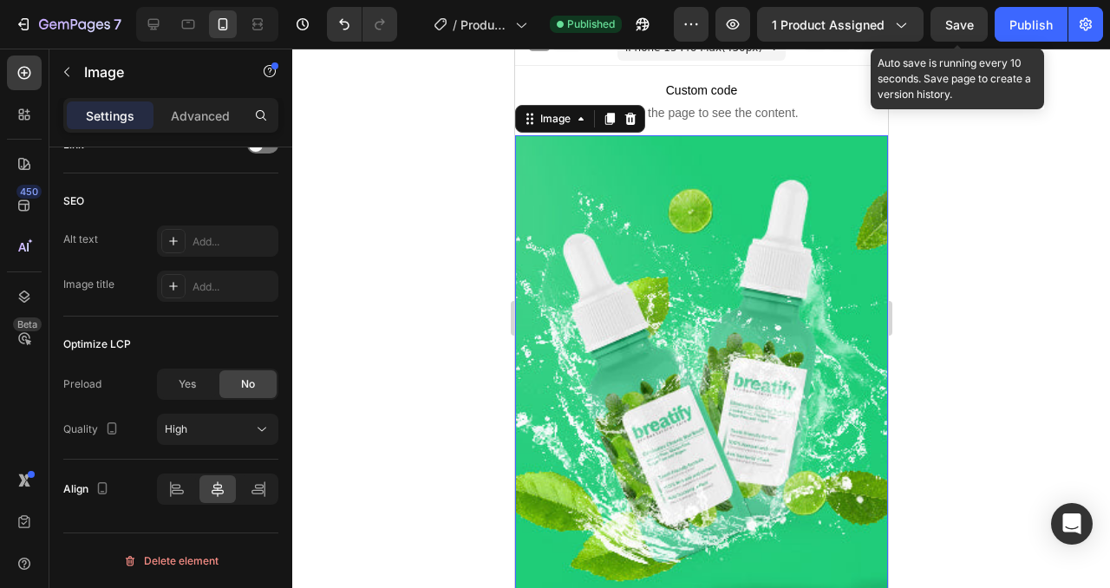
click at [971, 25] on span "Save" at bounding box center [959, 24] width 29 height 15
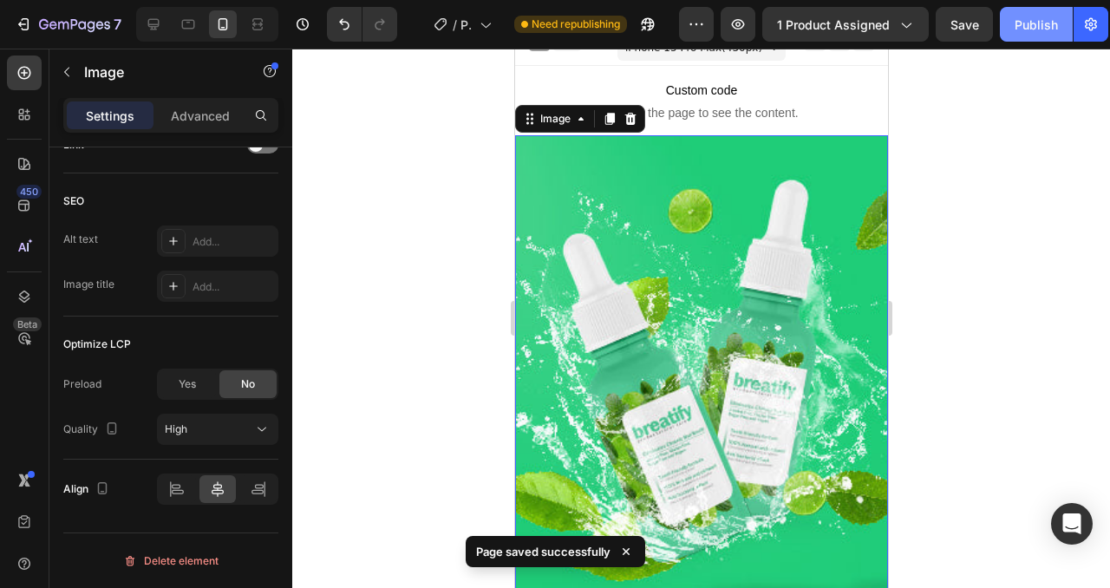
click at [1026, 24] on div "Publish" at bounding box center [1036, 25] width 43 height 18
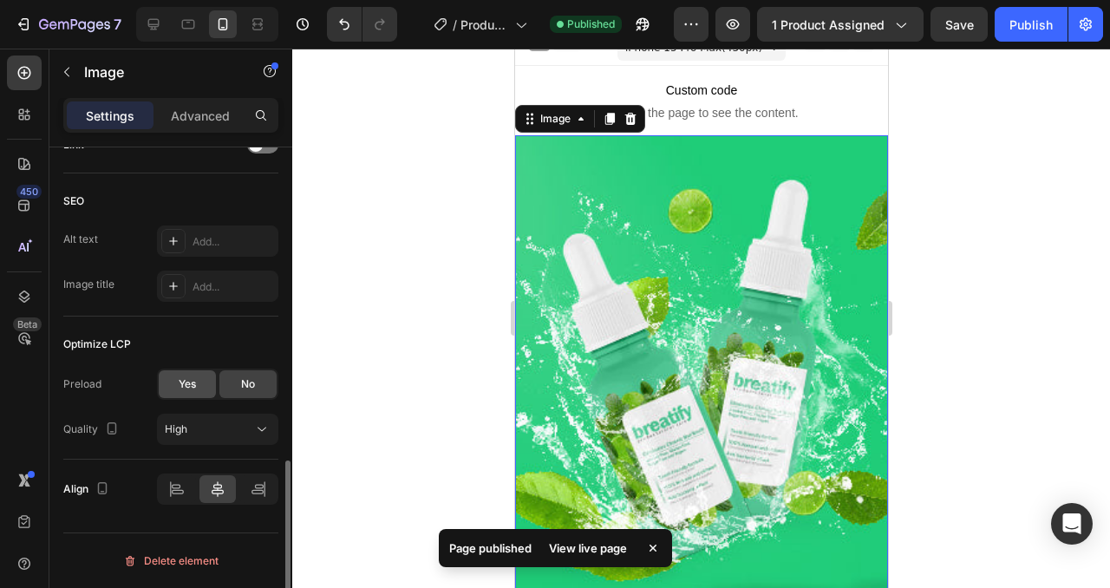
click at [197, 381] on div "Yes" at bounding box center [187, 384] width 57 height 28
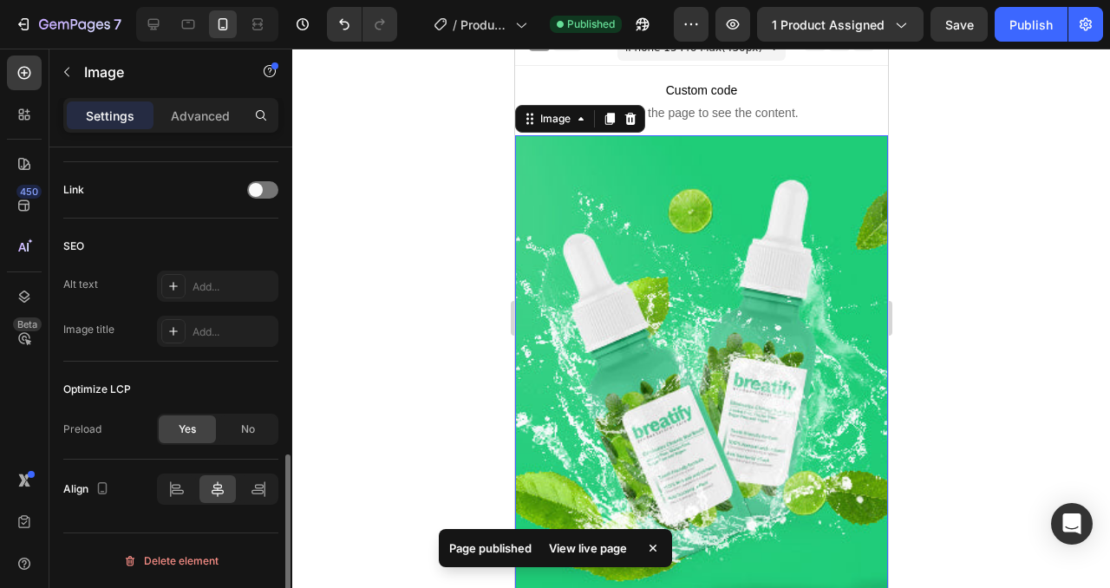
scroll to position [818, 0]
click at [249, 430] on span "No" at bounding box center [248, 429] width 14 height 16
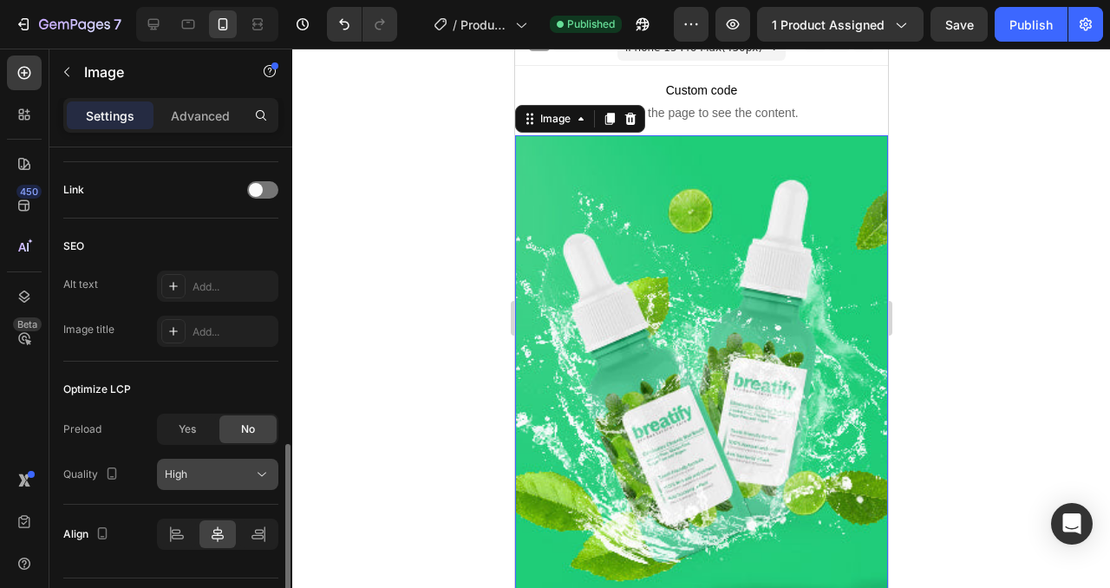
click at [239, 473] on div "High" at bounding box center [209, 475] width 88 height 16
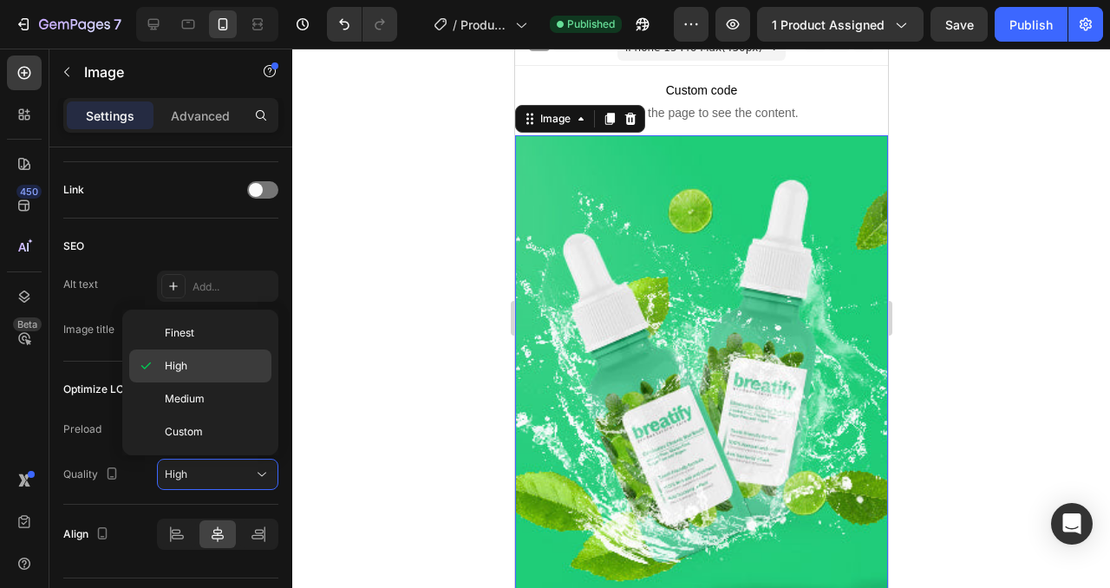
click at [186, 382] on div "High" at bounding box center [200, 398] width 142 height 33
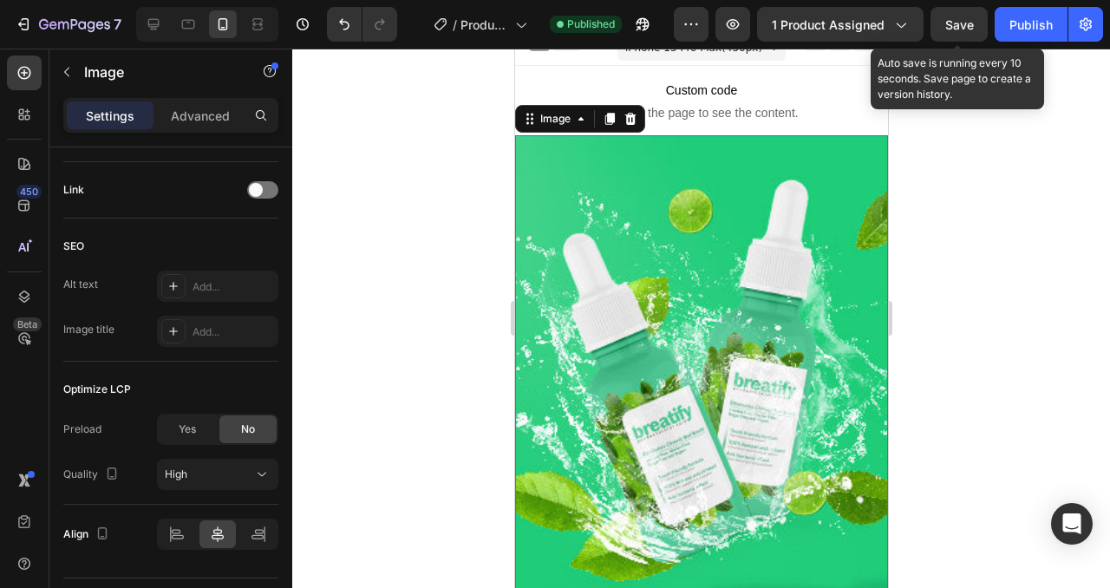
click at [961, 23] on span "Save" at bounding box center [959, 24] width 29 height 15
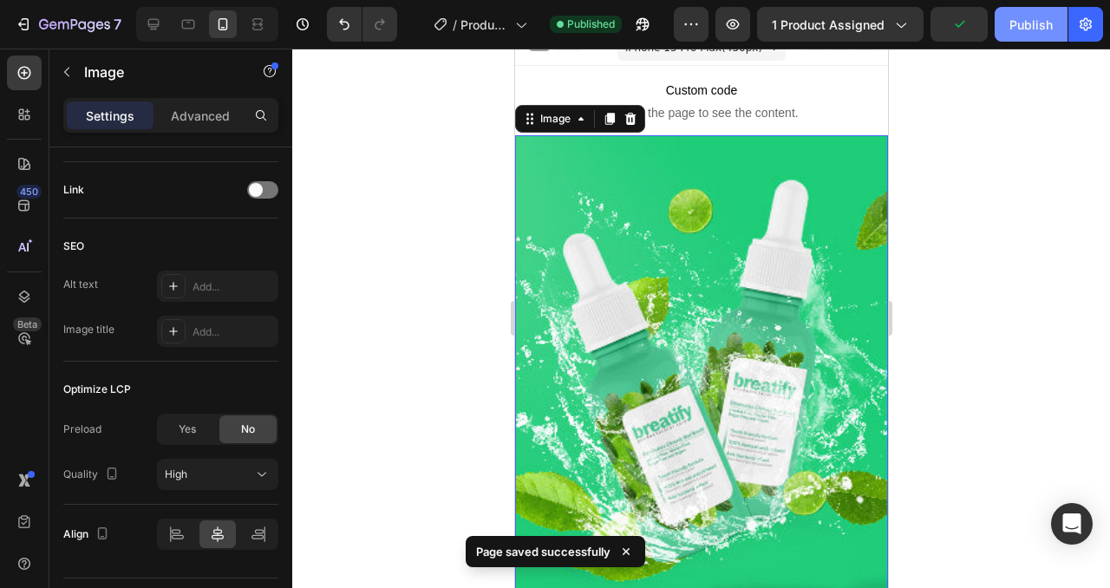
click at [1017, 29] on div "Publish" at bounding box center [1031, 25] width 43 height 18
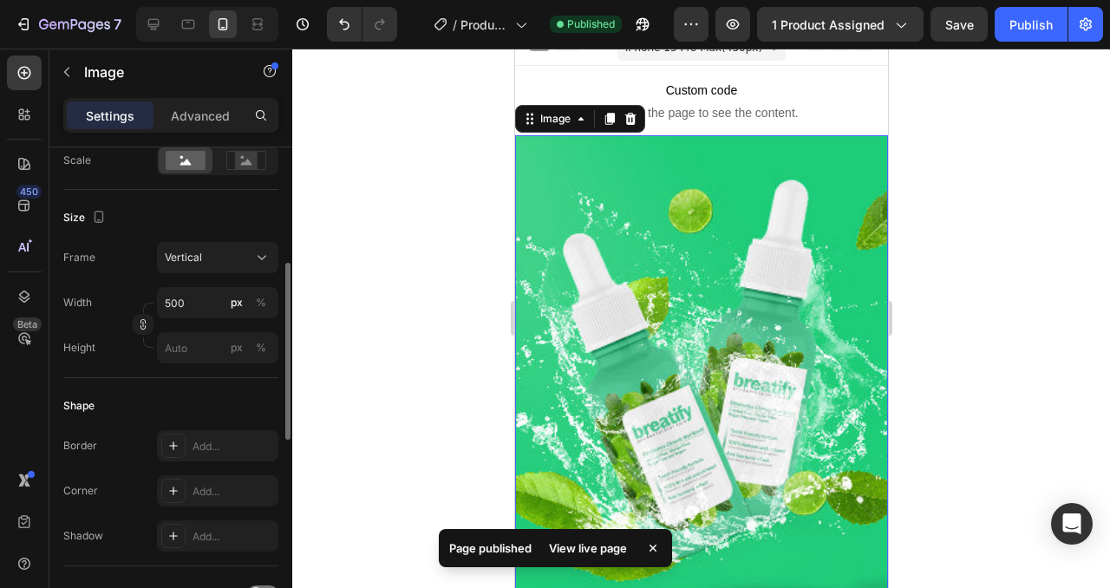
scroll to position [382, 0]
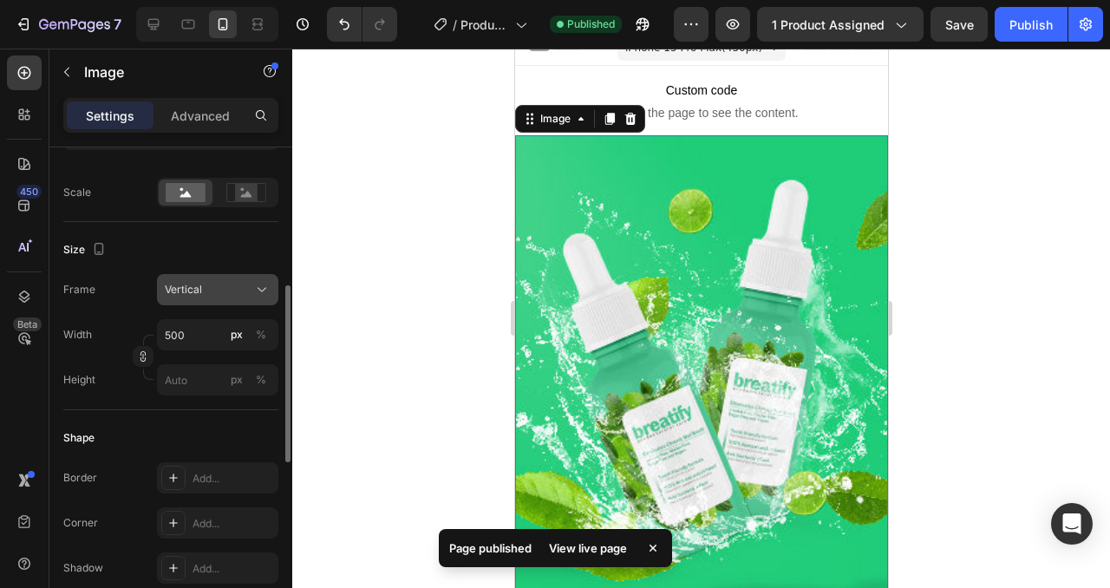
click at [206, 294] on div "Vertical" at bounding box center [207, 290] width 85 height 16
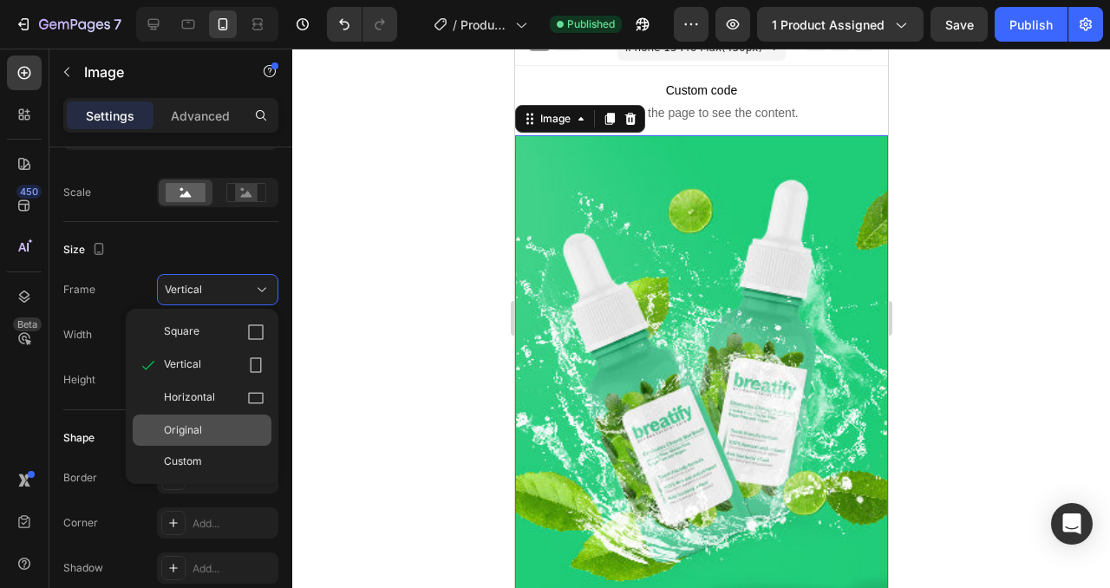
click at [226, 427] on div "Original" at bounding box center [214, 430] width 101 height 16
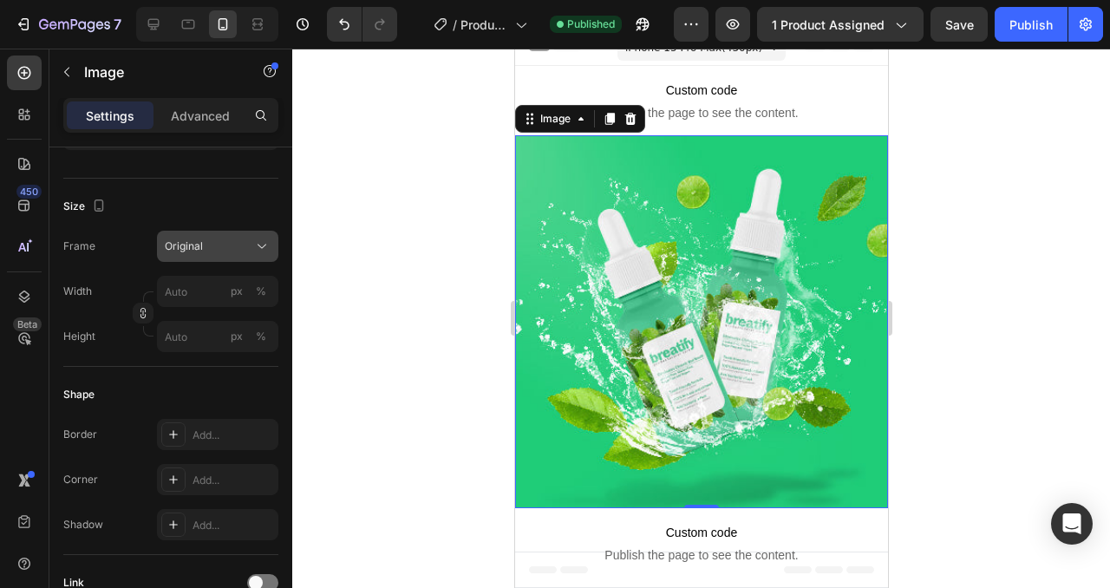
click at [215, 250] on div "Original" at bounding box center [207, 247] width 85 height 16
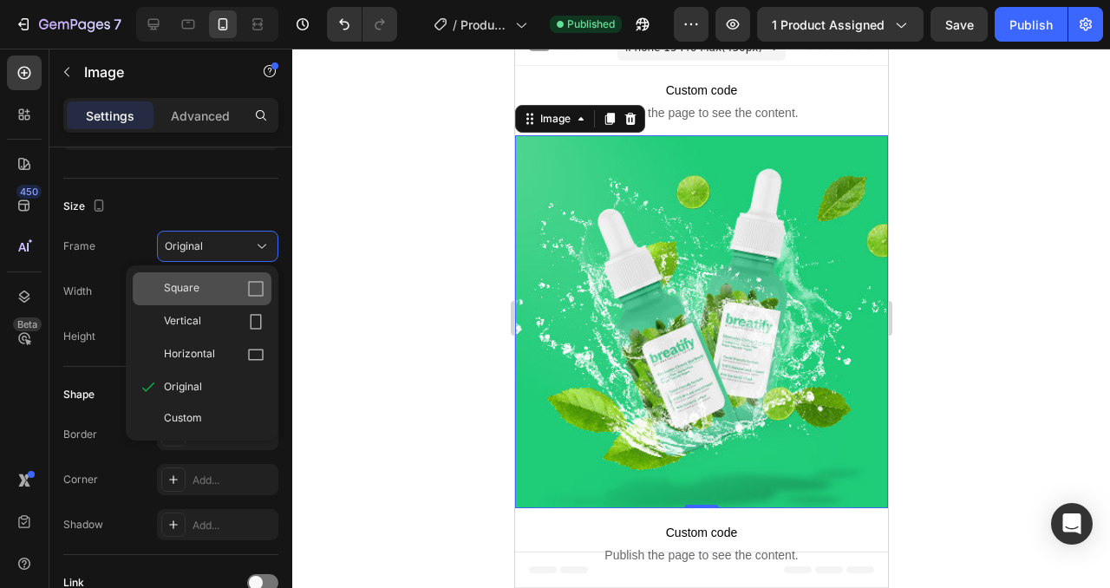
click at [211, 285] on div "Square" at bounding box center [214, 288] width 101 height 17
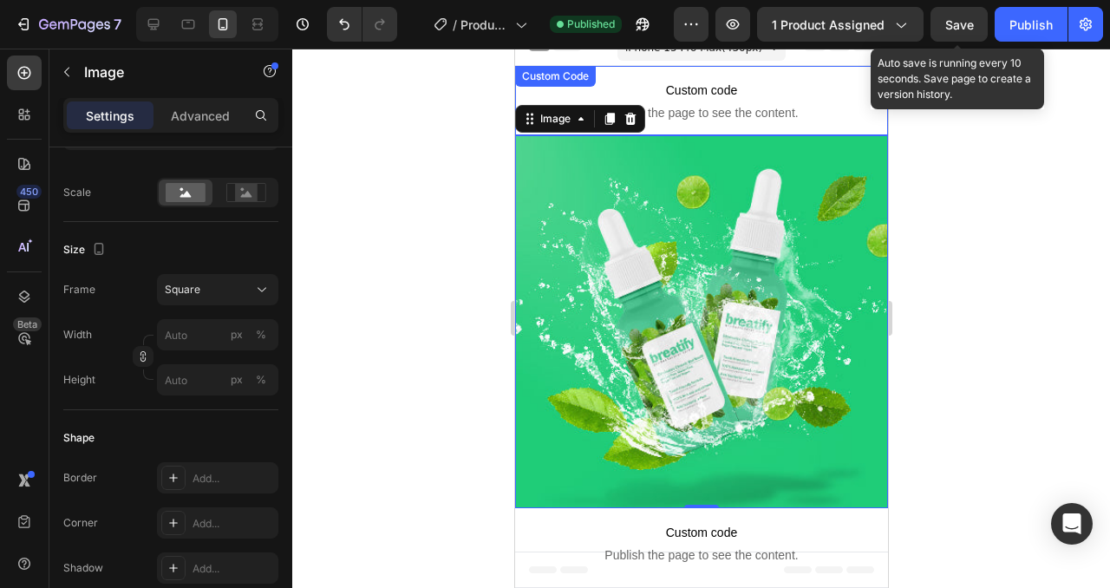
click at [970, 30] on span "Save" at bounding box center [959, 24] width 29 height 15
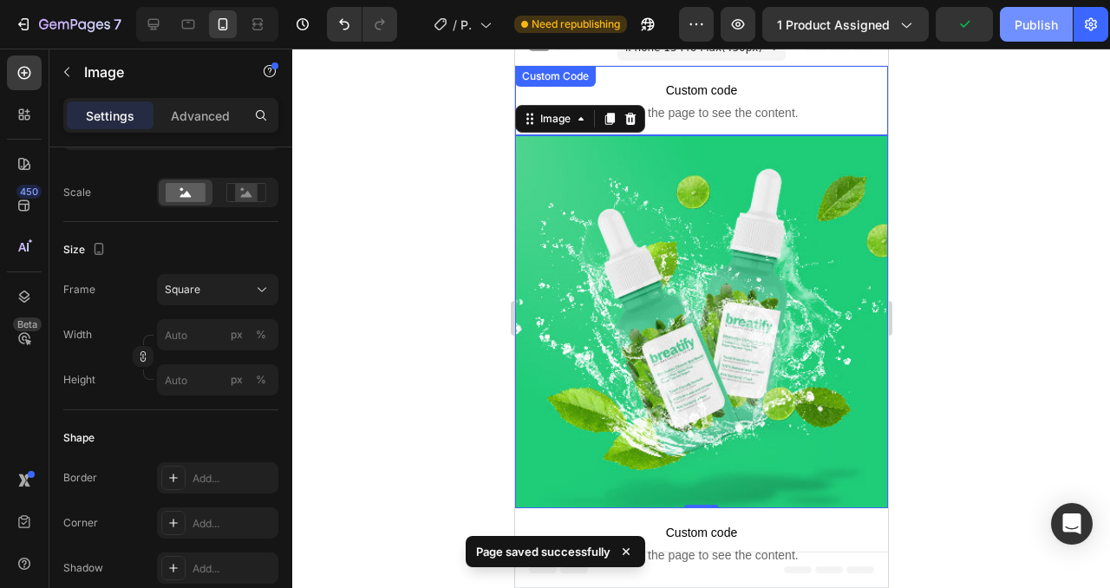
click at [1024, 29] on div "Publish" at bounding box center [1036, 25] width 43 height 18
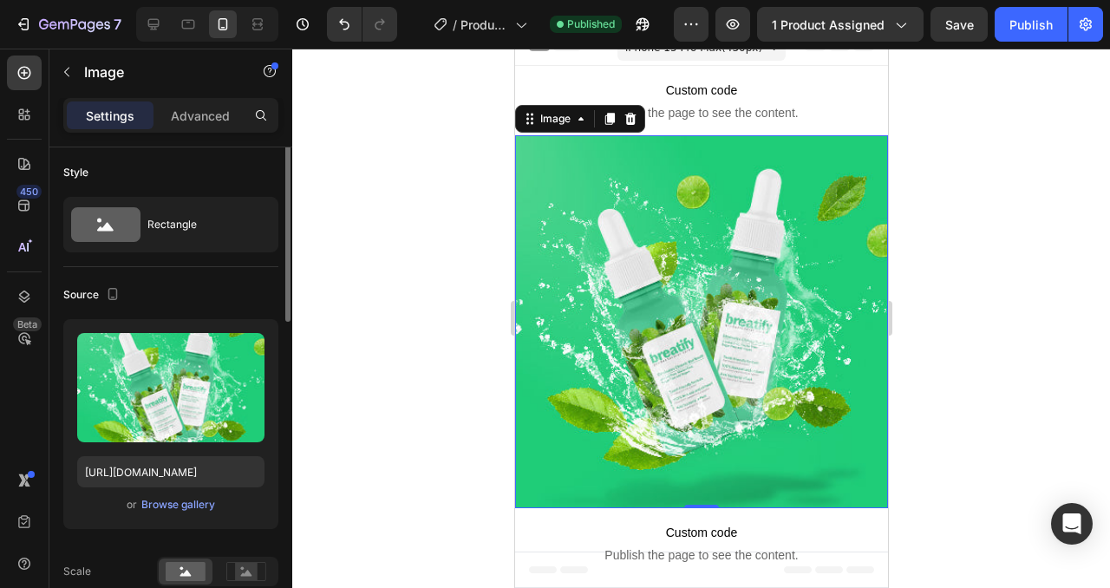
scroll to position [0, 0]
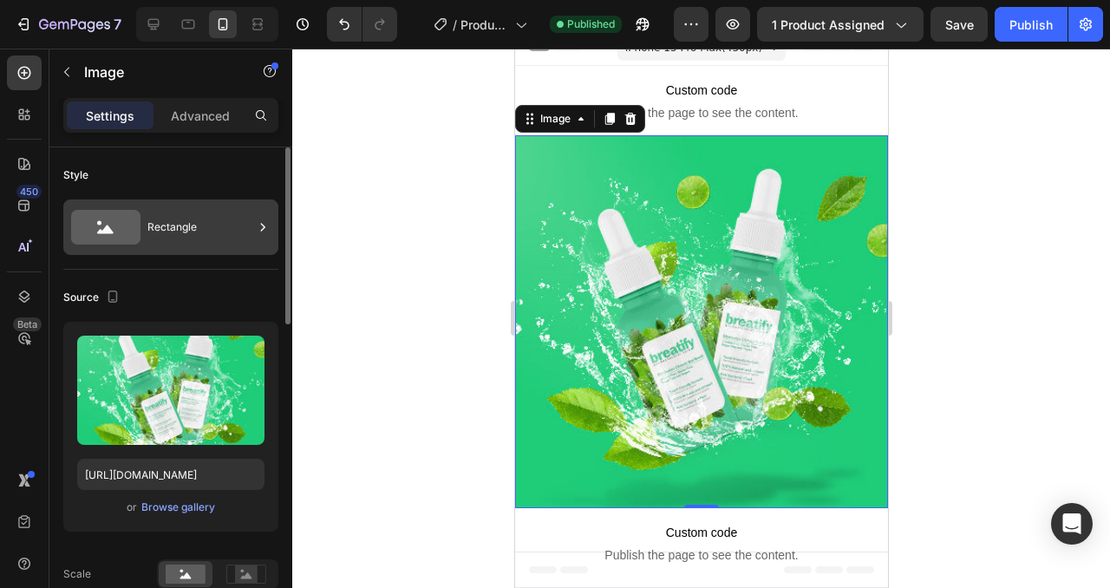
click at [161, 231] on div "Rectangle" at bounding box center [200, 227] width 106 height 40
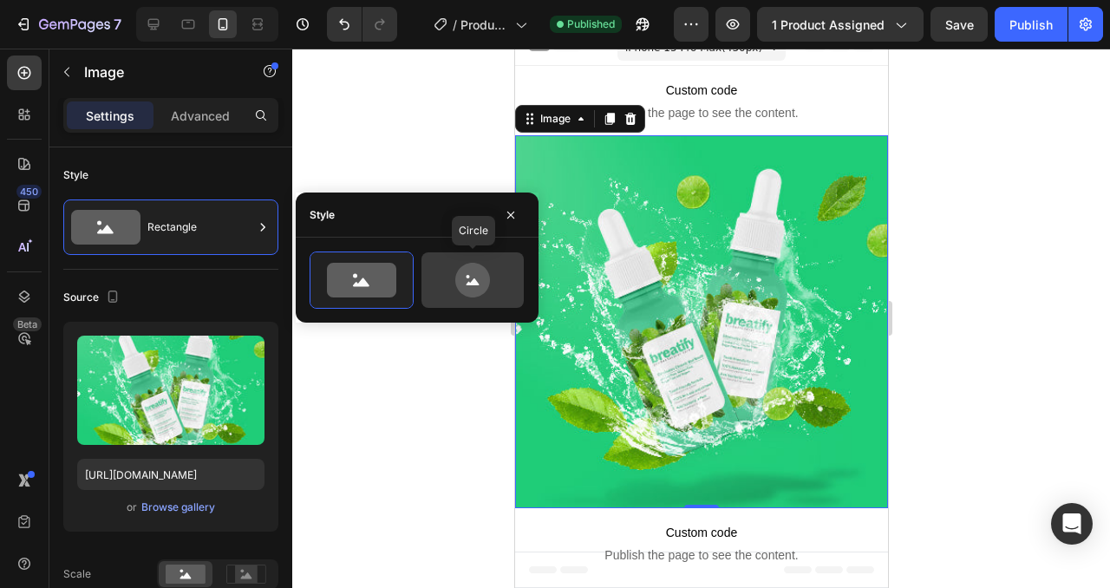
click at [467, 292] on icon at bounding box center [472, 280] width 35 height 35
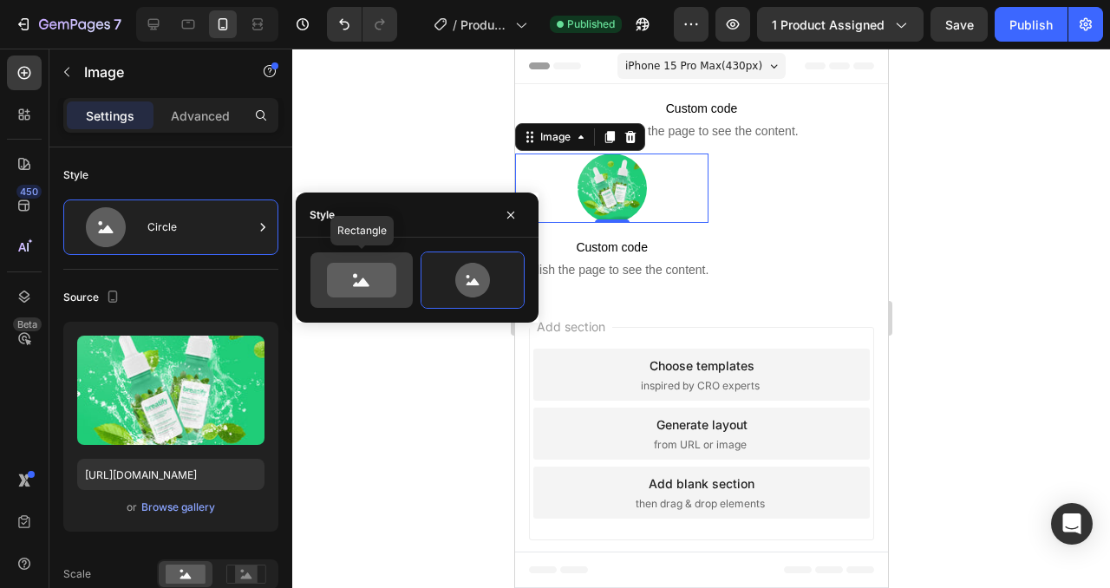
click at [373, 296] on icon at bounding box center [361, 280] width 69 height 35
type input "100"
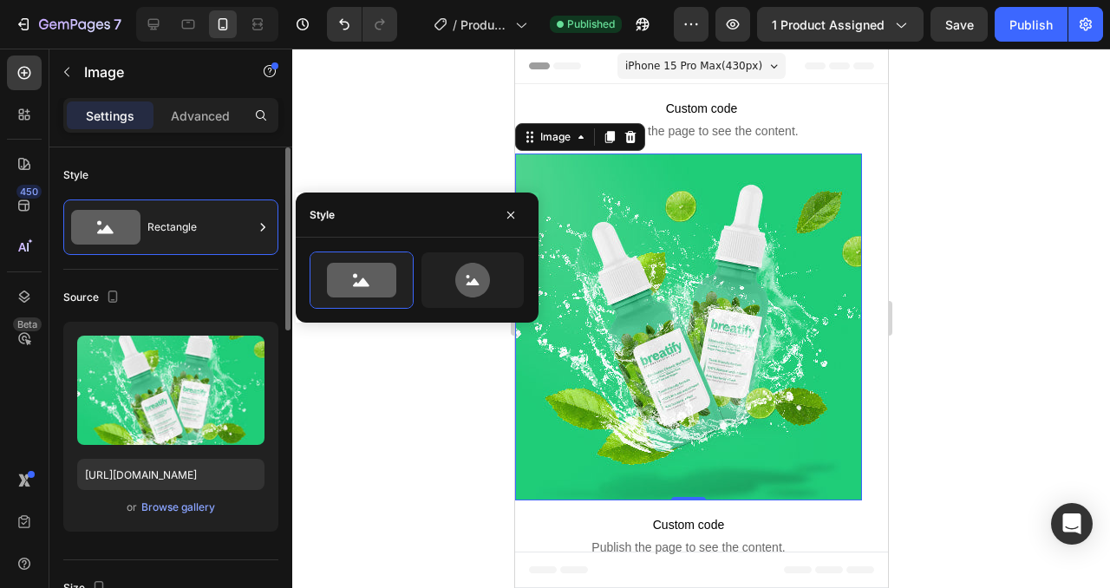
click at [185, 176] on div "Style" at bounding box center [170, 175] width 215 height 28
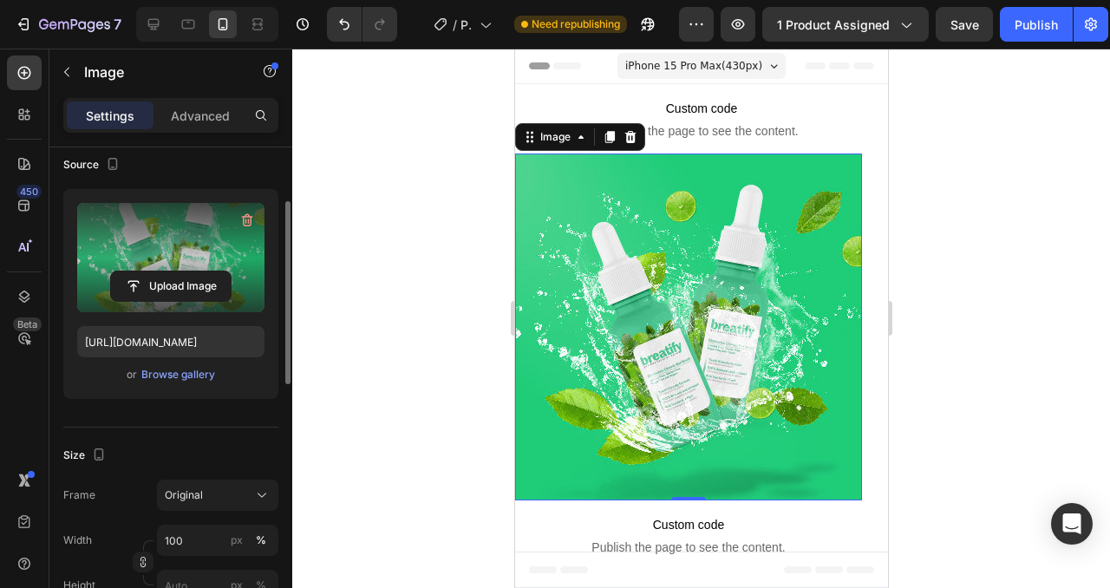
scroll to position [140, 0]
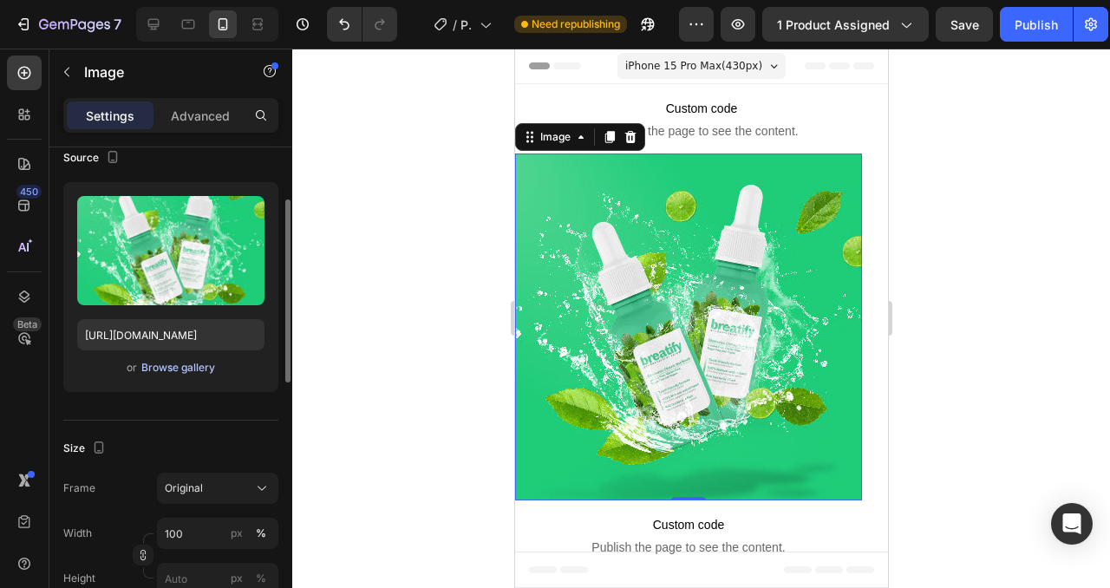
click at [165, 370] on div "Browse gallery" at bounding box center [178, 368] width 74 height 16
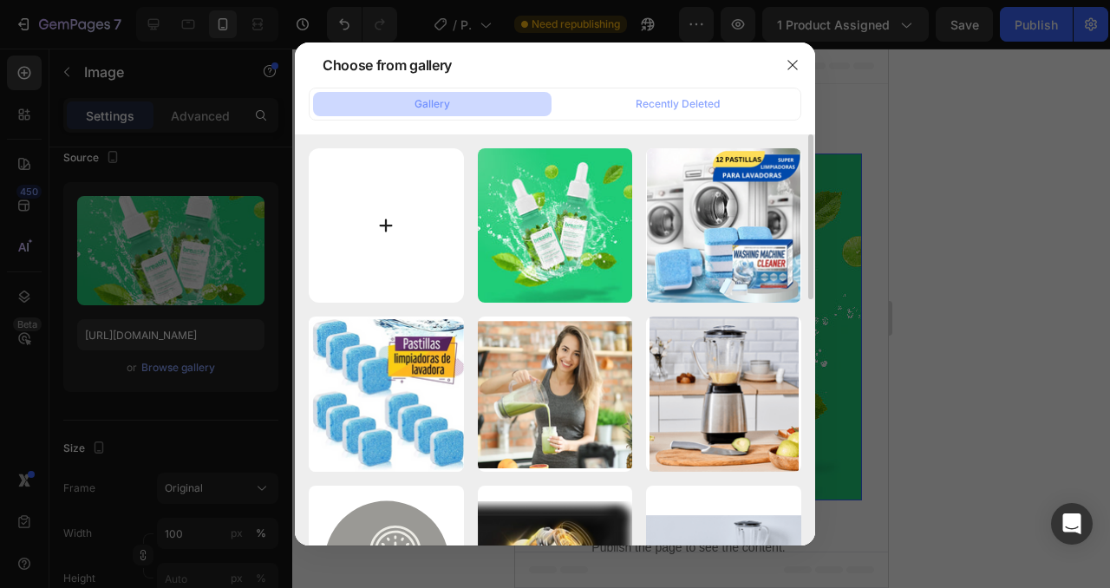
click at [386, 186] on input "file" at bounding box center [386, 225] width 155 height 155
type input "C:\fakepath\material breatify-05.jpg"
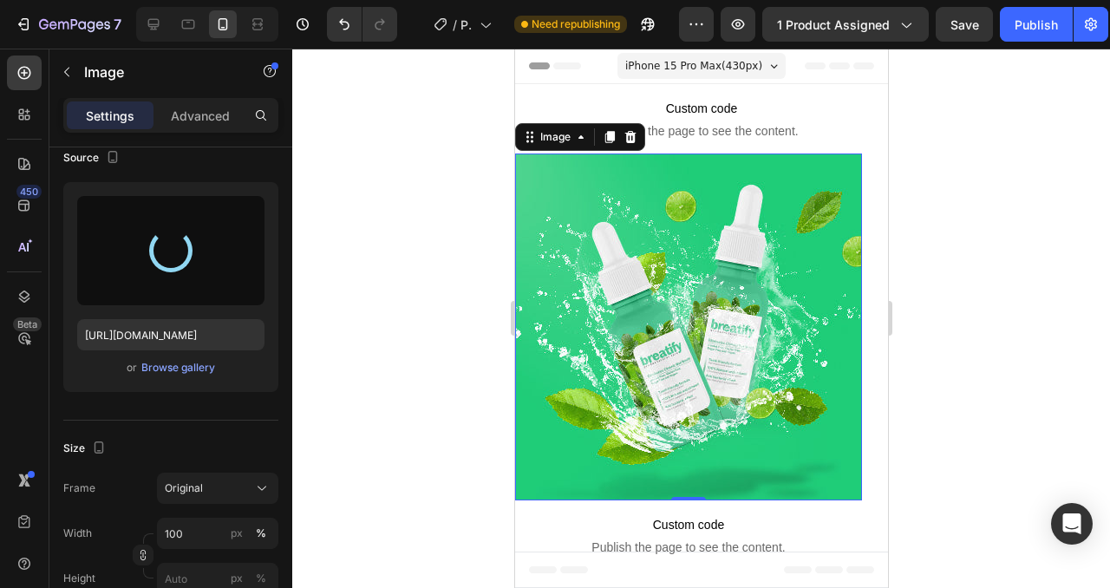
type input "[URL][DOMAIN_NAME]"
